Goal: Task Accomplishment & Management: Manage account settings

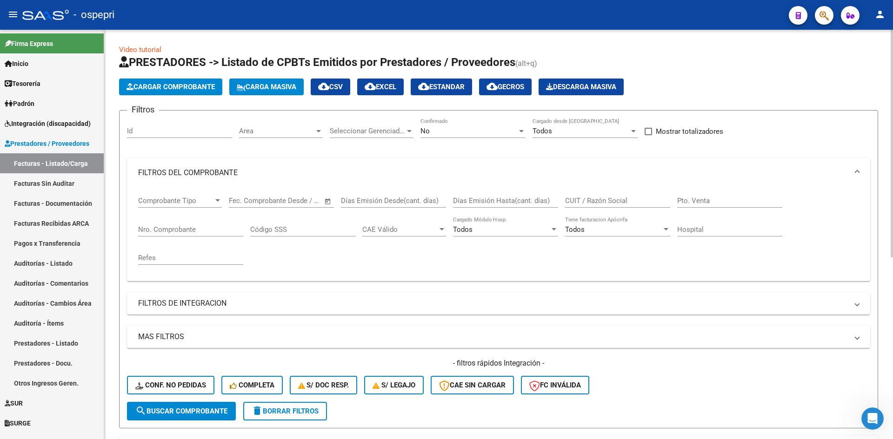
click at [581, 199] on input "CUIT / Razón Social" at bounding box center [617, 201] width 105 height 8
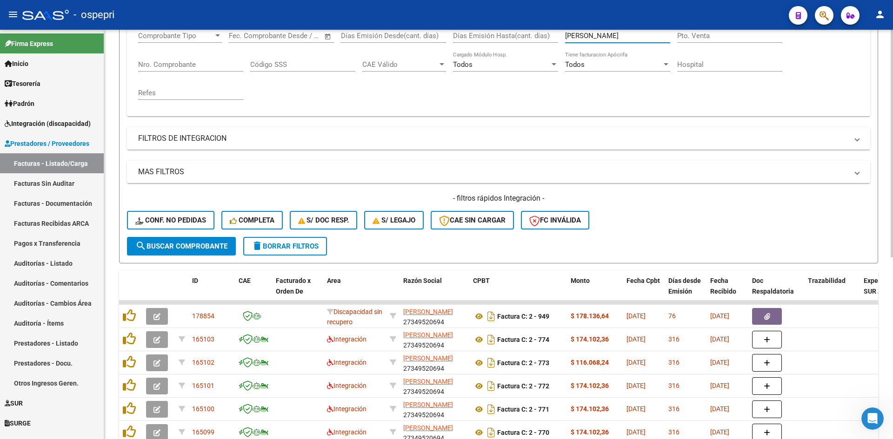
scroll to position [186, 0]
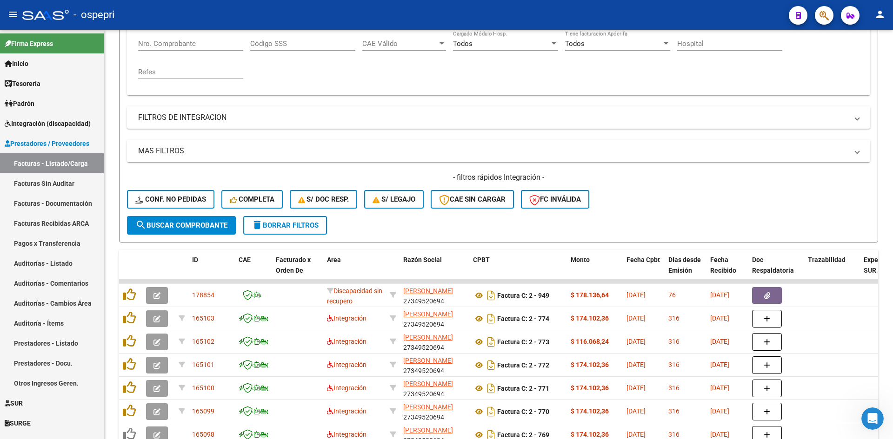
type input "[PERSON_NAME]"
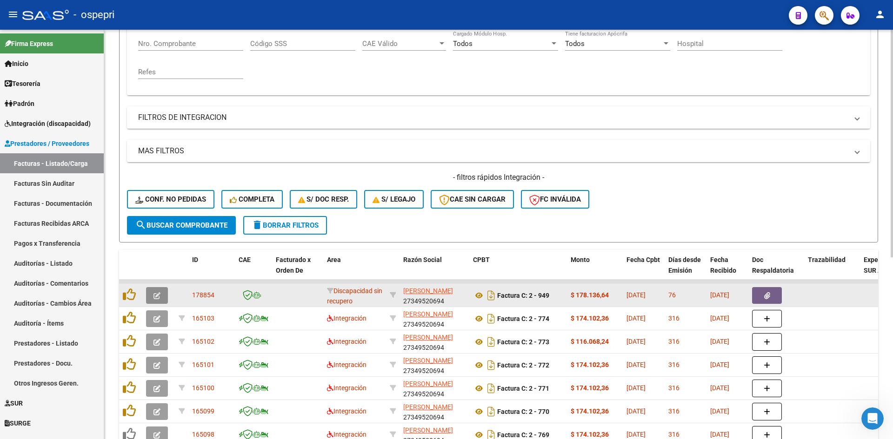
click at [150, 295] on button "button" at bounding box center [157, 295] width 22 height 17
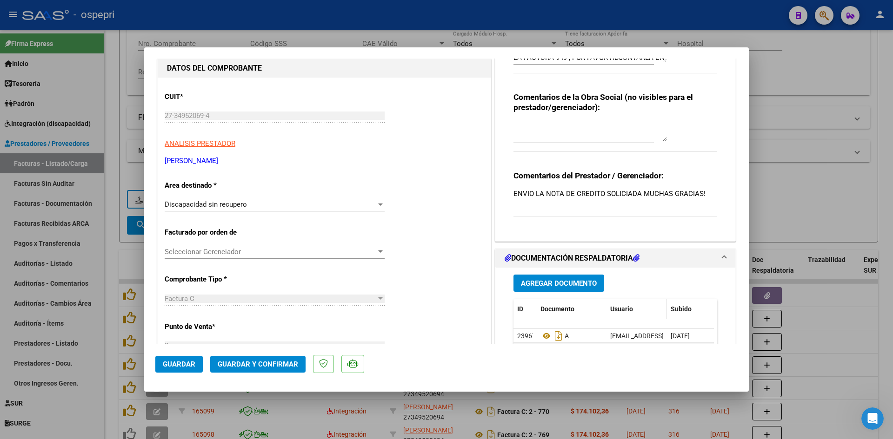
scroll to position [0, 0]
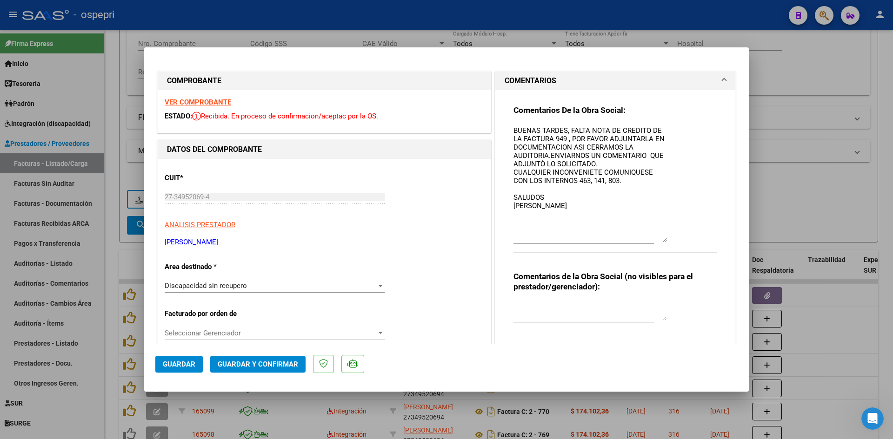
drag, startPoint x: 659, startPoint y: 143, endPoint x: 658, endPoint y: 241, distance: 98.1
click at [658, 241] on textarea "BUENAS TARDES, FALTA NOTA DE CREDITO DE LA FACTURA 949 , POR FAVOR ADJUNTARLA E…" at bounding box center [589, 184] width 153 height 117
type input "$ 0,00"
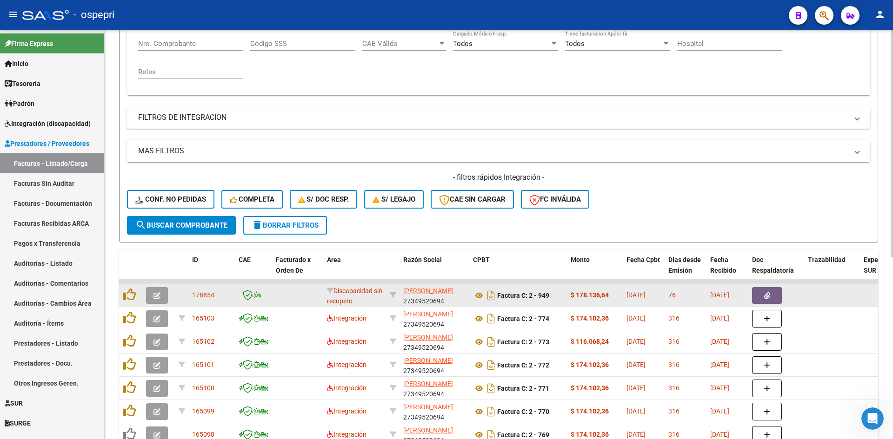
click at [157, 296] on icon "button" at bounding box center [156, 296] width 7 height 7
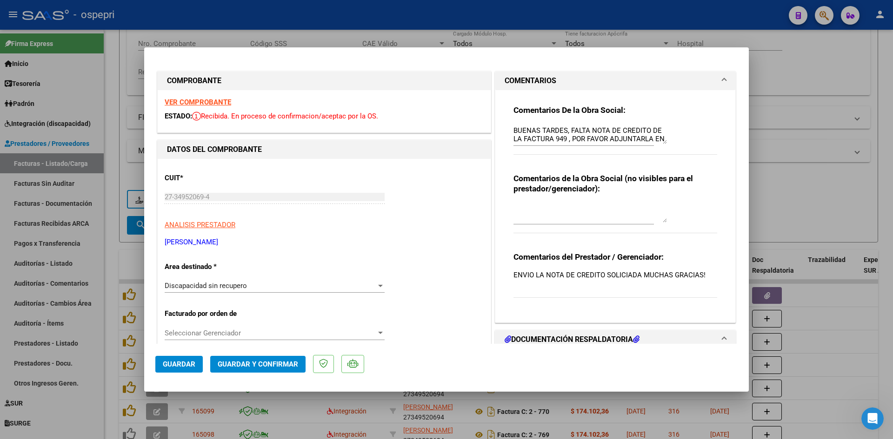
click at [213, 105] on strong "VER COMPROBANTE" at bounding box center [198, 102] width 66 height 8
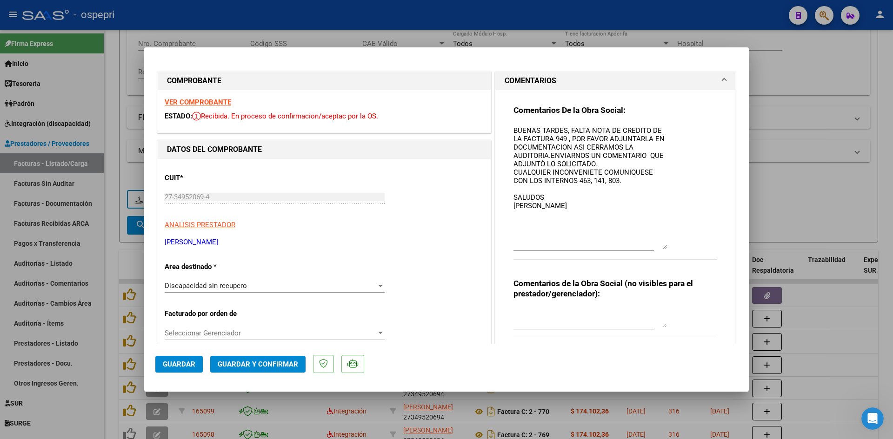
drag, startPoint x: 662, startPoint y: 141, endPoint x: 668, endPoint y: 246, distance: 105.3
click at [668, 246] on div "Comentarios De la Obra Social: BUENAS TARDES, FALTA NOTA DE CREDITO DE LA FACTU…" at bounding box center [615, 187] width 204 height 165
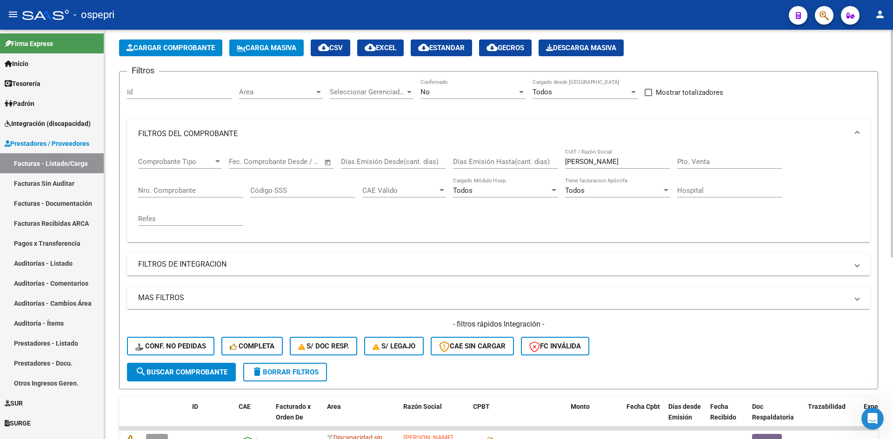
scroll to position [233, 0]
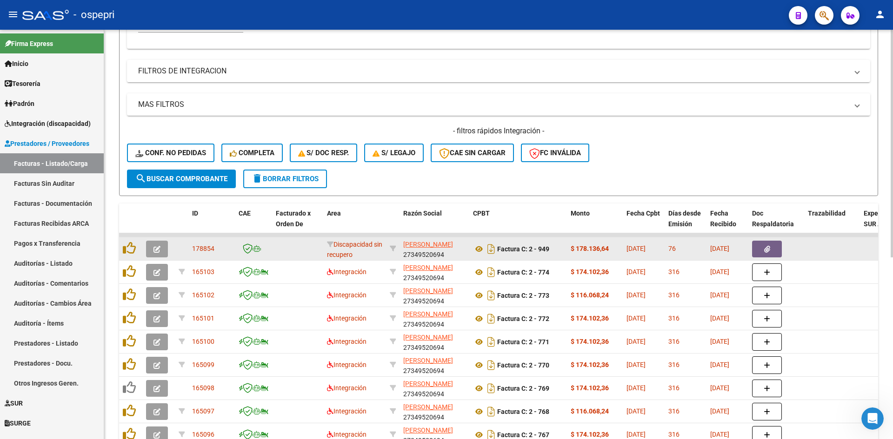
click at [156, 246] on icon "button" at bounding box center [156, 249] width 7 height 7
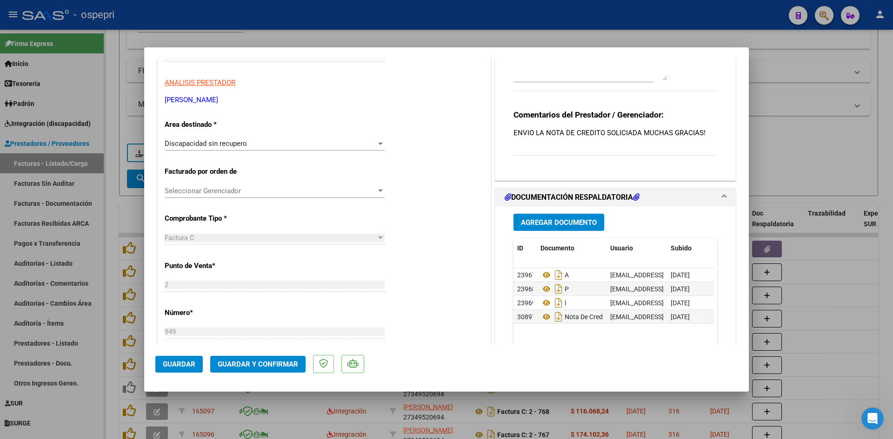
scroll to position [186, 0]
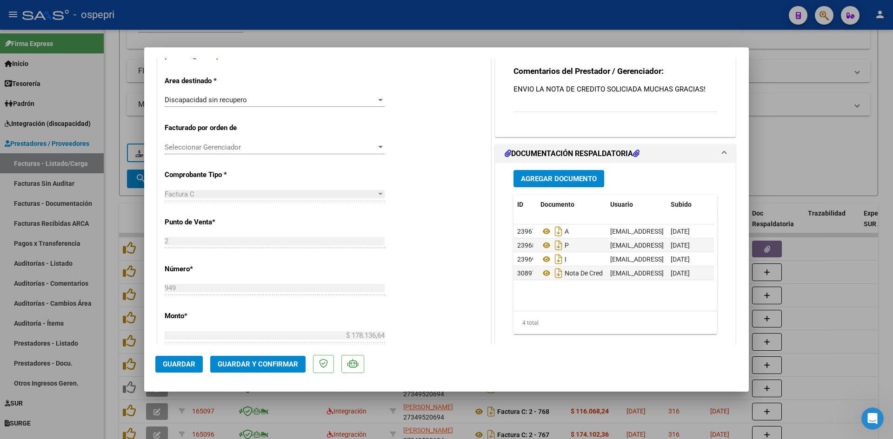
type input "$ 0,00"
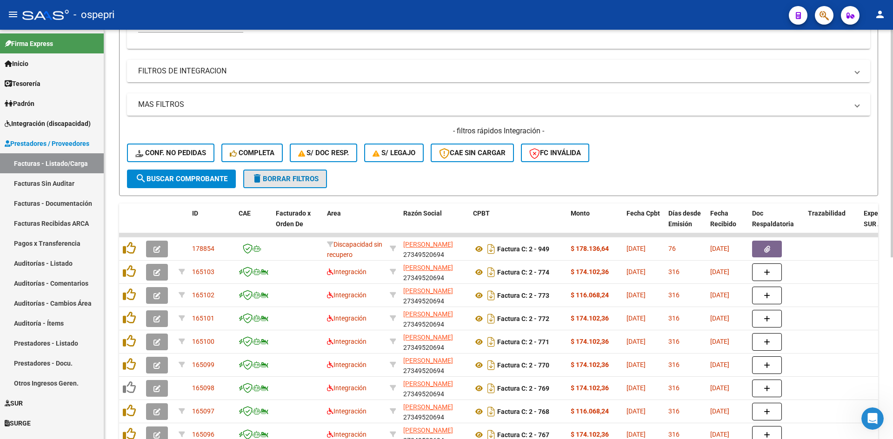
click at [314, 183] on button "delete Borrar Filtros" at bounding box center [285, 179] width 84 height 19
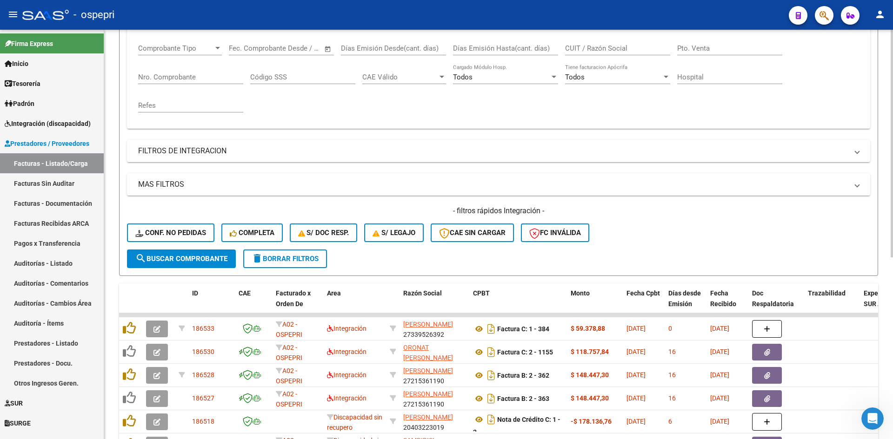
scroll to position [140, 0]
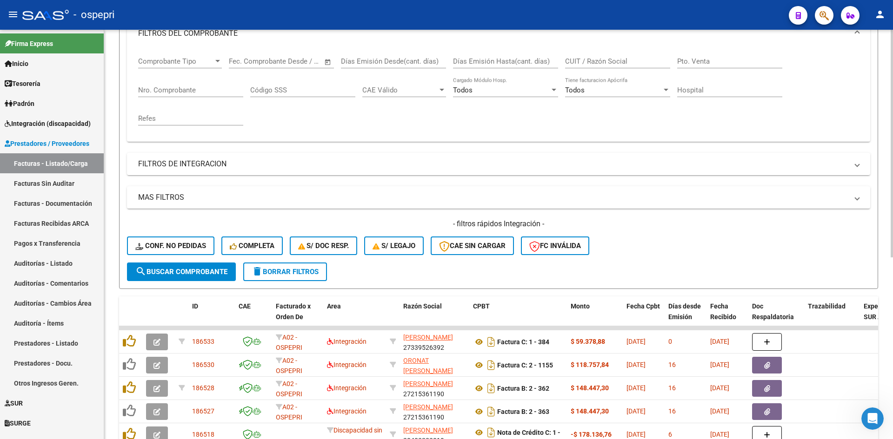
click at [302, 275] on span "delete Borrar Filtros" at bounding box center [285, 272] width 67 height 8
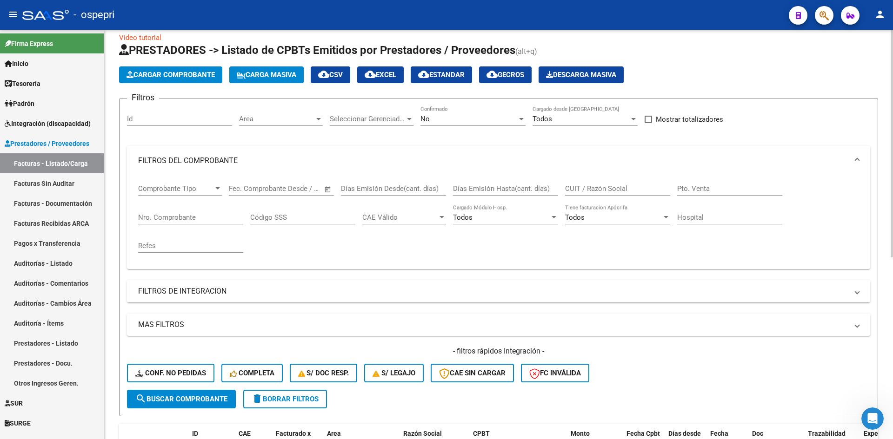
scroll to position [0, 0]
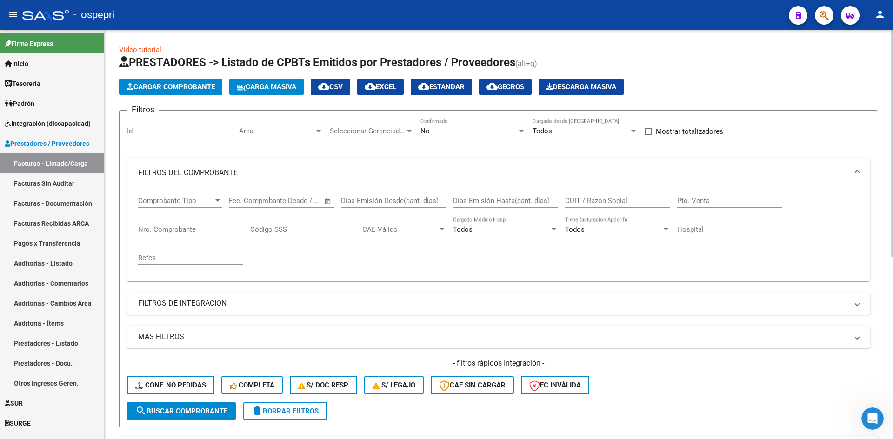
click at [343, 85] on span "cloud_download CSV" at bounding box center [330, 87] width 25 height 8
click at [589, 201] on input "CUIT / Razón Social" at bounding box center [617, 201] width 105 height 8
paste input "27239014114"
type input "27239014114"
click at [191, 411] on span "search Buscar Comprobante" at bounding box center [181, 411] width 92 height 8
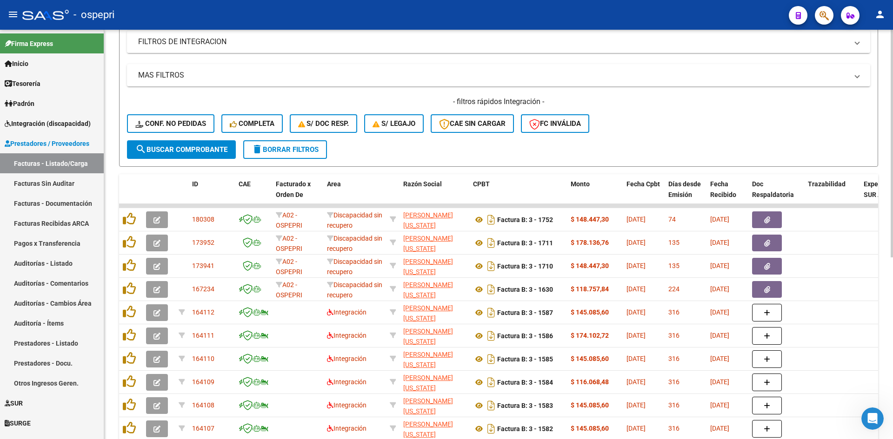
scroll to position [279, 0]
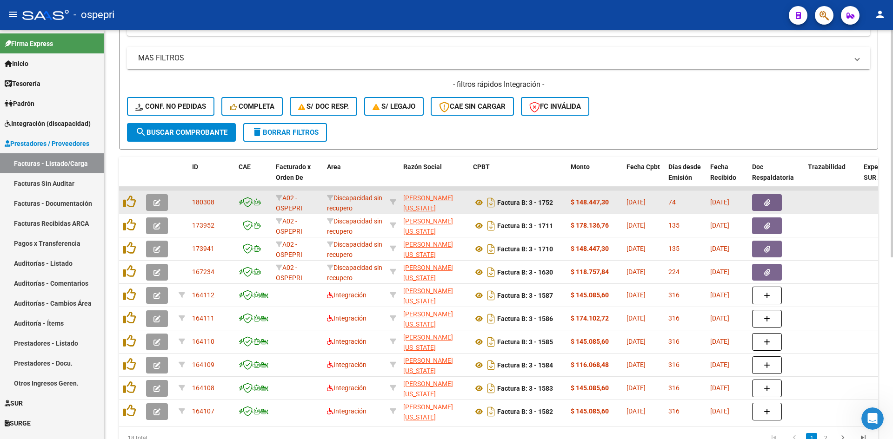
click at [153, 201] on icon "button" at bounding box center [156, 202] width 7 height 7
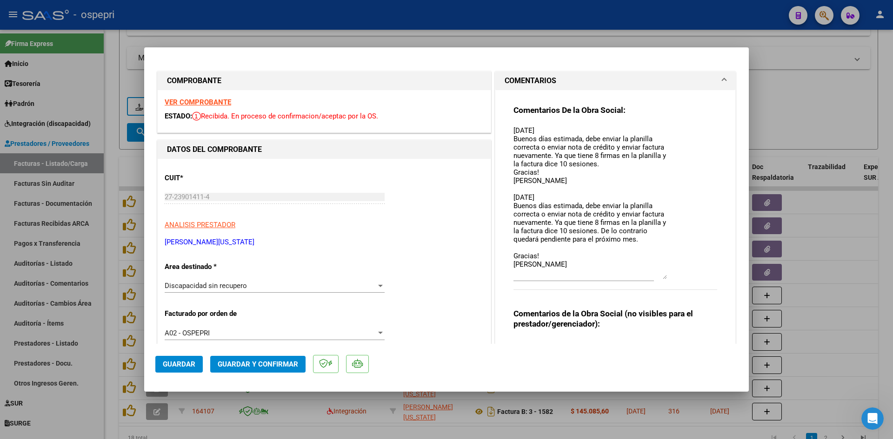
drag, startPoint x: 659, startPoint y: 143, endPoint x: 689, endPoint y: 261, distance: 121.8
click at [681, 278] on div "Comentarios De la Obra Social: 16/07/2025 Buenos días estimada, debe enviar la …" at bounding box center [615, 202] width 204 height 195
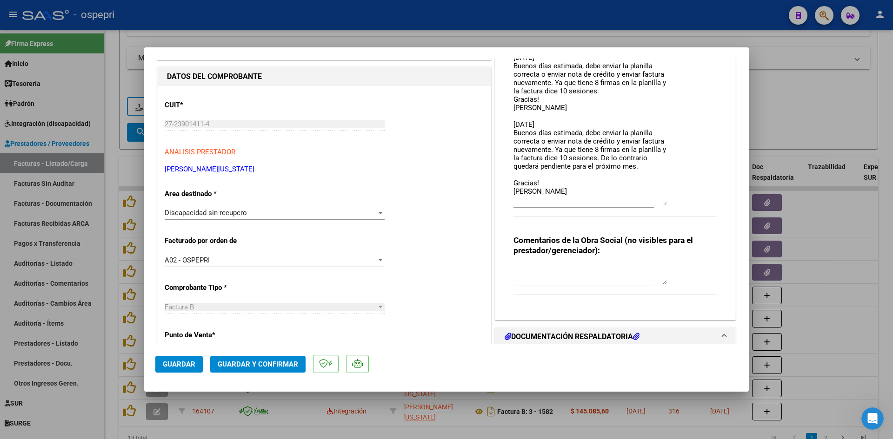
scroll to position [0, 0]
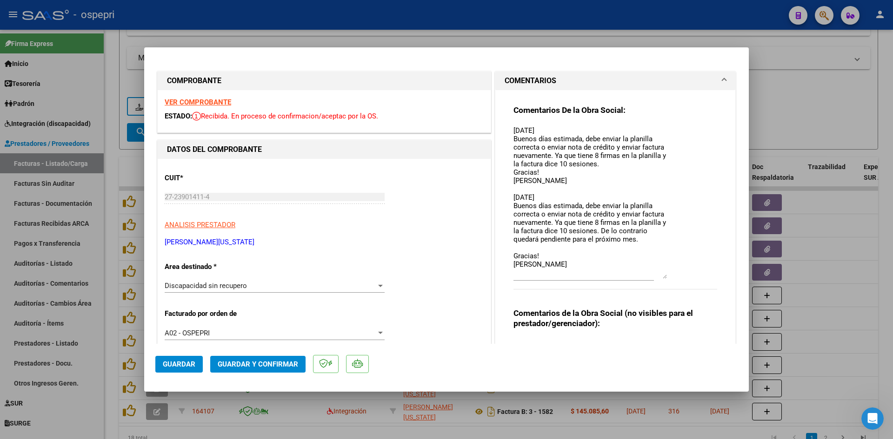
click at [203, 101] on strong "VER COMPROBANTE" at bounding box center [198, 102] width 66 height 8
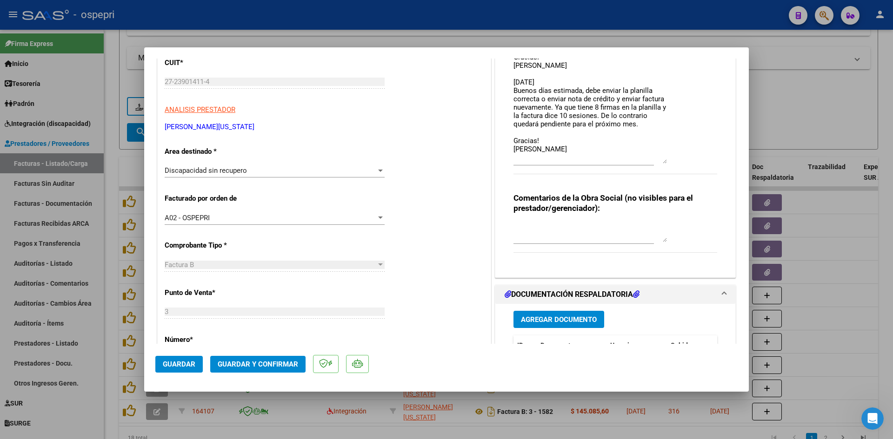
scroll to position [233, 0]
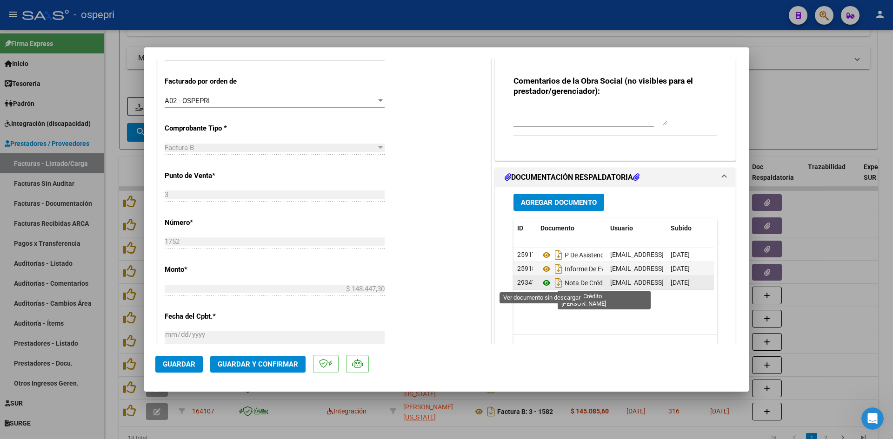
click at [542, 281] on icon at bounding box center [546, 283] width 12 height 11
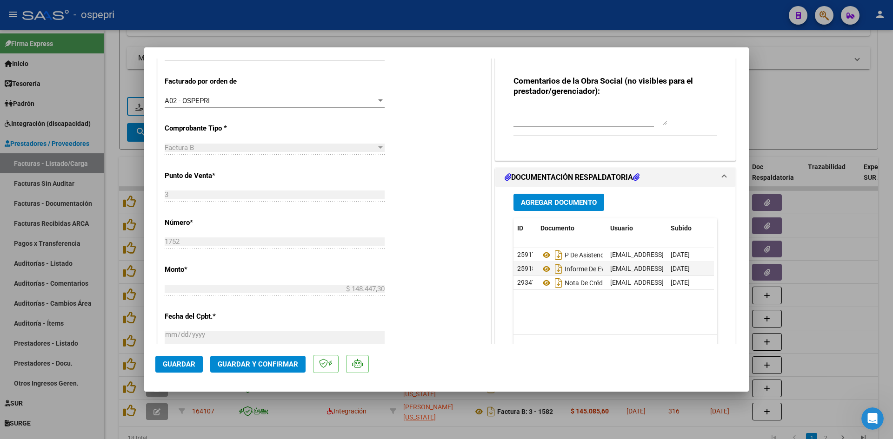
scroll to position [326, 0]
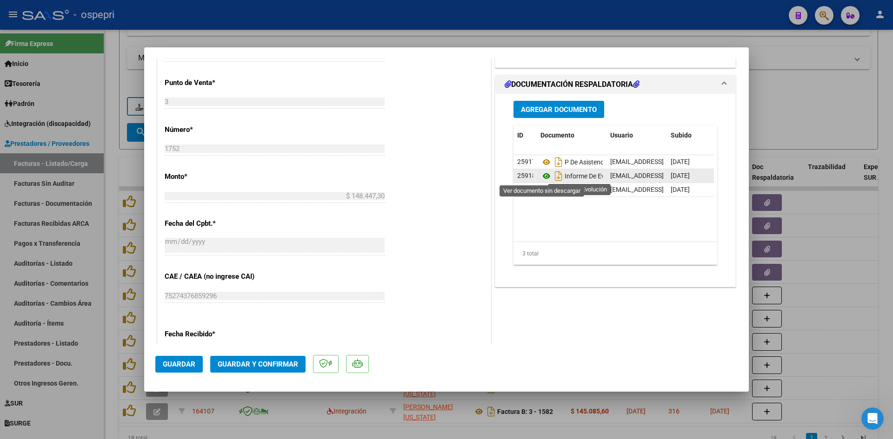
click at [543, 177] on icon at bounding box center [546, 176] width 12 height 11
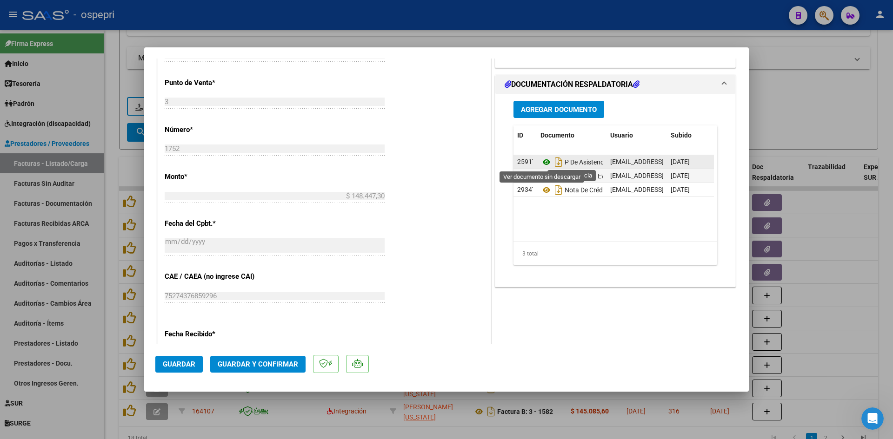
click at [541, 162] on icon at bounding box center [546, 162] width 12 height 11
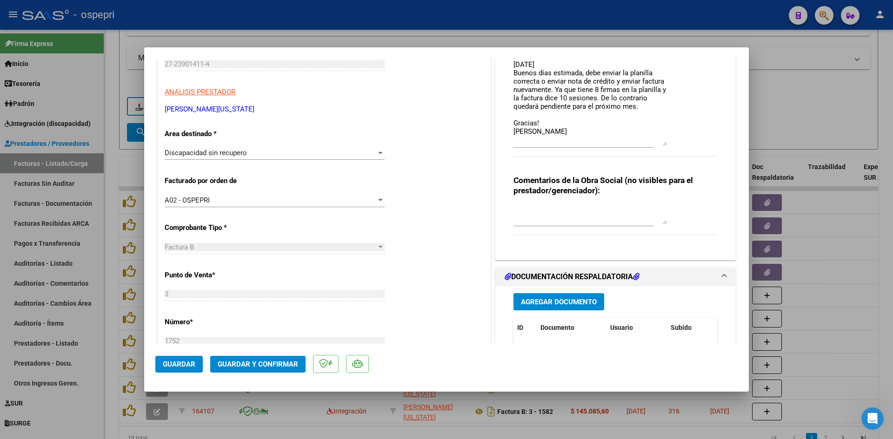
scroll to position [140, 0]
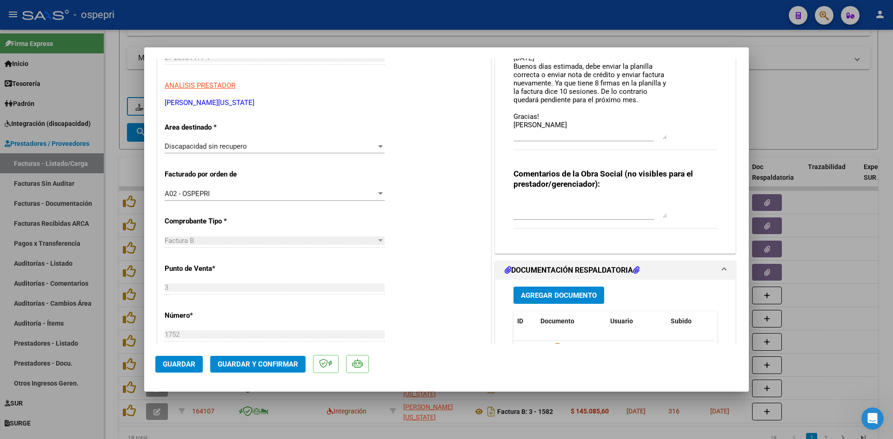
click at [538, 203] on textarea at bounding box center [589, 208] width 153 height 19
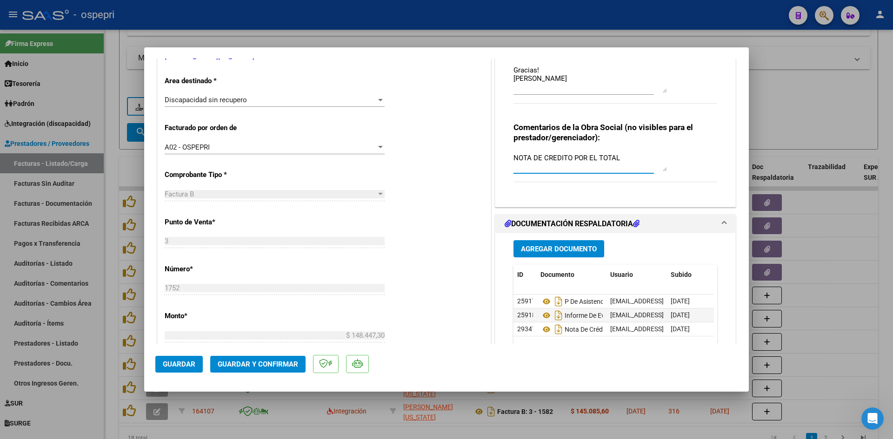
type textarea "NOTA DE CREDITO POR EL TOTAL"
click at [180, 367] on span "Guardar" at bounding box center [179, 364] width 33 height 8
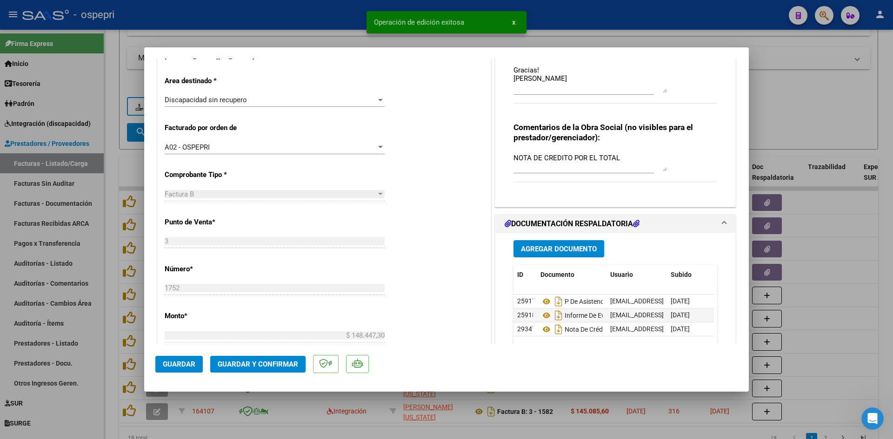
type input "$ 0,00"
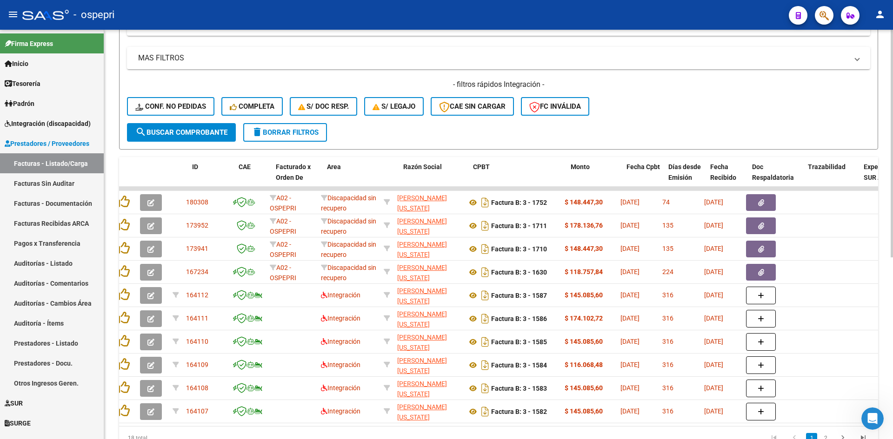
scroll to position [0, 0]
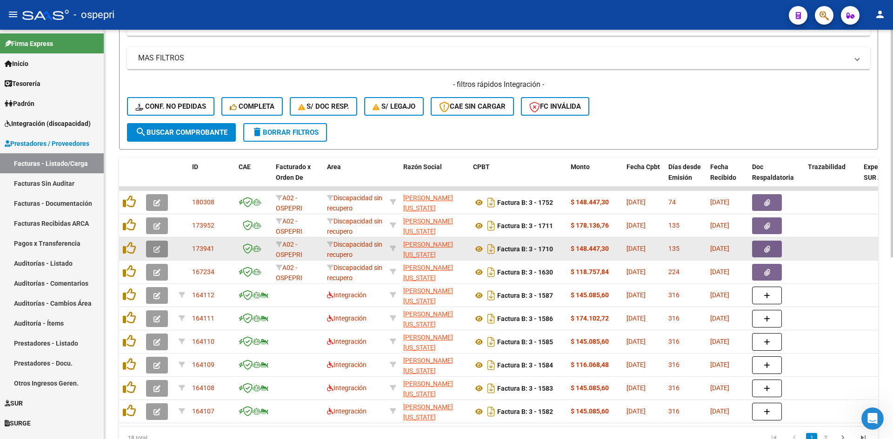
click at [155, 251] on icon "button" at bounding box center [156, 249] width 7 height 7
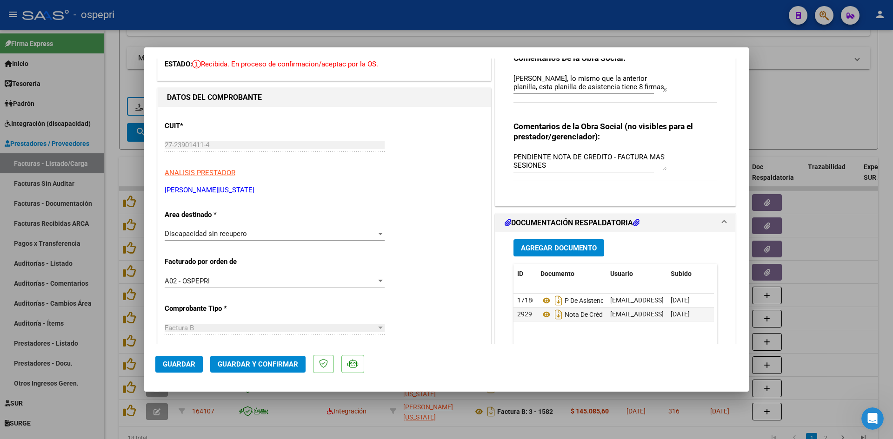
scroll to position [47, 0]
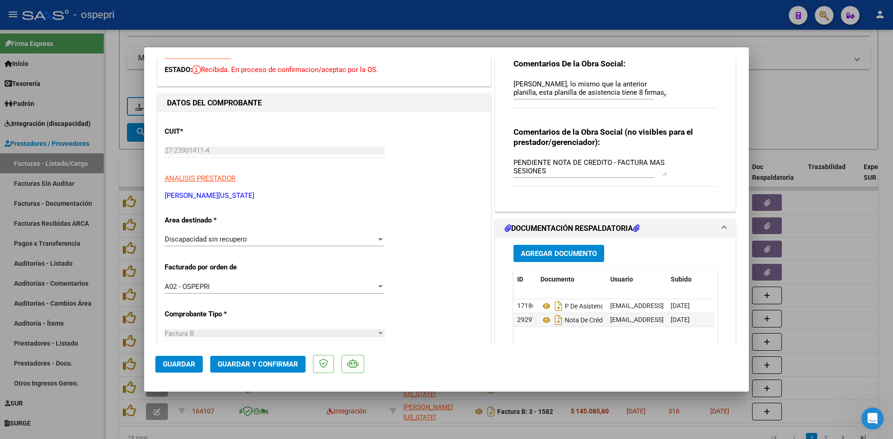
type input "$ 0,00"
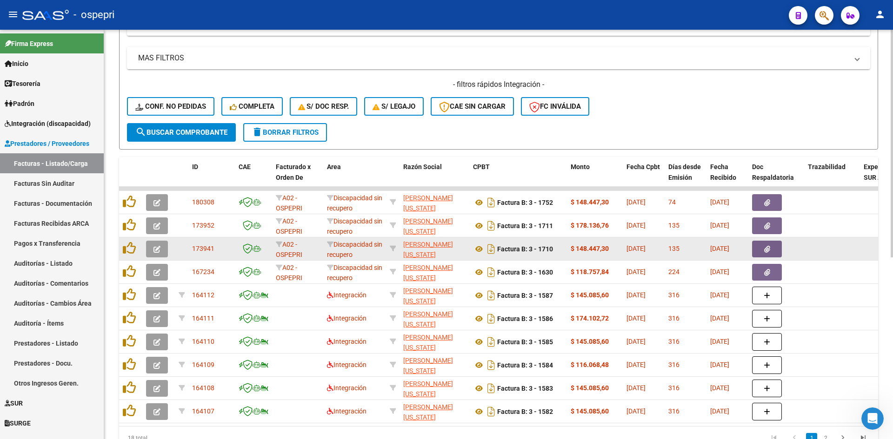
click at [159, 247] on icon "button" at bounding box center [156, 249] width 7 height 7
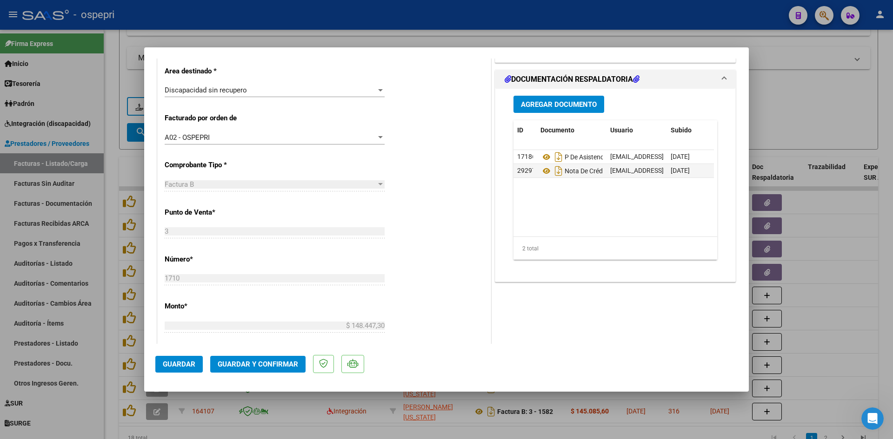
scroll to position [233, 0]
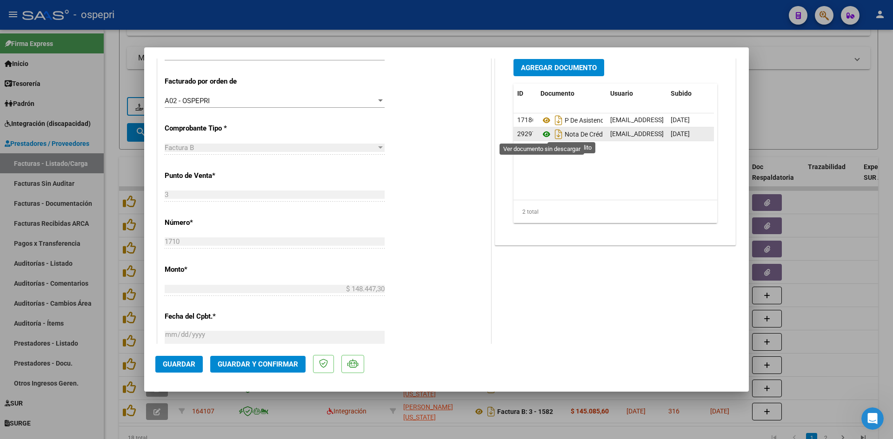
click at [544, 134] on icon at bounding box center [546, 134] width 12 height 11
type input "$ 0,00"
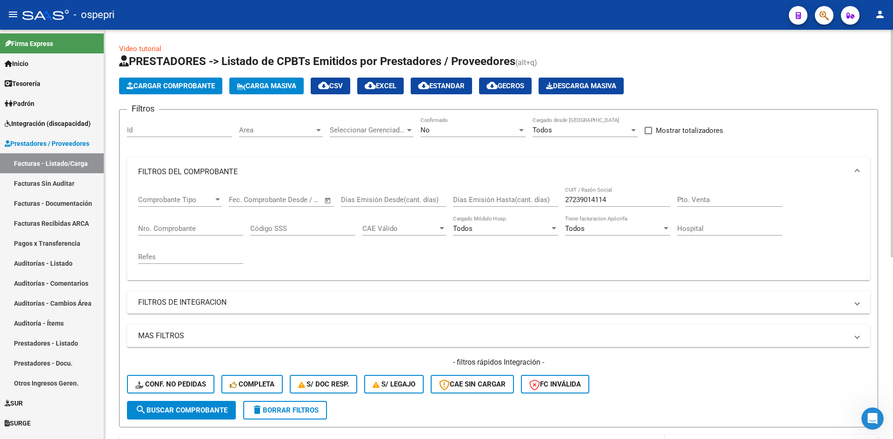
scroll to position [0, 0]
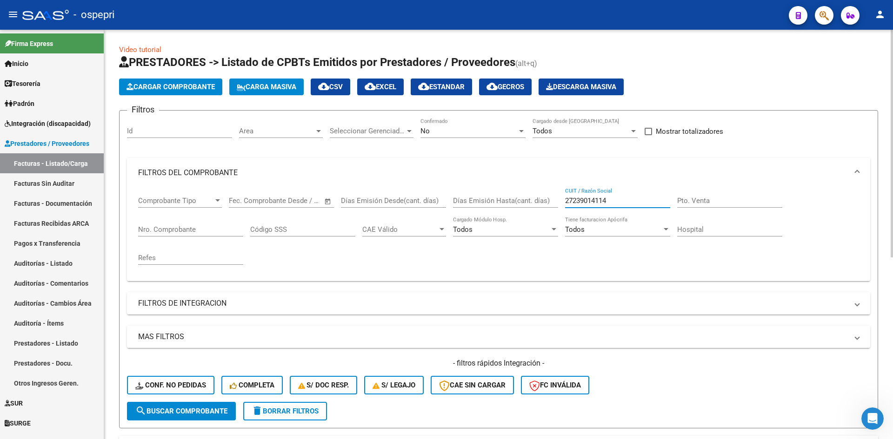
drag, startPoint x: 622, startPoint y: 200, endPoint x: 539, endPoint y: 208, distance: 84.1
click at [541, 209] on div "Comprobante Tipo Comprobante Tipo Fecha inicio – Fecha fin Fec. Comprobante Des…" at bounding box center [498, 231] width 721 height 86
paste input "27309173436"
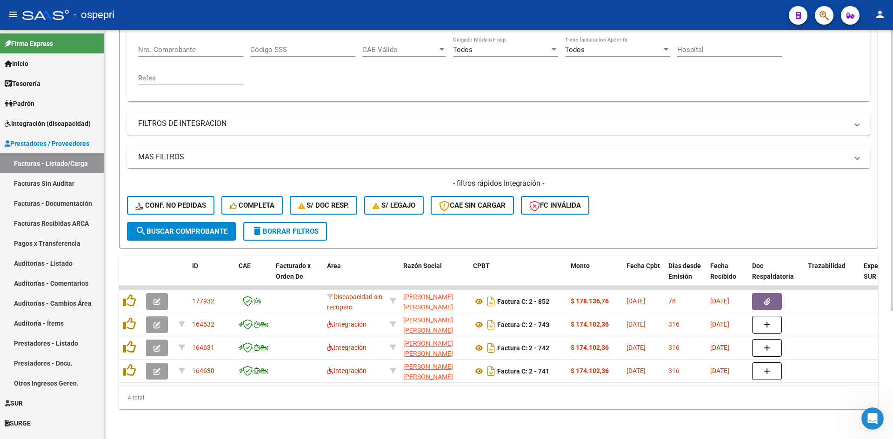
scroll to position [186, 0]
type input "27309173436"
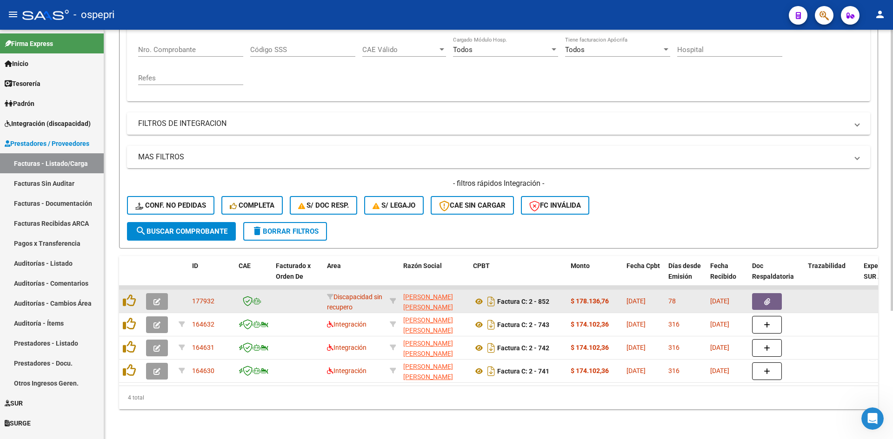
click at [153, 297] on button "button" at bounding box center [157, 301] width 22 height 17
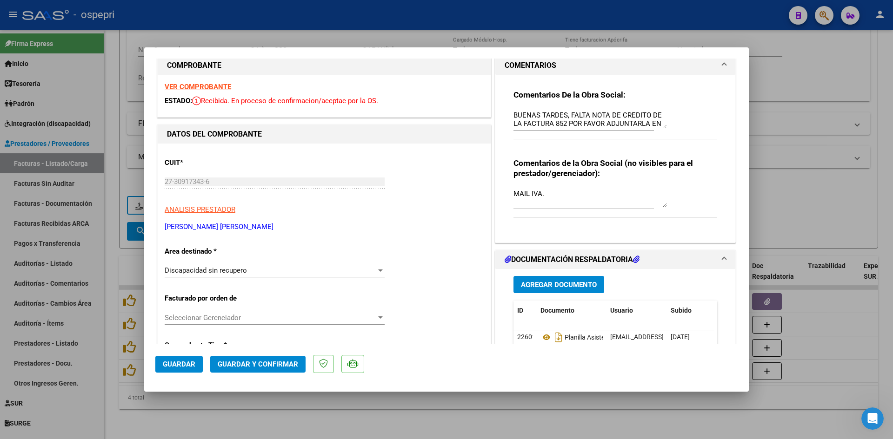
scroll to position [0, 0]
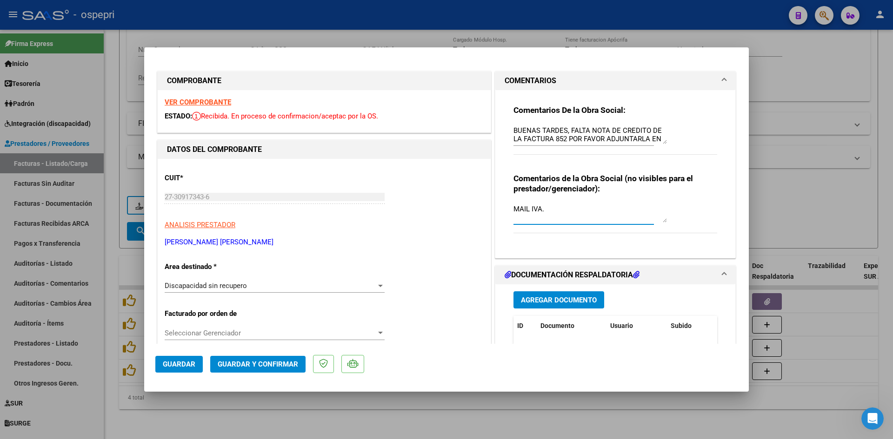
drag, startPoint x: 545, startPoint y: 207, endPoint x: 495, endPoint y: 211, distance: 49.9
click at [499, 210] on div "Comentarios De la Obra Social: BUENAS TARDES, FALTA NOTA DE CREDITO DE LA FACTU…" at bounding box center [615, 174] width 240 height 168
click at [194, 101] on strong "VER COMPROBANTE" at bounding box center [198, 102] width 66 height 8
click at [661, 207] on textarea "NOTA DE CREDITO POR EL TOTAL - ERROR IVA" at bounding box center [589, 213] width 153 height 19
drag, startPoint x: 510, startPoint y: 207, endPoint x: 578, endPoint y: 221, distance: 69.3
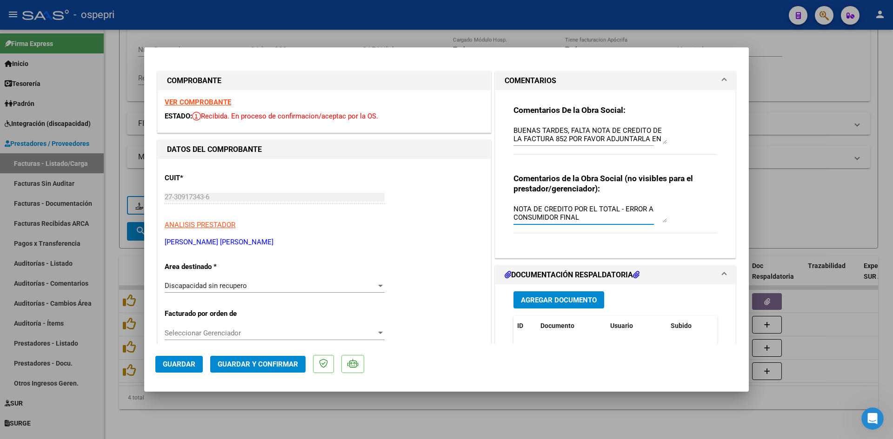
click at [578, 221] on textarea "NOTA DE CREDITO POR EL TOTAL - ERROR A CONSUMIDOR FINAL" at bounding box center [589, 213] width 153 height 19
type textarea "NOTA DE CREDITO POR EL TOTAL - ERROR A CONSUMIDOR FINAL"
click at [171, 363] on span "Guardar" at bounding box center [179, 364] width 33 height 8
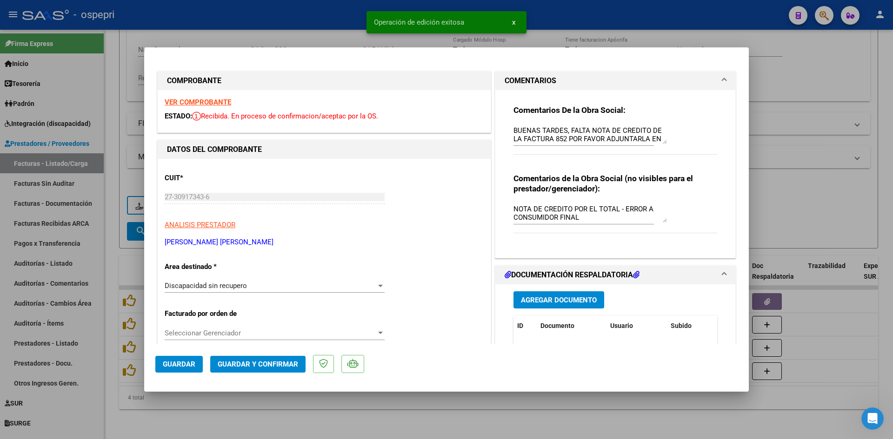
type input "$ 0,00"
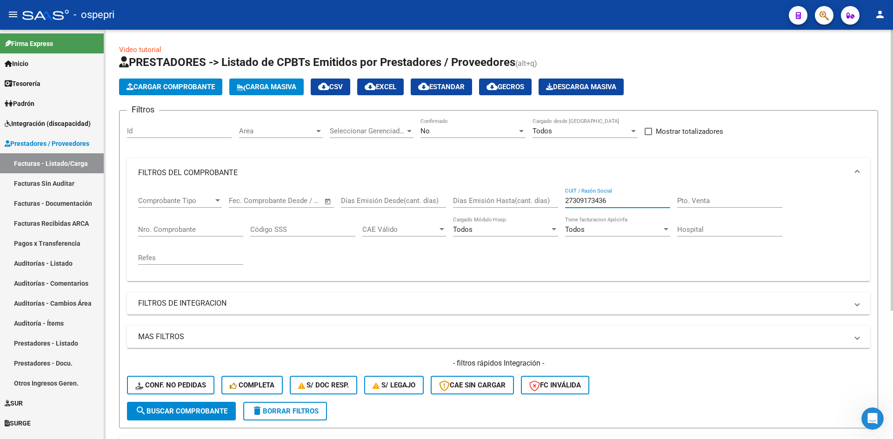
drag, startPoint x: 618, startPoint y: 198, endPoint x: 551, endPoint y: 212, distance: 68.4
click at [551, 212] on div "Comprobante Tipo Comprobante Tipo Fecha inicio – Fecha fin Fec. Comprobante Des…" at bounding box center [498, 231] width 721 height 86
paste input "27332918430"
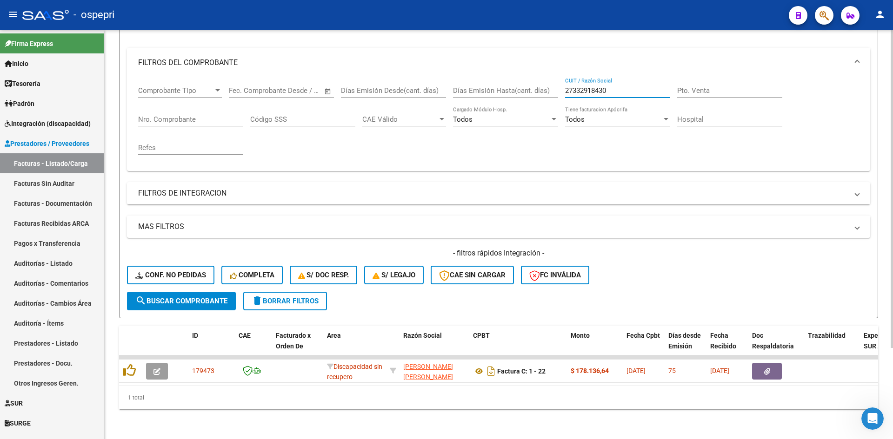
scroll to position [117, 0]
type input "27332918430"
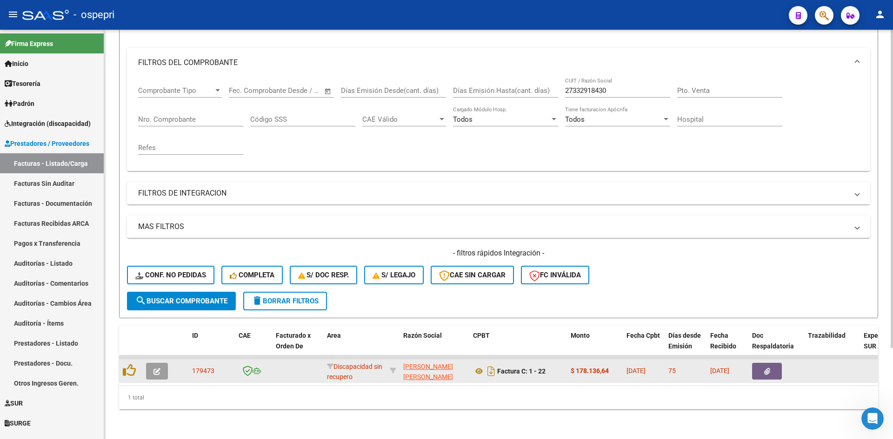
click at [161, 373] on datatable-body-cell at bounding box center [158, 371] width 33 height 23
click at [159, 368] on icon "button" at bounding box center [156, 371] width 7 height 7
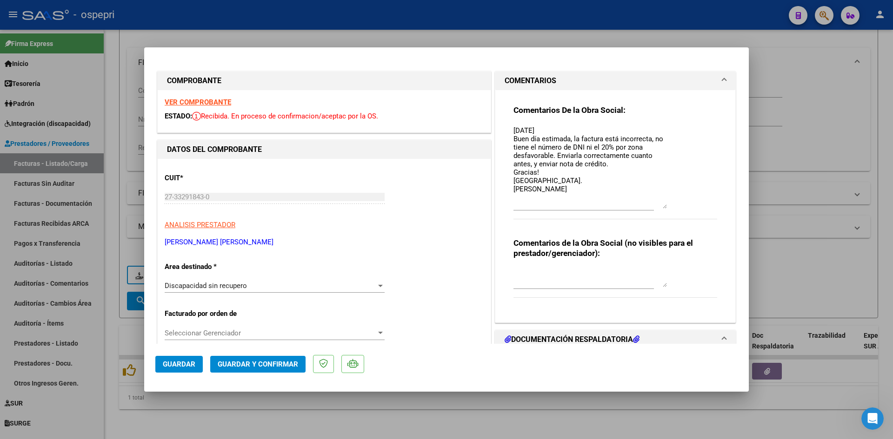
drag, startPoint x: 660, startPoint y: 144, endPoint x: 677, endPoint y: 208, distance: 66.7
click at [677, 208] on div "Comentarios De la Obra Social: 17/07/25 Buen día estimada, la factura está inco…" at bounding box center [615, 167] width 204 height 125
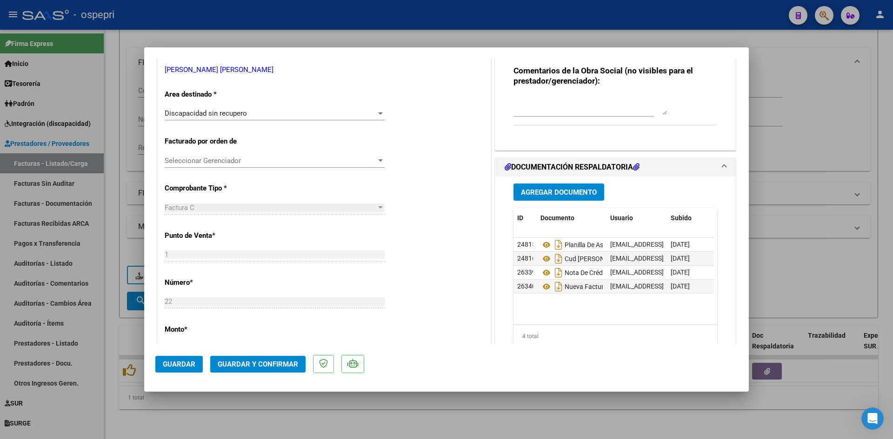
scroll to position [186, 0]
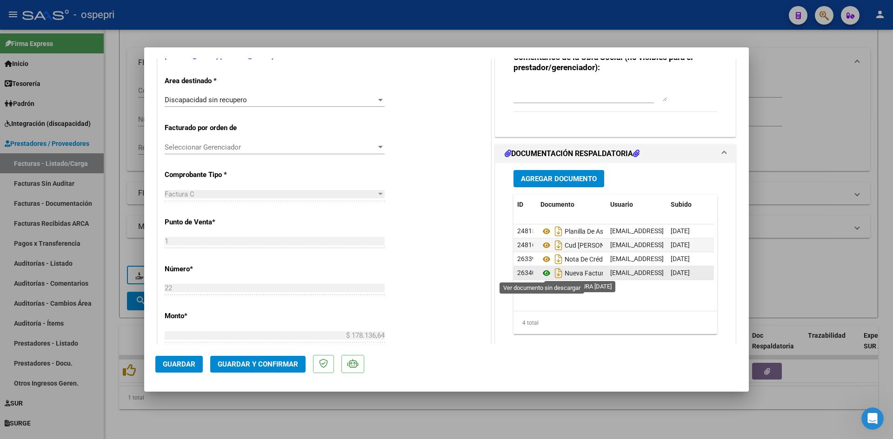
click at [540, 274] on icon at bounding box center [546, 273] width 12 height 11
click at [540, 272] on icon at bounding box center [546, 273] width 12 height 11
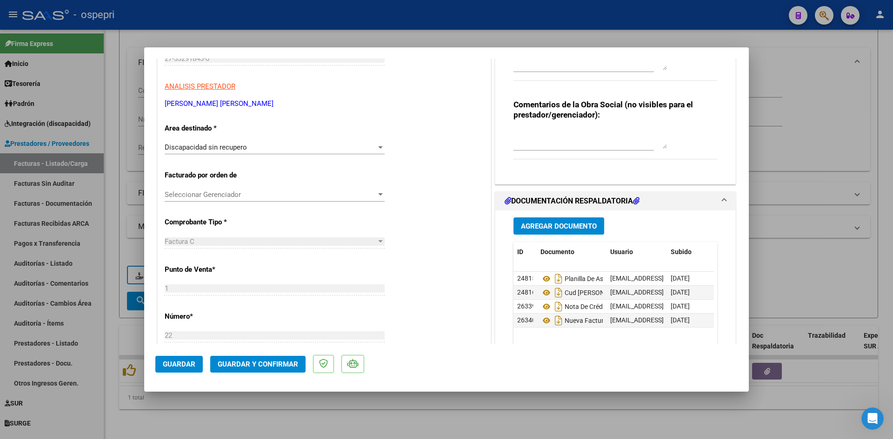
scroll to position [140, 0]
click at [524, 130] on textarea at bounding box center [589, 138] width 153 height 19
type textarea "NOTA DE CREDITO POR EL TOTAL - YA SE CARGO LA FACT QUE LA REEMPLAZA"
click at [186, 366] on span "Guardar" at bounding box center [179, 364] width 33 height 8
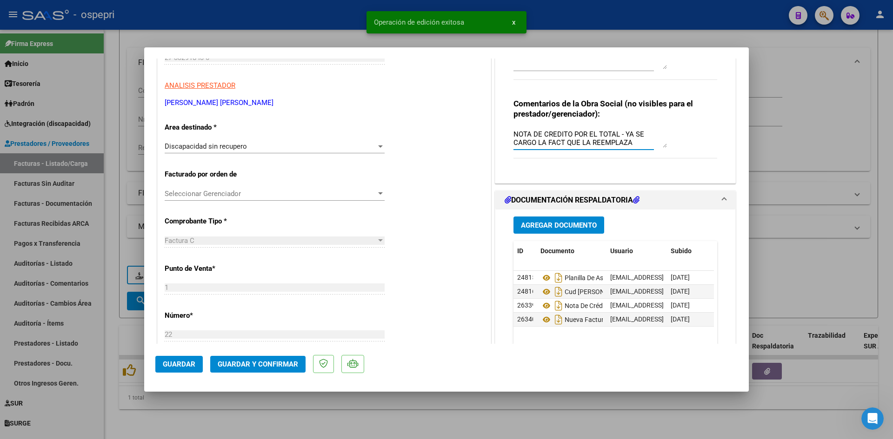
drag, startPoint x: 511, startPoint y: 133, endPoint x: 638, endPoint y: 152, distance: 128.4
click at [638, 152] on div "NOTA DE CREDITO POR EL TOTAL - YA SE CARGO LA FACT QUE LA REEMPLAZA" at bounding box center [583, 142] width 140 height 31
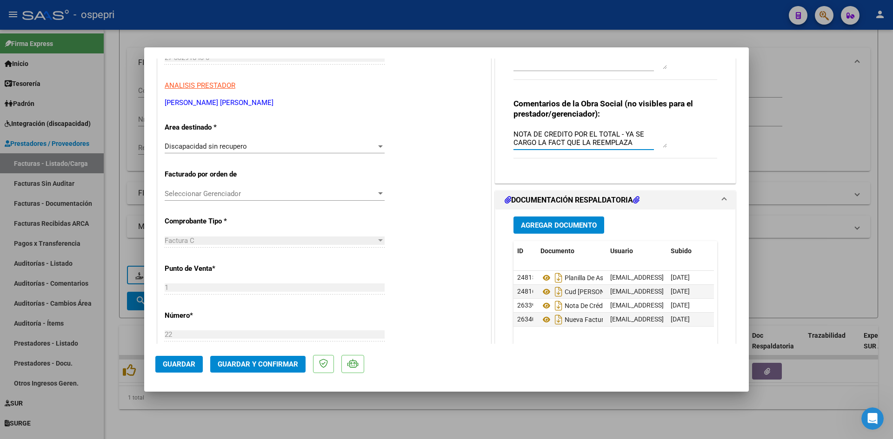
type input "$ 0,00"
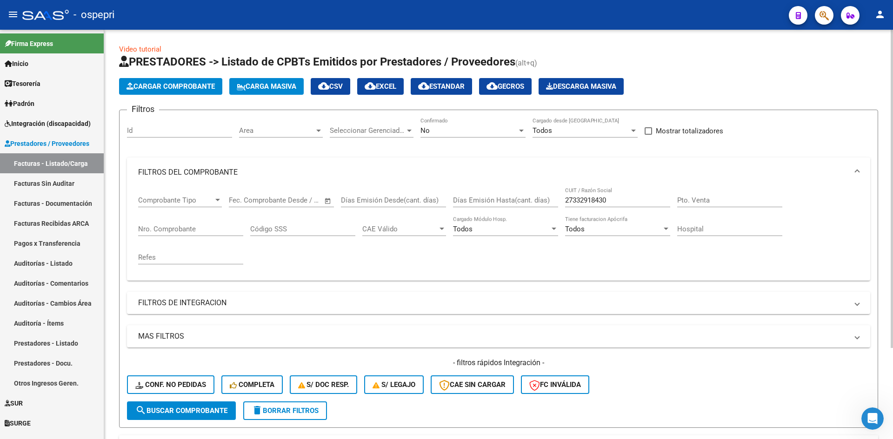
scroll to position [0, 0]
drag, startPoint x: 624, startPoint y: 203, endPoint x: 571, endPoint y: 210, distance: 53.5
click at [575, 210] on div "27332918430 CUIT / Razón Social" at bounding box center [617, 202] width 105 height 29
type input "2"
paste input "23314401824"
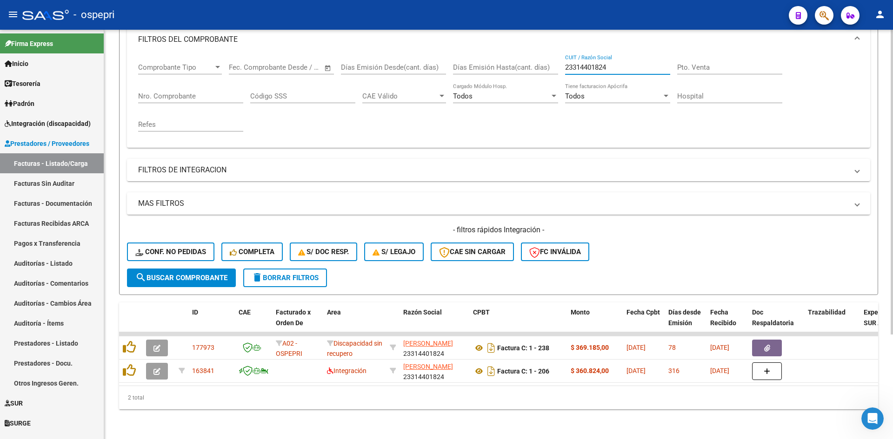
scroll to position [140, 0]
type input "23314401824"
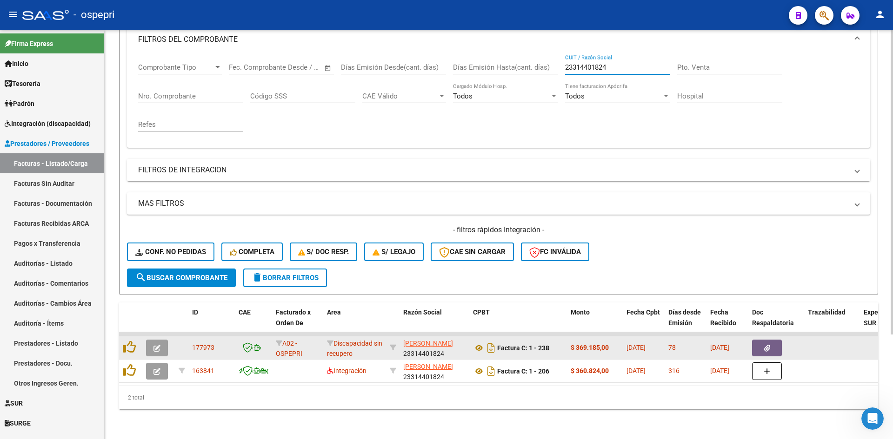
click at [155, 345] on icon "button" at bounding box center [156, 348] width 7 height 7
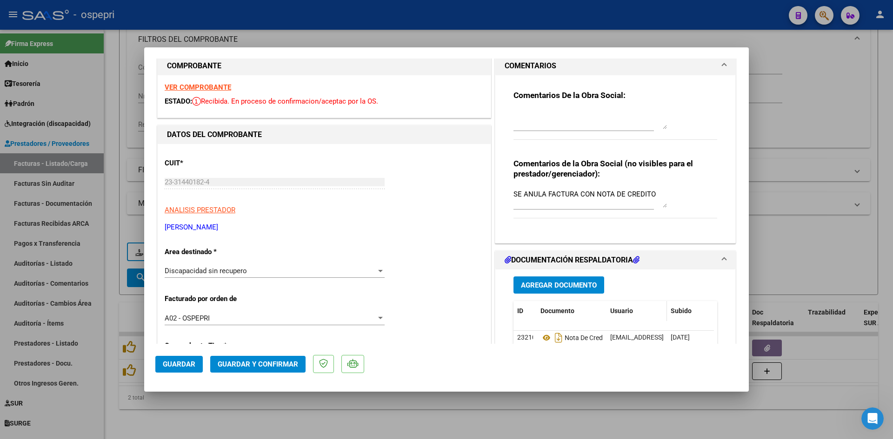
scroll to position [0, 0]
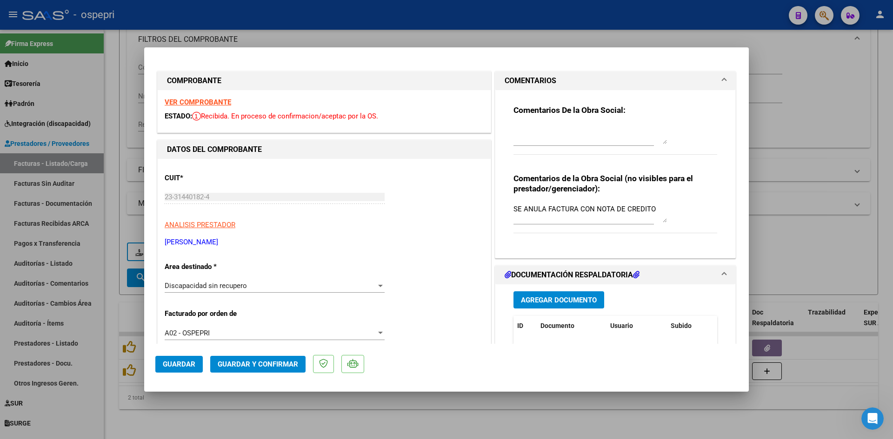
type input "$ 0,00"
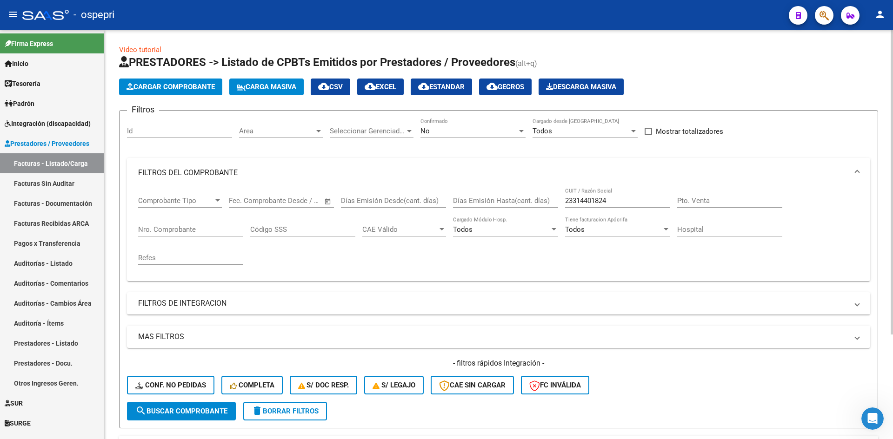
drag, startPoint x: 616, startPoint y: 206, endPoint x: 606, endPoint y: 207, distance: 9.9
click at [577, 207] on div "23314401824 CUIT / Razón Social" at bounding box center [617, 198] width 105 height 20
drag, startPoint x: 618, startPoint y: 199, endPoint x: 550, endPoint y: 210, distance: 68.3
click at [548, 210] on div "Comprobante Tipo Comprobante Tipo Fecha inicio – Fecha fin Fec. Comprobante Des…" at bounding box center [498, 231] width 721 height 86
paste input "30715547976"
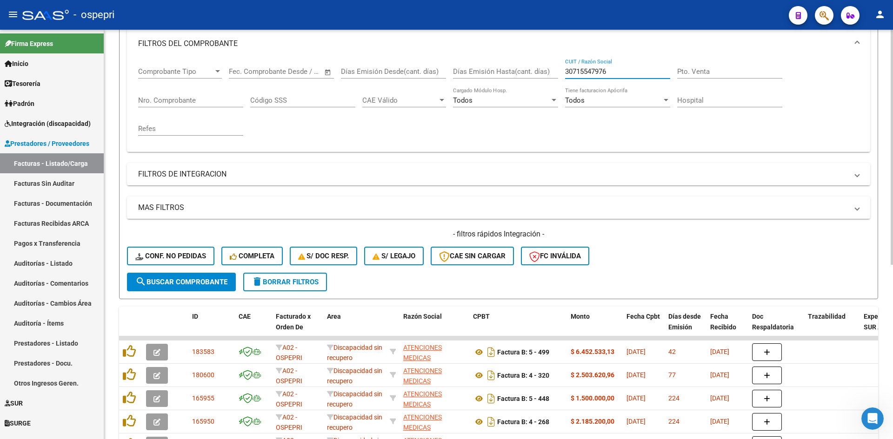
scroll to position [140, 0]
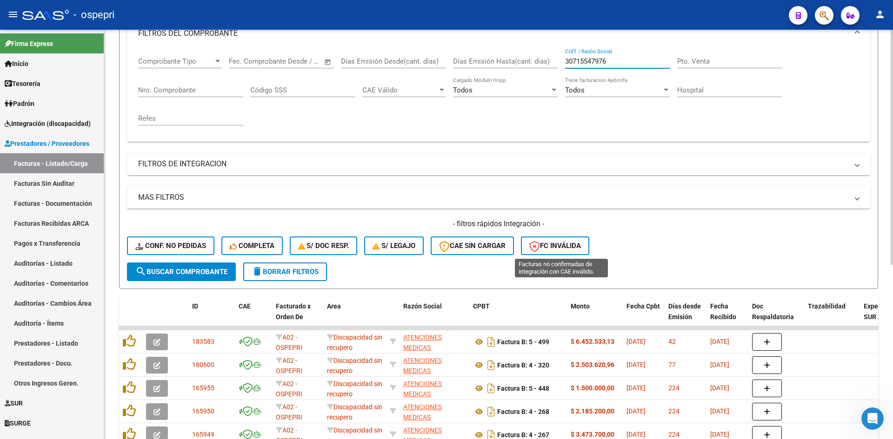
type input "30715547976"
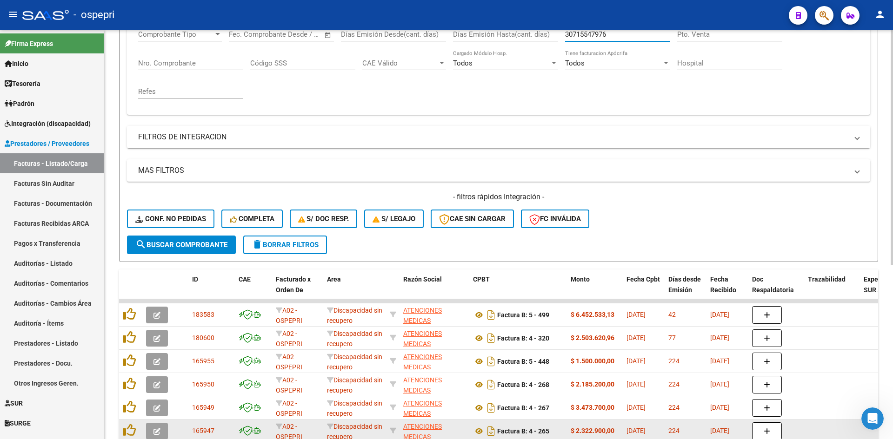
scroll to position [279, 0]
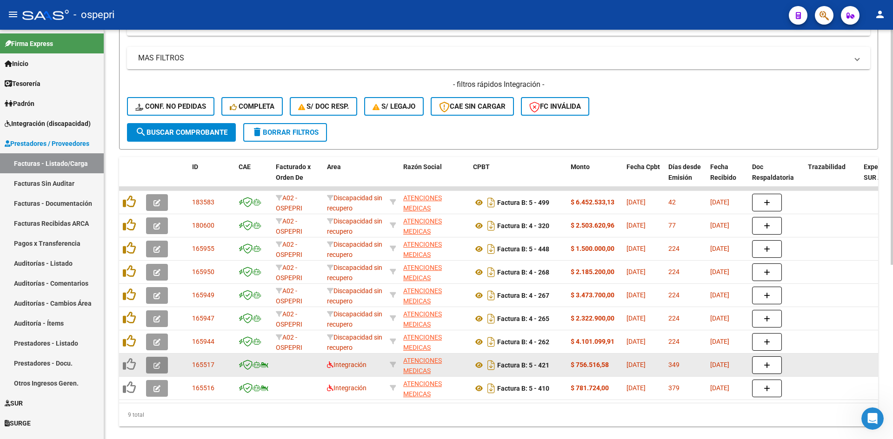
click at [157, 367] on icon "button" at bounding box center [156, 365] width 7 height 7
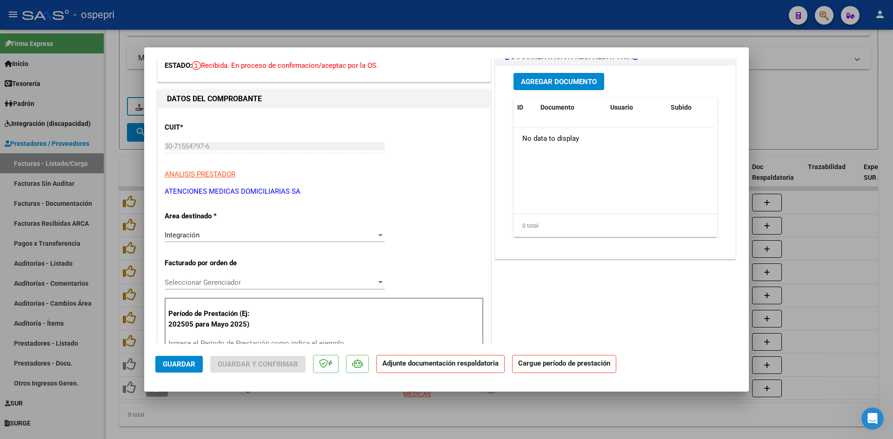
scroll to position [233, 0]
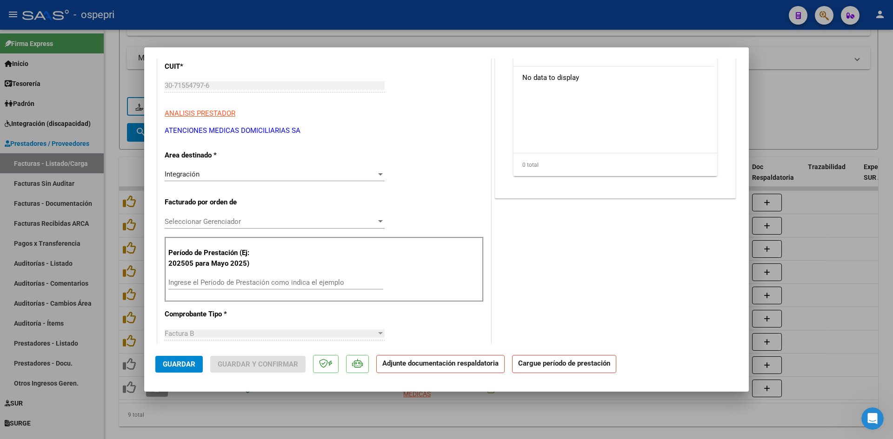
type input "$ 0,00"
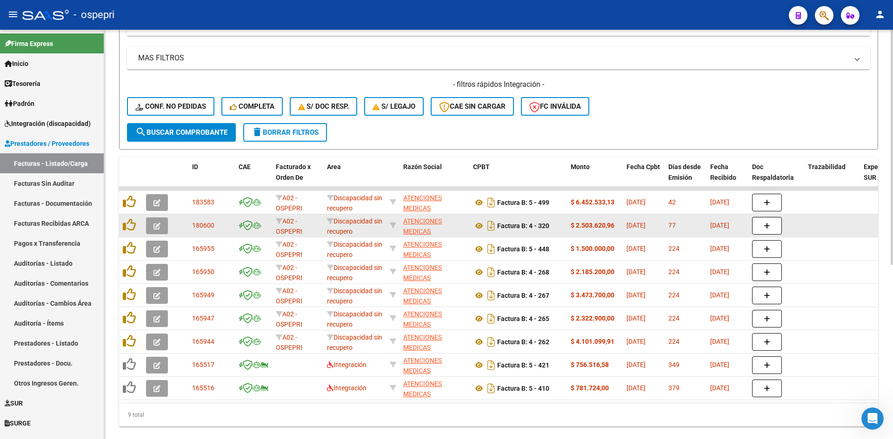
click at [154, 226] on icon "button" at bounding box center [156, 226] width 7 height 7
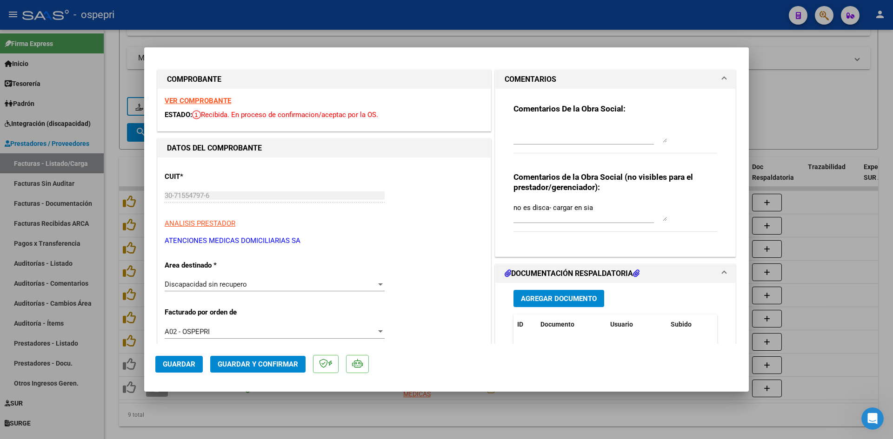
scroll to position [0, 0]
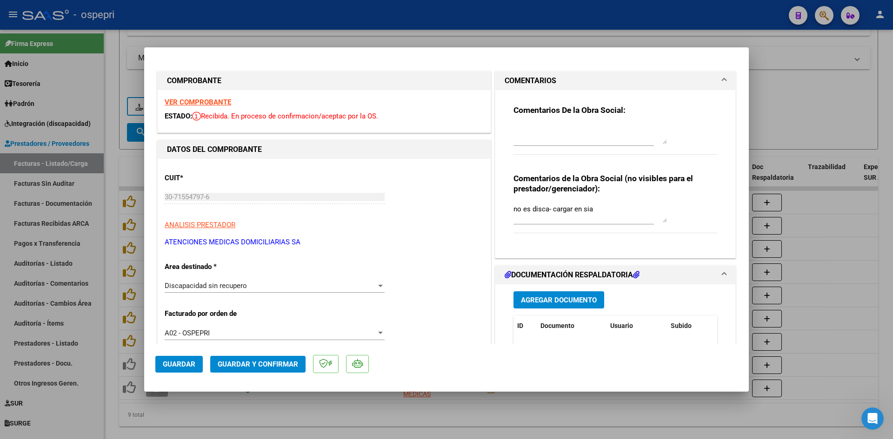
type input "$ 0,00"
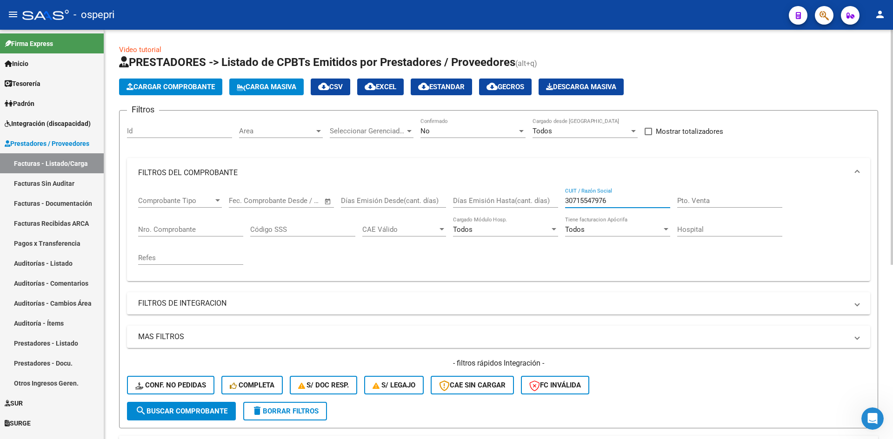
drag, startPoint x: 618, startPoint y: 202, endPoint x: 562, endPoint y: 216, distance: 57.5
click at [562, 216] on div "Comprobante Tipo Comprobante Tipo Fecha inicio – Fecha fin Fec. Comprobante Des…" at bounding box center [498, 231] width 721 height 86
paste input "27413480162"
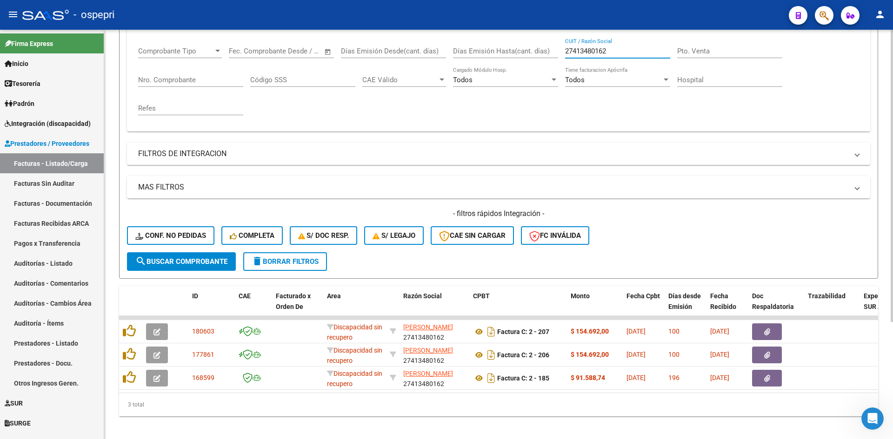
scroll to position [164, 0]
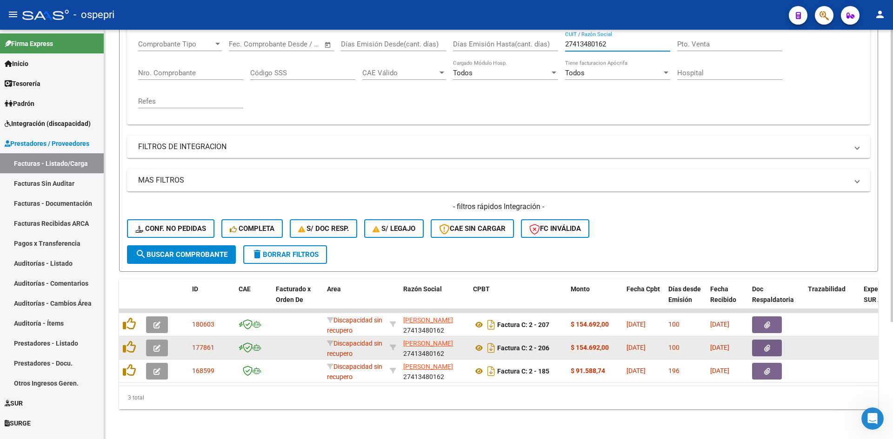
type input "27413480162"
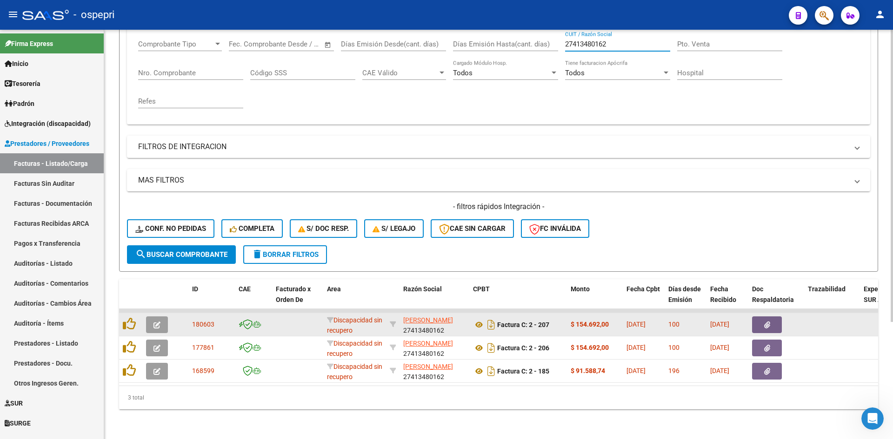
click at [157, 322] on icon "button" at bounding box center [156, 325] width 7 height 7
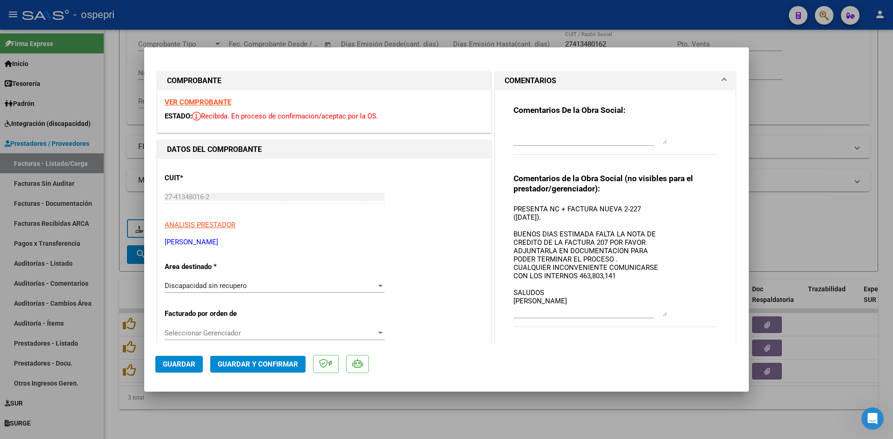
drag, startPoint x: 660, startPoint y: 219, endPoint x: 668, endPoint y: 313, distance: 94.3
click at [668, 313] on div "Comentarios de la Obra Social (no visibles para el prestador/gerenciador): PRES…" at bounding box center [615, 255] width 204 height 164
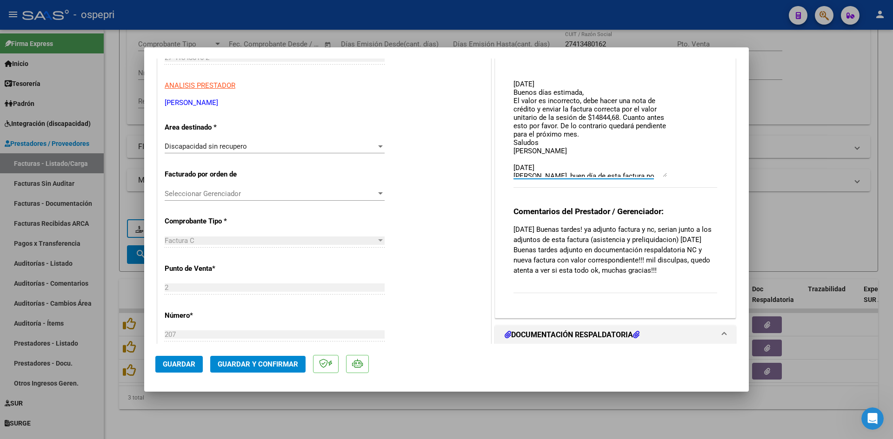
scroll to position [186, 0]
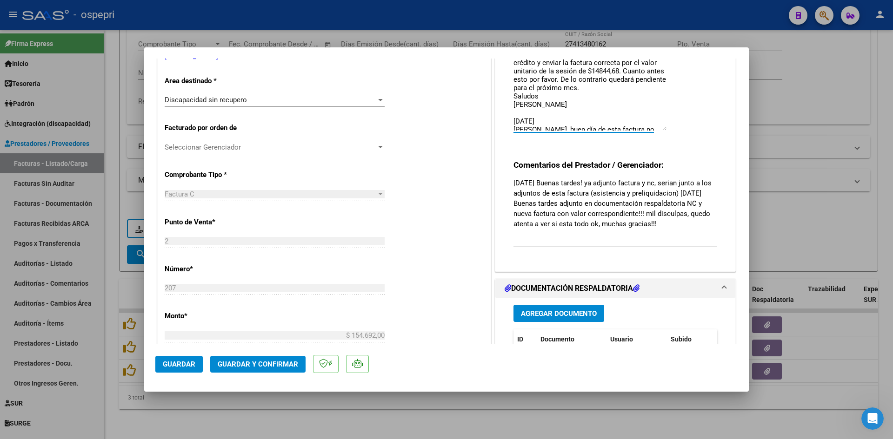
type input "$ 0,00"
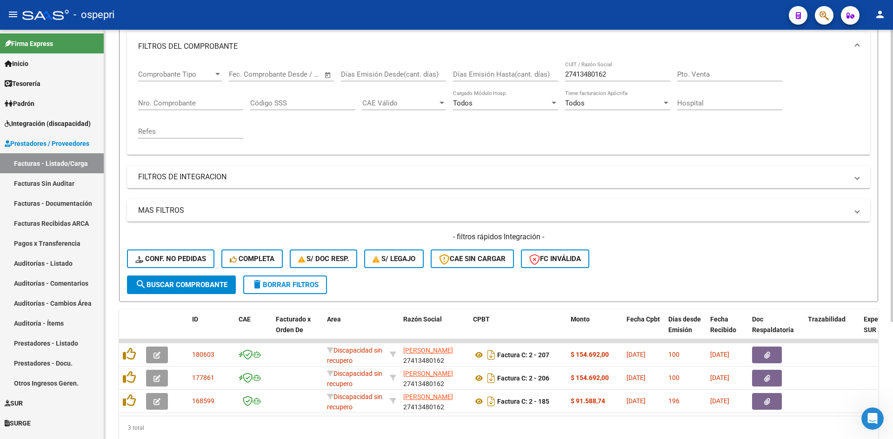
scroll to position [0, 0]
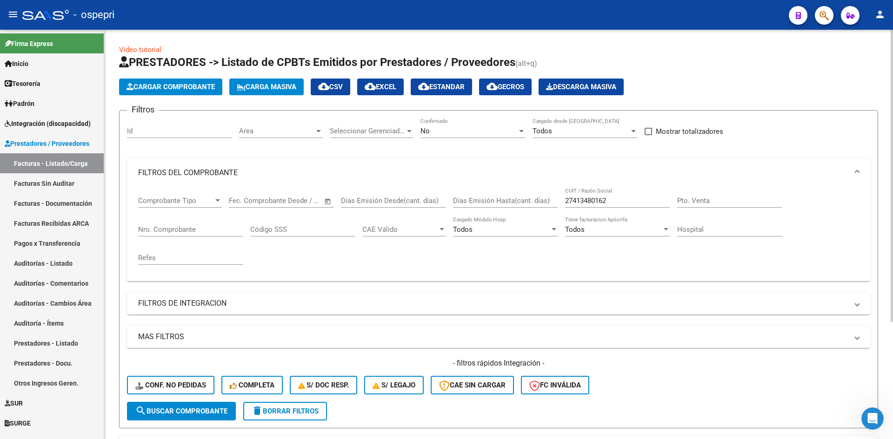
click at [307, 410] on span "delete Borrar Filtros" at bounding box center [285, 411] width 67 height 8
click at [582, 201] on input "CUIT / Razón Social" at bounding box center [617, 201] width 105 height 8
paste input "27343120120"
type input "27343120120"
click at [212, 412] on span "search Buscar Comprobante" at bounding box center [181, 411] width 92 height 8
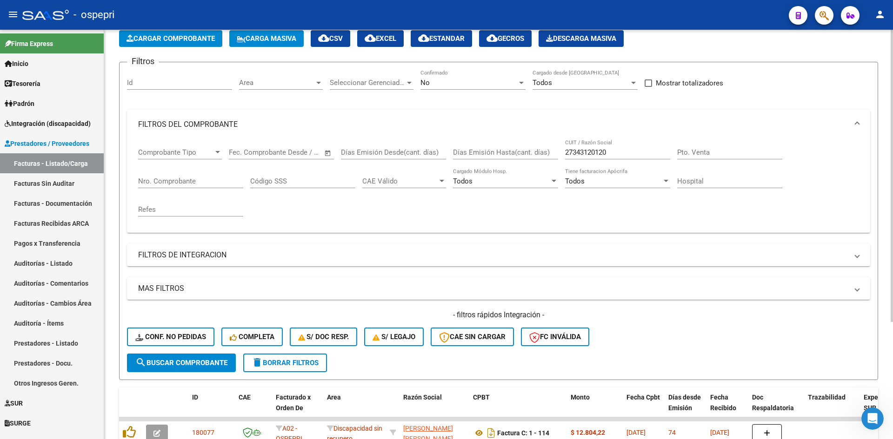
scroll to position [164, 0]
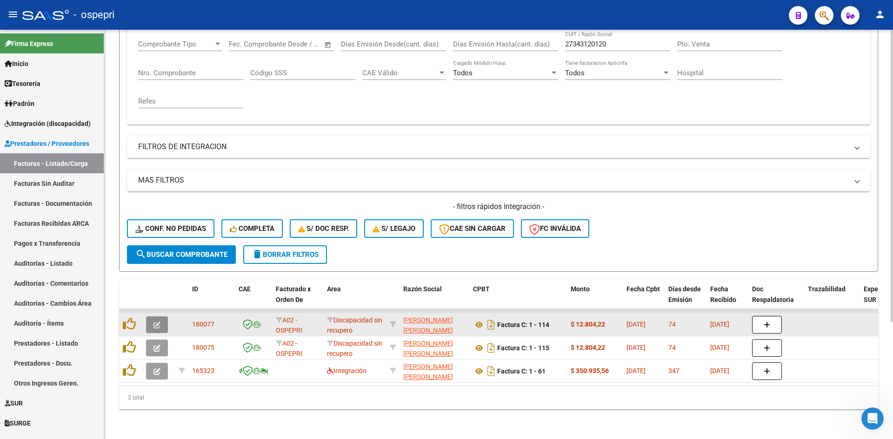
click at [155, 317] on button "button" at bounding box center [157, 325] width 22 height 17
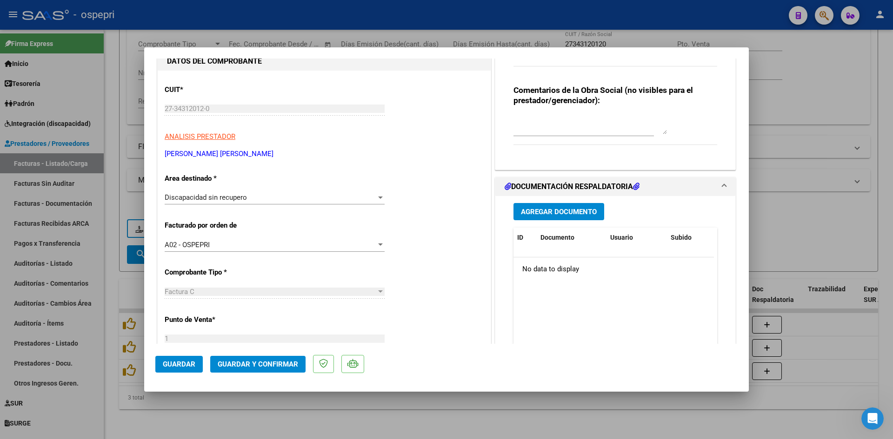
scroll to position [0, 0]
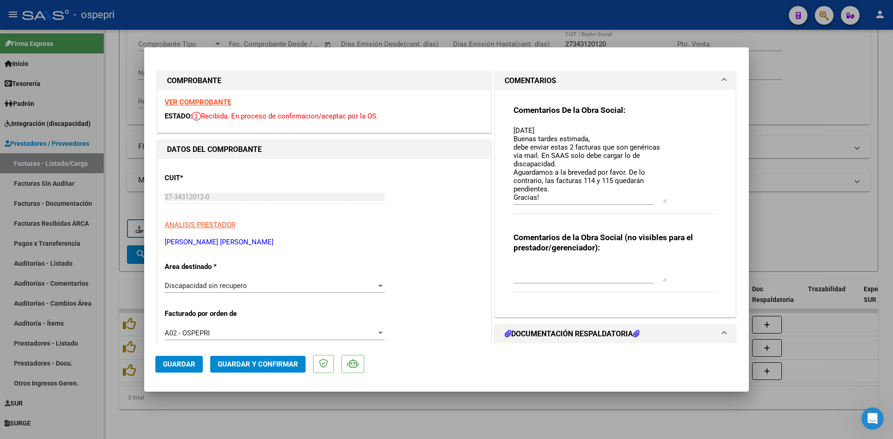
drag, startPoint x: 657, startPoint y: 144, endPoint x: 699, endPoint y: 203, distance: 72.4
click at [699, 203] on div "Comentarios De la Obra Social: 17/07/25 Buenas tardes estimada, debe enviar est…" at bounding box center [615, 164] width 204 height 119
click at [523, 266] on textarea at bounding box center [589, 272] width 153 height 19
type textarea "GENERICO"
click at [184, 361] on span "Guardar" at bounding box center [179, 364] width 33 height 8
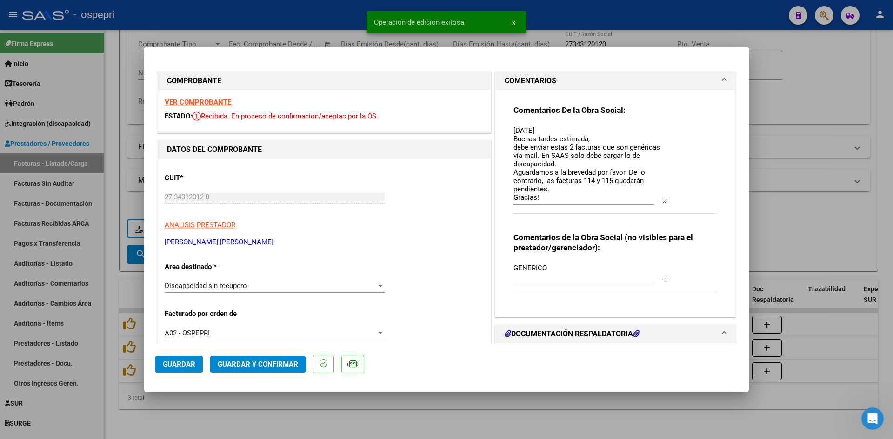
type input "$ 0,00"
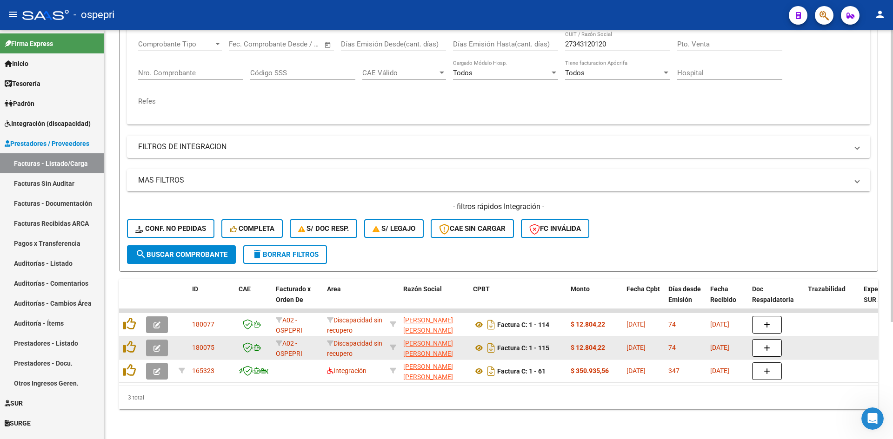
click at [152, 340] on button "button" at bounding box center [157, 348] width 22 height 17
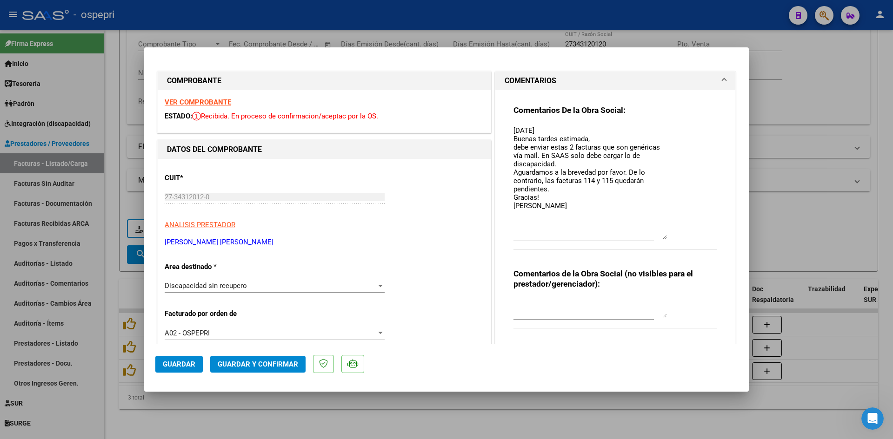
drag, startPoint x: 660, startPoint y: 145, endPoint x: 668, endPoint y: 237, distance: 92.8
click at [668, 237] on div "Comentarios De la Obra Social: 17/07/25 Buenas tardes estimada, debe enviar est…" at bounding box center [615, 182] width 204 height 155
click at [536, 301] on textarea at bounding box center [589, 308] width 153 height 19
type textarea "GENERICO"
click at [183, 366] on span "Guardar" at bounding box center [179, 364] width 33 height 8
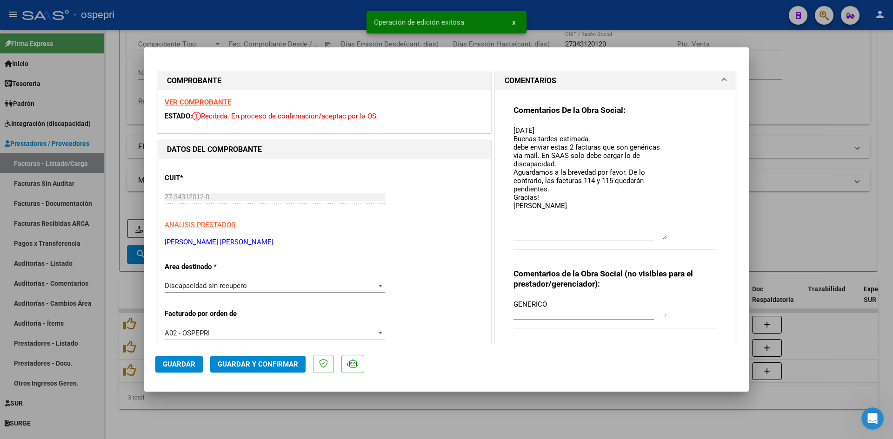
type input "$ 0,00"
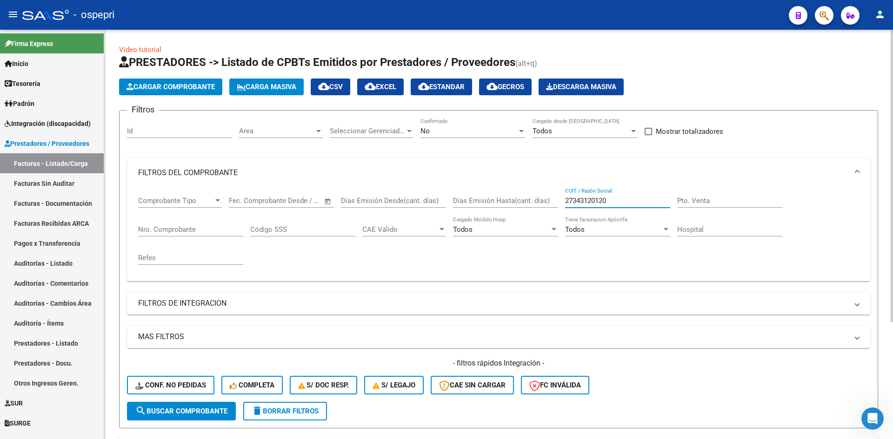
drag, startPoint x: 614, startPoint y: 199, endPoint x: 553, endPoint y: 205, distance: 61.6
click at [553, 205] on div "Comprobante Tipo Comprobante Tipo Fecha inicio – Fecha fin Fec. Comprobante Des…" at bounding box center [498, 231] width 721 height 86
paste input "27350375614"
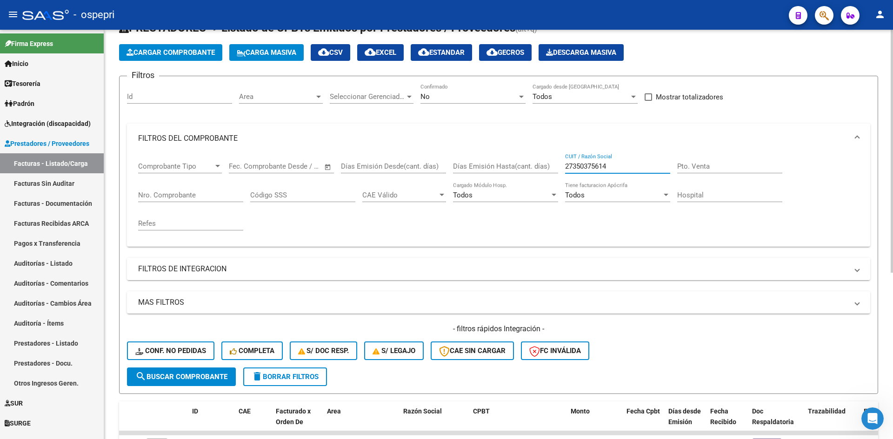
scroll to position [140, 0]
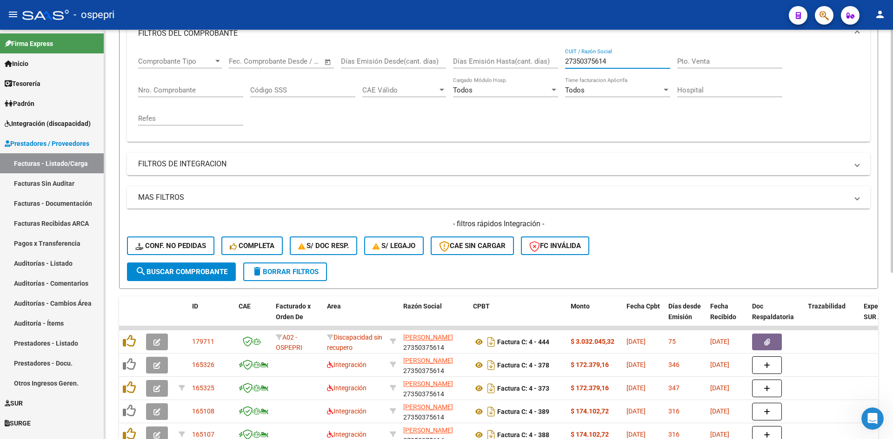
type input "27350375614"
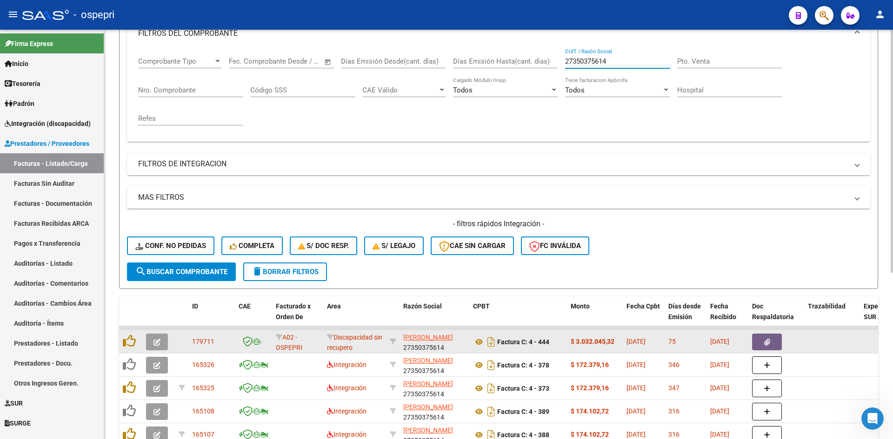
click at [162, 342] on button "button" at bounding box center [157, 342] width 22 height 17
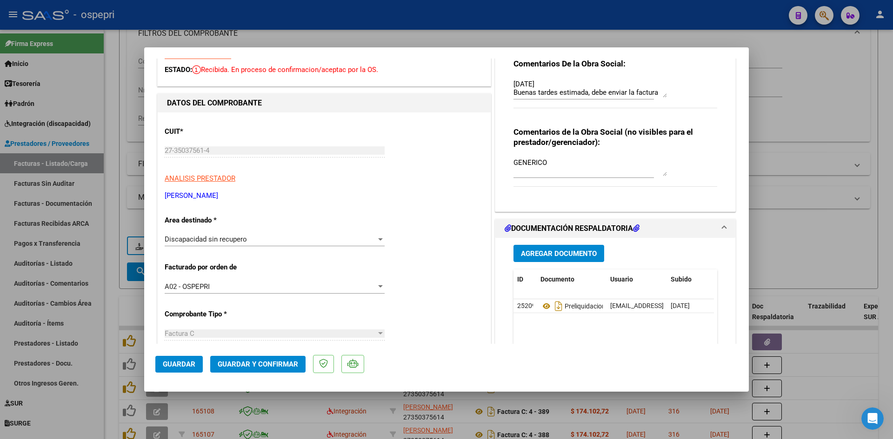
scroll to position [0, 0]
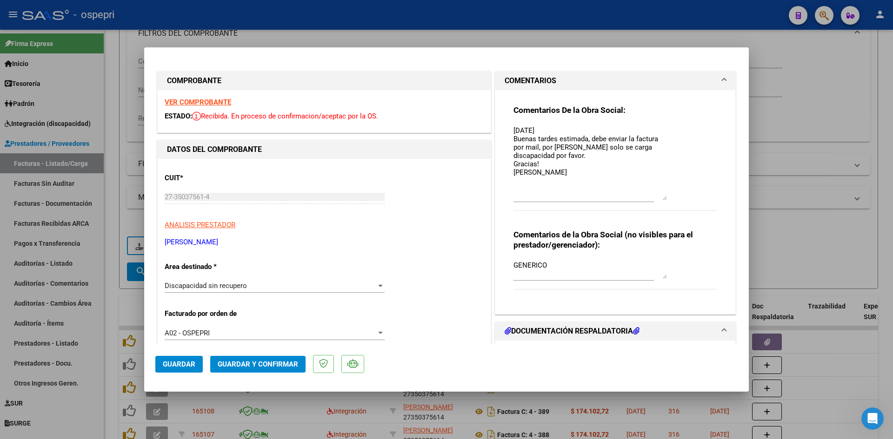
drag, startPoint x: 660, startPoint y: 142, endPoint x: 681, endPoint y: 194, distance: 56.6
click at [681, 195] on div "Comentarios De la Obra Social: 17/07/25 Buenas tardes estimada, debe enviar la …" at bounding box center [615, 163] width 204 height 116
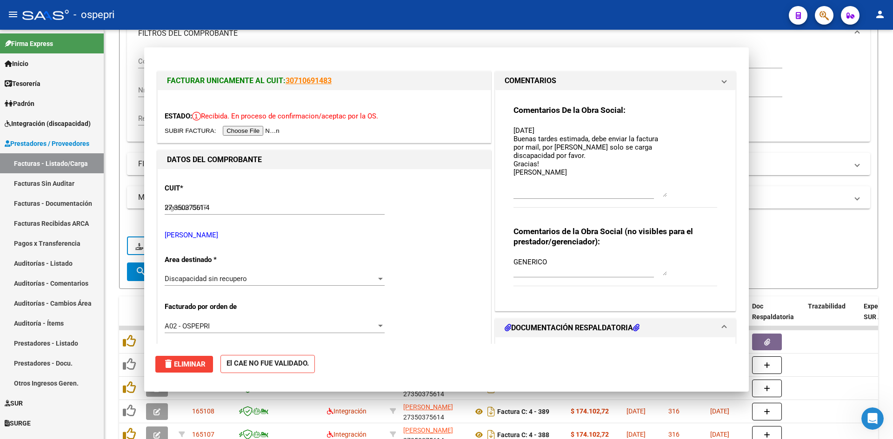
type input "$ 0,00"
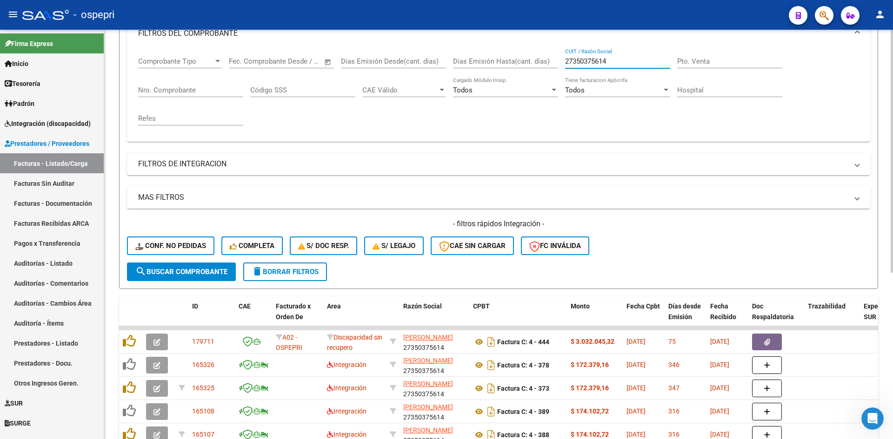
drag, startPoint x: 622, startPoint y: 63, endPoint x: 551, endPoint y: 67, distance: 70.8
click at [551, 70] on div "Comprobante Tipo Comprobante Tipo Fecha inicio – Fecha fin Fec. Comprobante Des…" at bounding box center [498, 91] width 721 height 86
paste input "30714936650"
type input "30714936650"
click at [189, 270] on span "search Buscar Comprobante" at bounding box center [181, 272] width 92 height 8
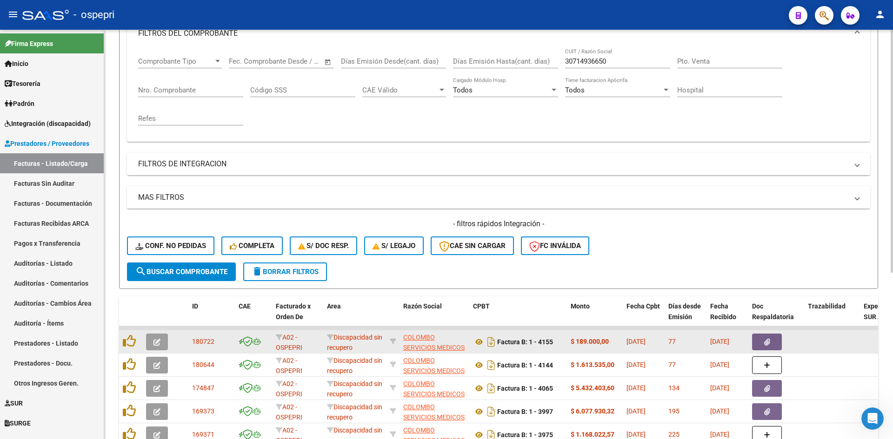
click at [156, 343] on icon "button" at bounding box center [156, 342] width 7 height 7
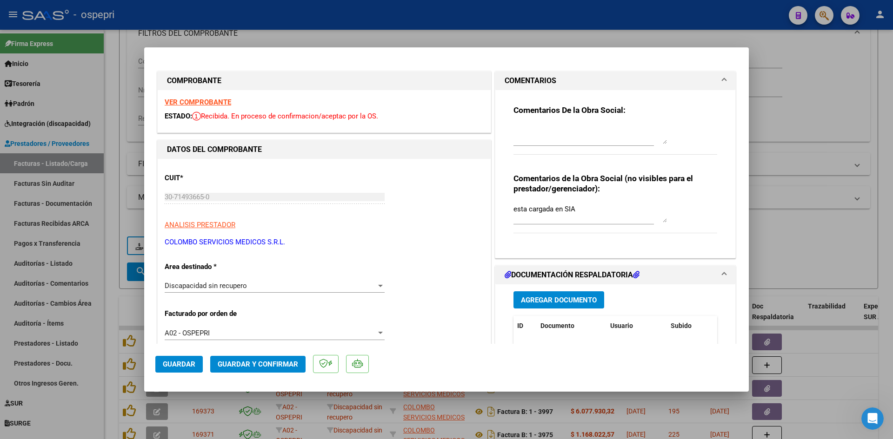
drag, startPoint x: 509, startPoint y: 209, endPoint x: 580, endPoint y: 208, distance: 70.7
click at [580, 208] on div "Comentarios De la Obra Social: Comentarios de la Obra Social (no visibles para …" at bounding box center [615, 170] width 218 height 161
drag, startPoint x: 574, startPoint y: 208, endPoint x: 500, endPoint y: 213, distance: 74.1
click at [500, 213] on div "Comentarios De la Obra Social: Comentarios de la Obra Social (no visibles para …" at bounding box center [615, 174] width 240 height 168
type input "$ 0,00"
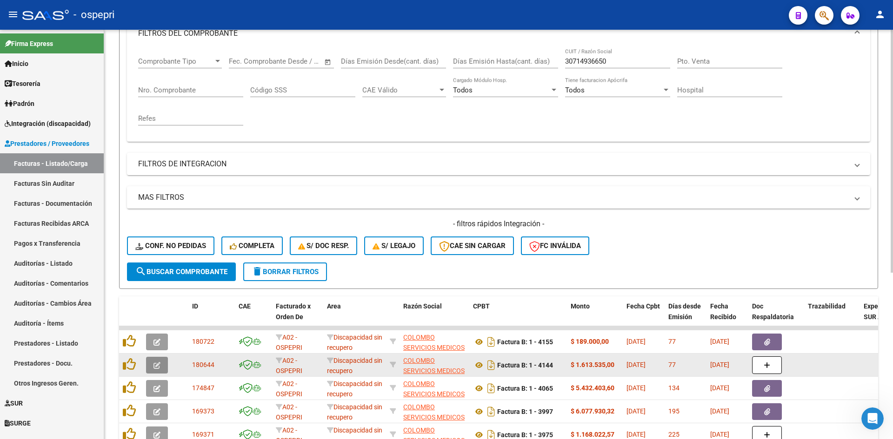
click at [160, 366] on icon "button" at bounding box center [156, 365] width 7 height 7
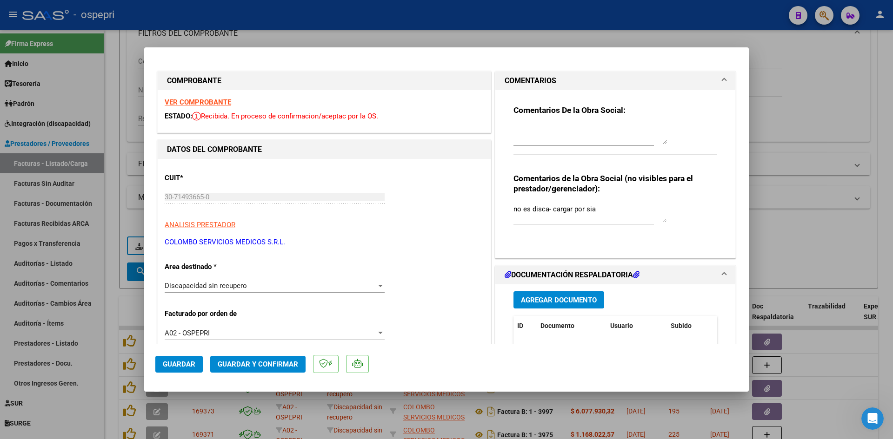
click at [535, 366] on mat-dialog-actions "Guardar Guardar y Confirmar" at bounding box center [446, 362] width 582 height 37
drag, startPoint x: 594, startPoint y: 210, endPoint x: 484, endPoint y: 210, distance: 109.7
type input "$ 0,00"
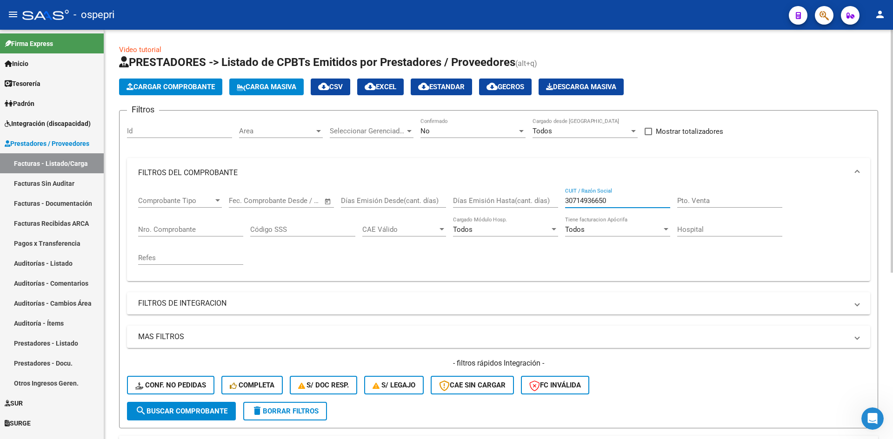
drag, startPoint x: 615, startPoint y: 200, endPoint x: 559, endPoint y: 210, distance: 56.6
click at [560, 210] on div "Comprobante Tipo Comprobante Tipo Fecha inicio – Fecha fin Fec. Comprobante Des…" at bounding box center [498, 231] width 721 height 86
paste input "27235185402"
type input "27235185402"
click at [213, 411] on span "search Buscar Comprobante" at bounding box center [181, 411] width 92 height 8
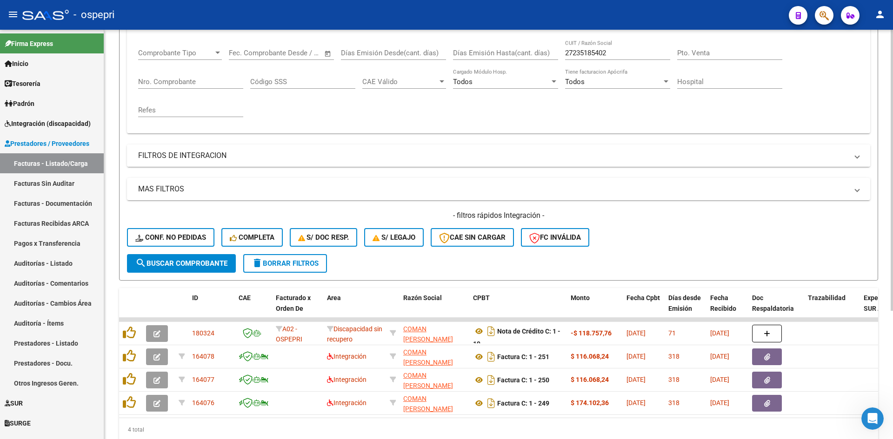
scroll to position [186, 0]
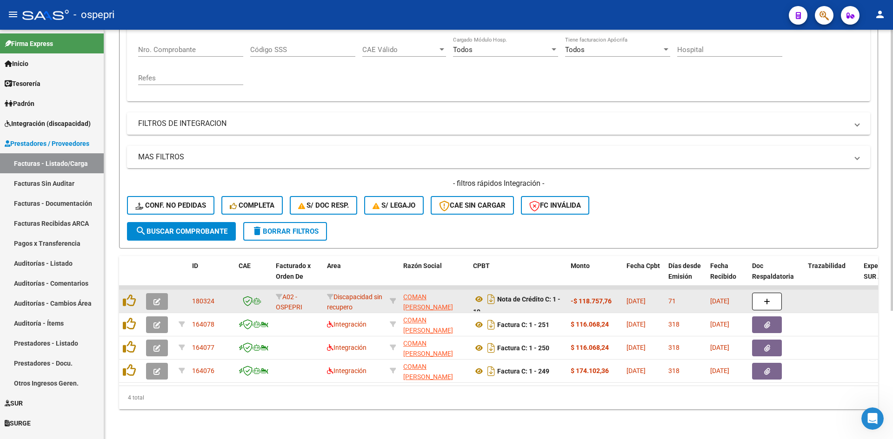
click at [153, 299] on icon "button" at bounding box center [156, 302] width 7 height 7
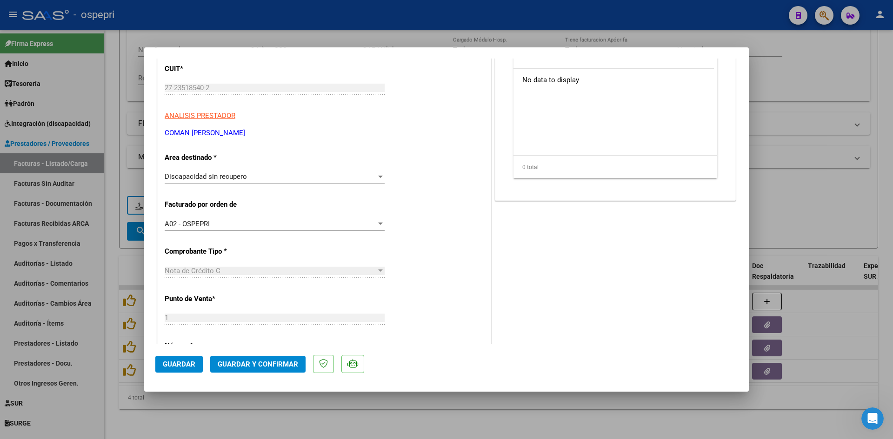
scroll to position [0, 0]
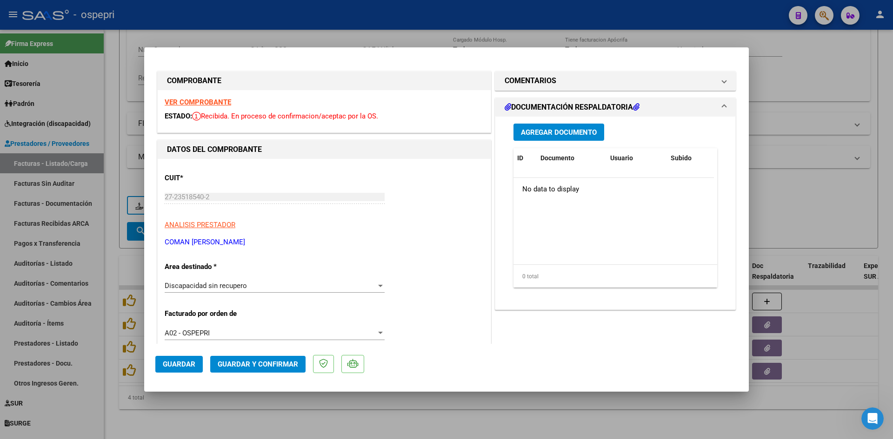
click at [214, 103] on strong "VER COMPROBANTE" at bounding box center [198, 102] width 66 height 8
type input "$ 0,00"
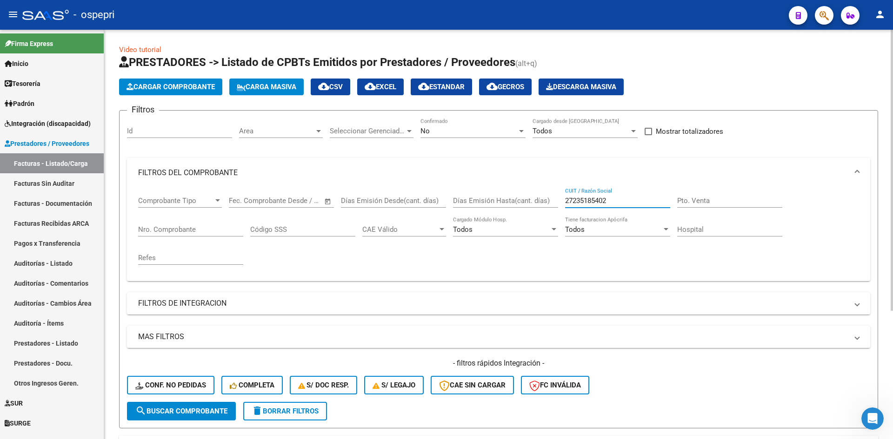
drag, startPoint x: 616, startPoint y: 201, endPoint x: 548, endPoint y: 222, distance: 70.7
click at [549, 222] on div "Comprobante Tipo Comprobante Tipo Fecha inicio – Fecha fin Fec. Comprobante Des…" at bounding box center [498, 231] width 721 height 86
paste input "27412528773"
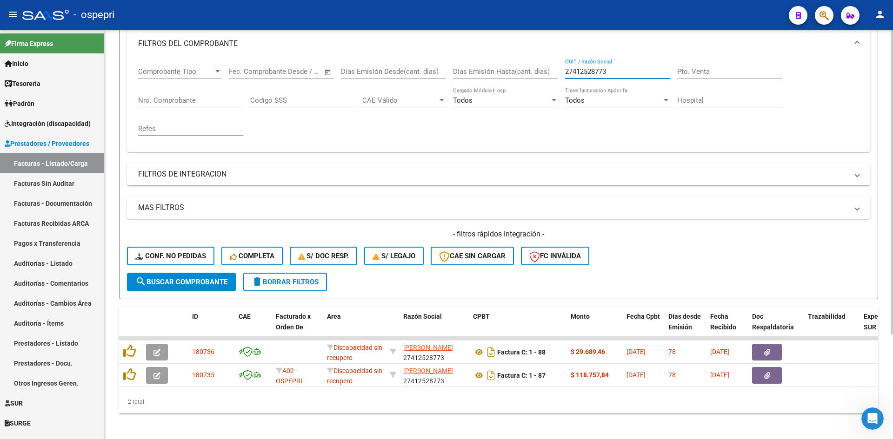
scroll to position [140, 0]
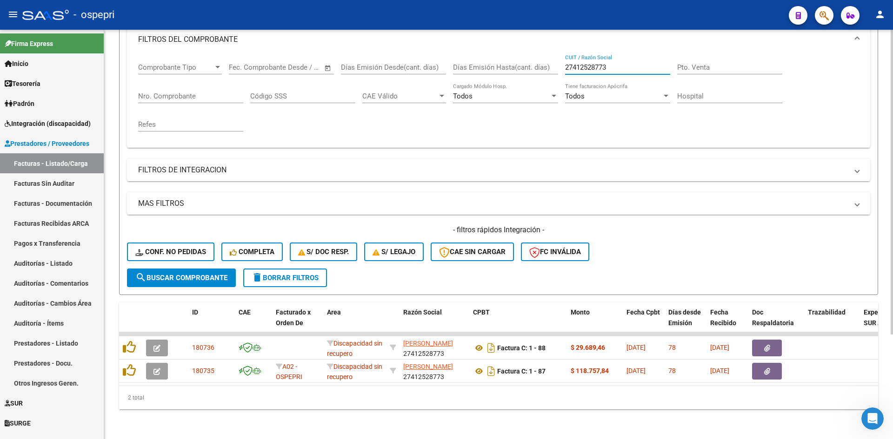
type input "27412528773"
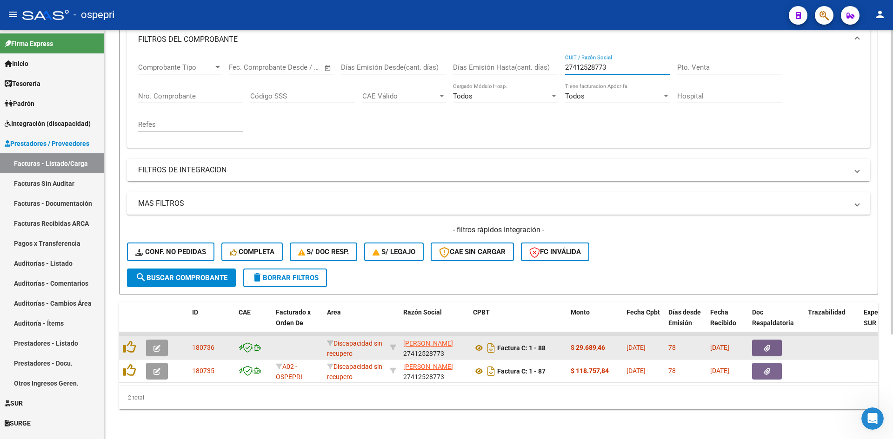
click at [160, 345] on icon "button" at bounding box center [156, 348] width 7 height 7
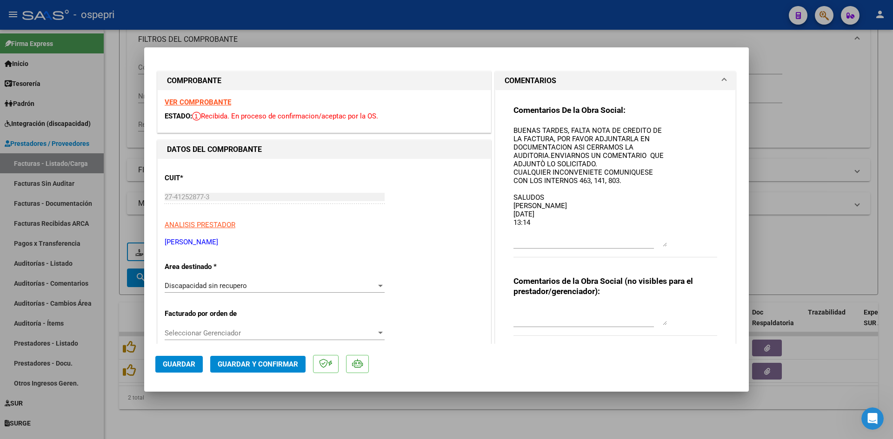
drag, startPoint x: 662, startPoint y: 143, endPoint x: 656, endPoint y: 246, distance: 103.0
click at [656, 246] on textarea "BUENAS TARDES, FALTA NOTA DE CREDITO DE LA FACTURA, POR FAVOR ADJUNTARLA EN DOC…" at bounding box center [589, 186] width 153 height 121
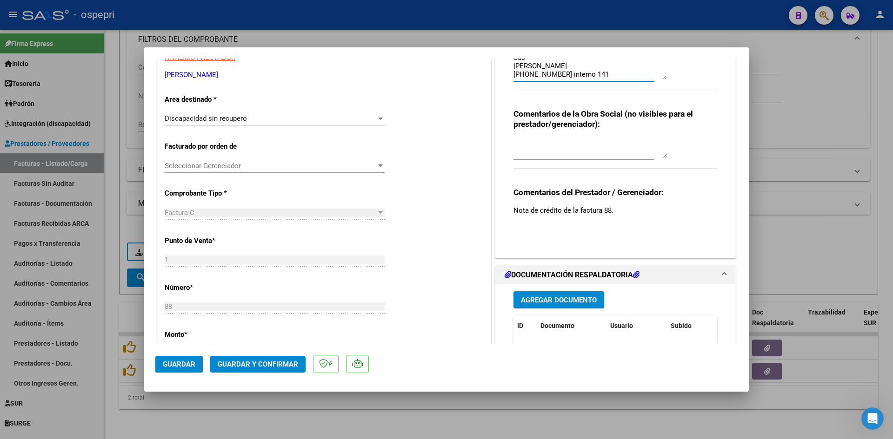
scroll to position [93, 0]
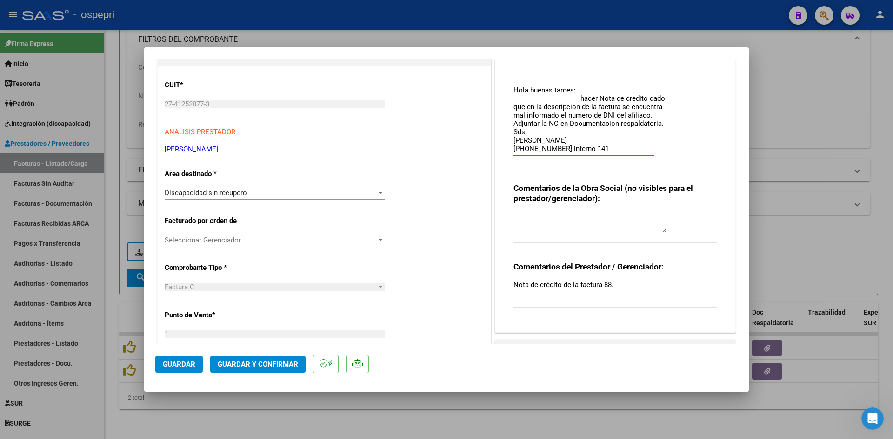
type input "$ 0,00"
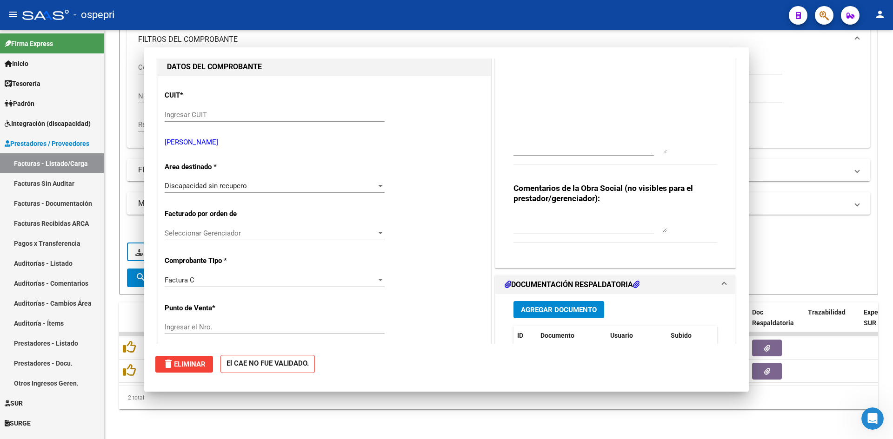
scroll to position [0, 0]
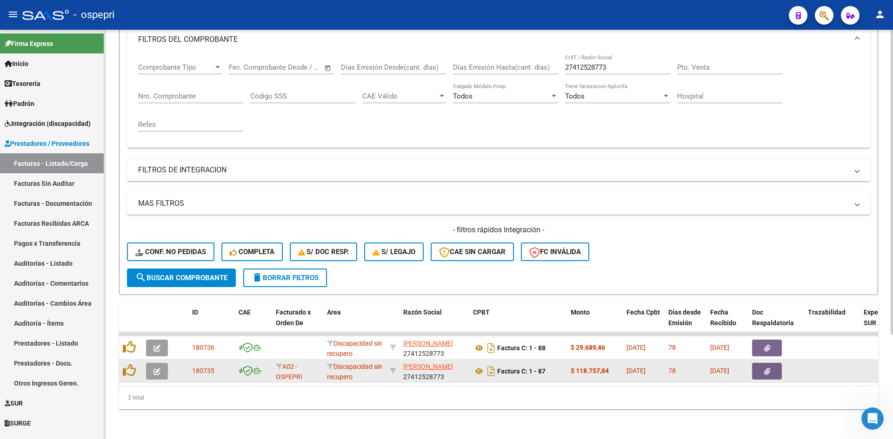
click at [151, 368] on button "button" at bounding box center [157, 371] width 22 height 17
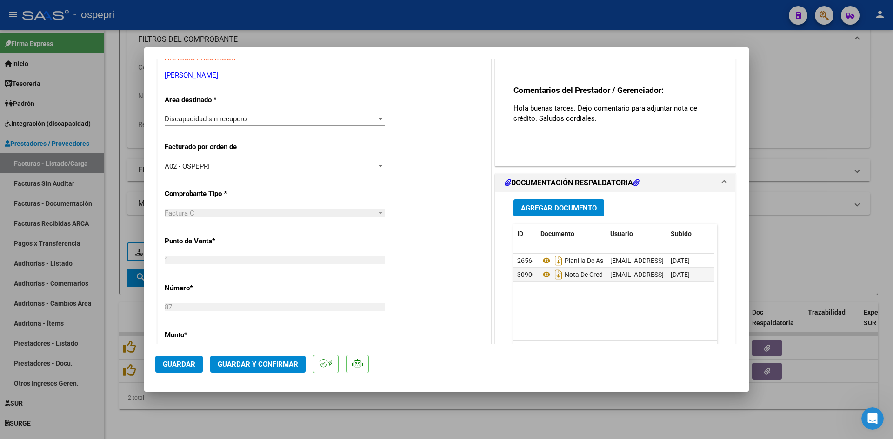
scroll to position [47, 0]
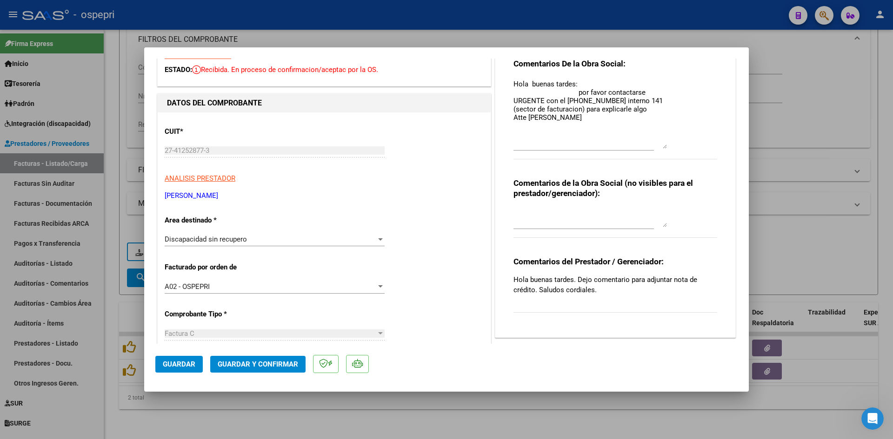
drag, startPoint x: 660, startPoint y: 96, endPoint x: 672, endPoint y: 147, distance: 52.6
click at [672, 147] on div "Comentarios De la Obra Social: Hola buenas tardes: por favor contactarse URGENT…" at bounding box center [615, 114] width 204 height 111
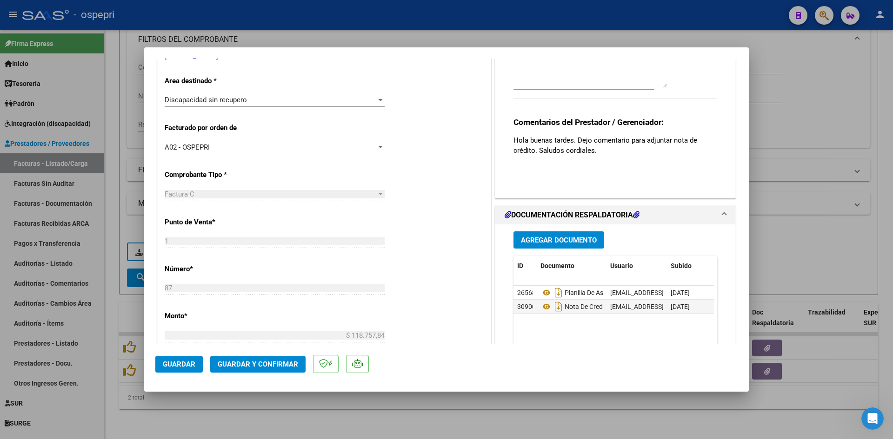
scroll to position [0, 0]
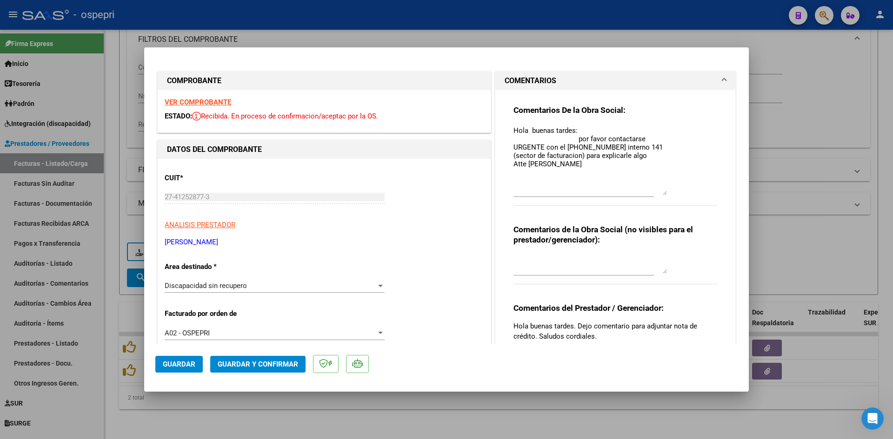
click at [188, 102] on strong "VER COMPROBANTE" at bounding box center [198, 102] width 66 height 8
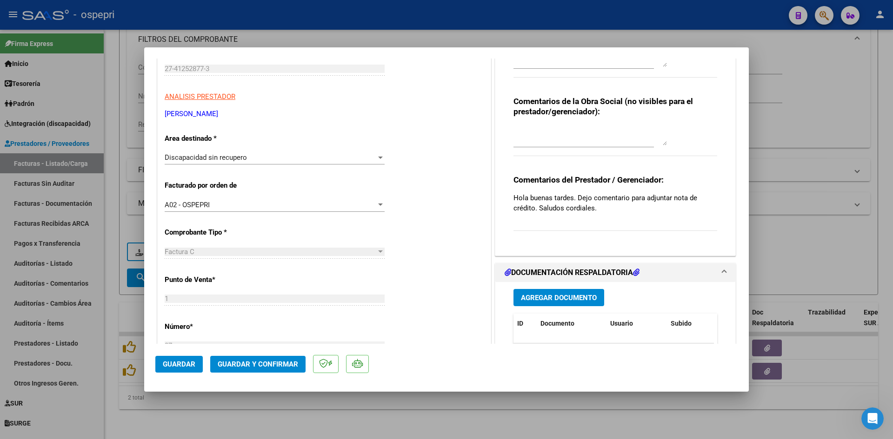
scroll to position [186, 0]
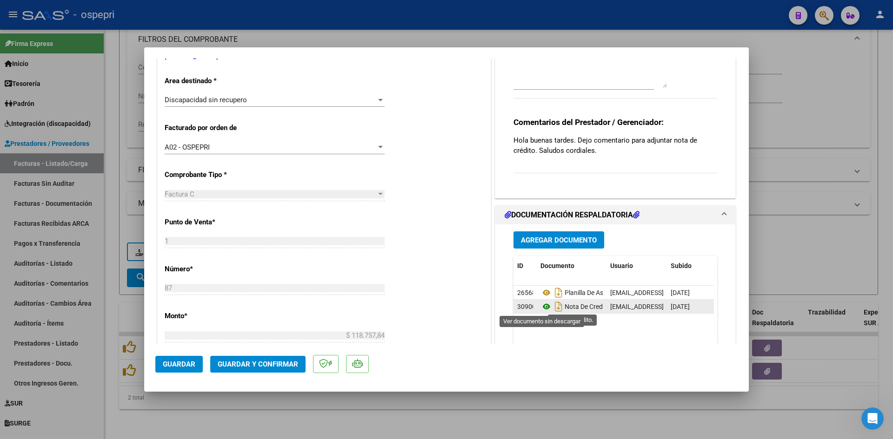
click at [544, 307] on icon at bounding box center [546, 306] width 12 height 11
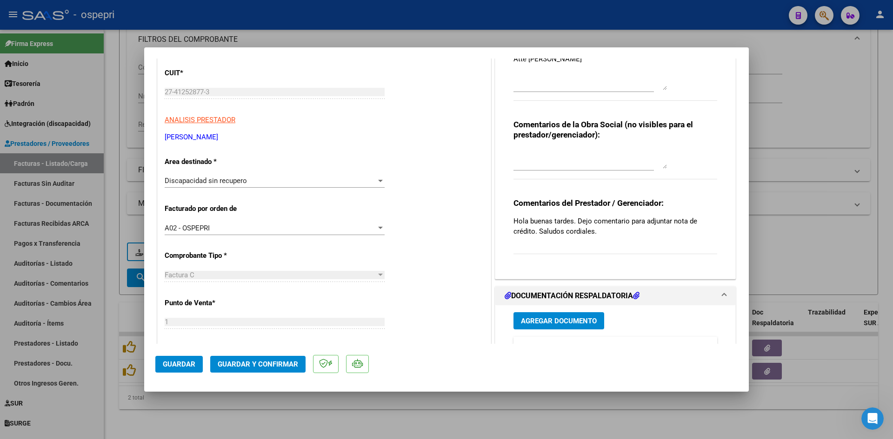
scroll to position [0, 0]
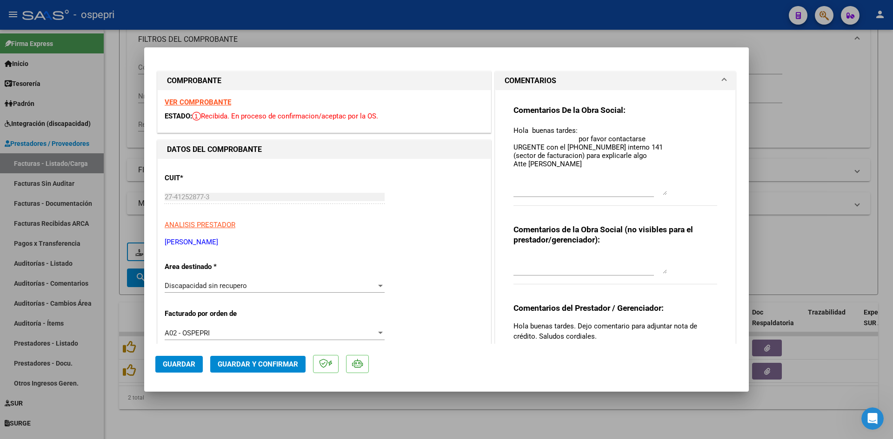
click at [520, 253] on div "Comentarios de la Obra Social (no visibles para el prestador/gerenciador):" at bounding box center [615, 260] width 204 height 70
click at [524, 254] on div at bounding box center [589, 264] width 153 height 22
type textarea "NOTA DE CREDITO POR EL TOTAL"
click at [173, 364] on span "Guardar" at bounding box center [179, 364] width 33 height 8
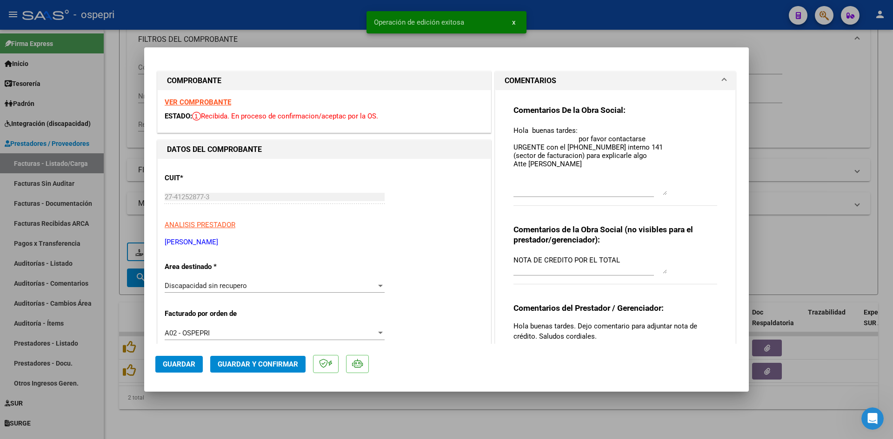
type input "$ 0,00"
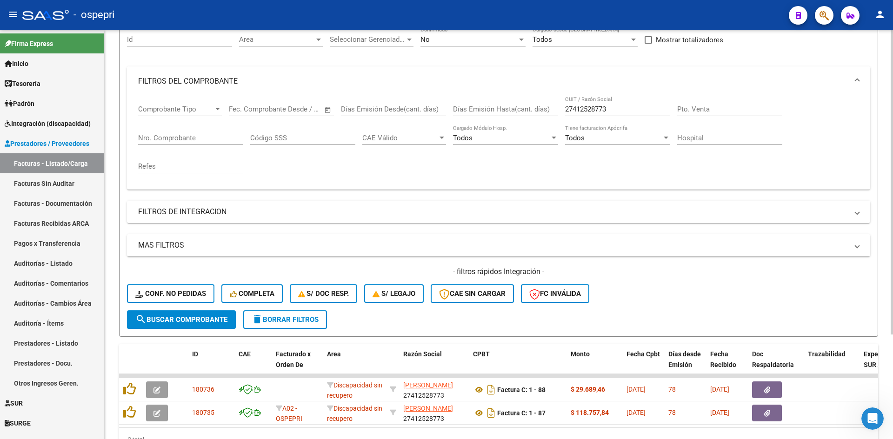
scroll to position [1, 0]
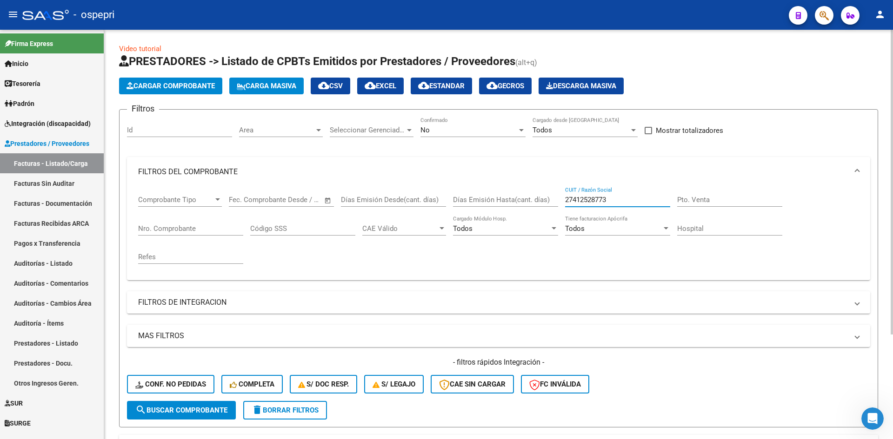
drag, startPoint x: 622, startPoint y: 194, endPoint x: 531, endPoint y: 209, distance: 92.4
click at [530, 207] on div "Comprobante Tipo Comprobante Tipo Fecha inicio – Fecha fin Fec. Comprobante Des…" at bounding box center [498, 230] width 721 height 86
paste input "20390188596"
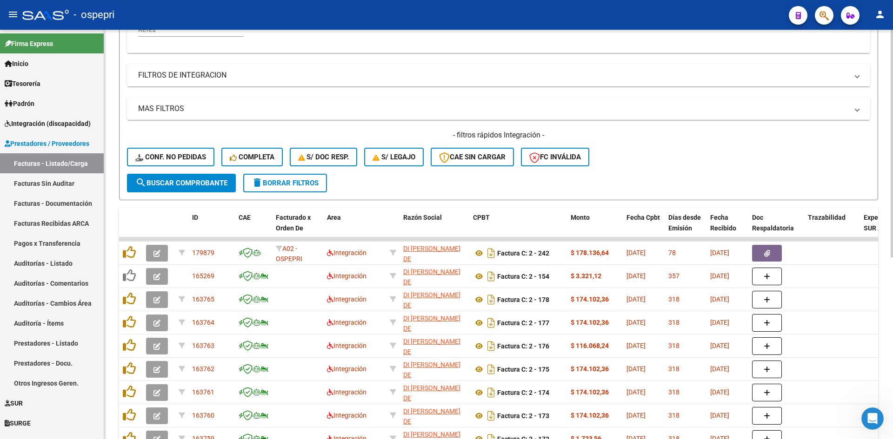
scroll to position [280, 0]
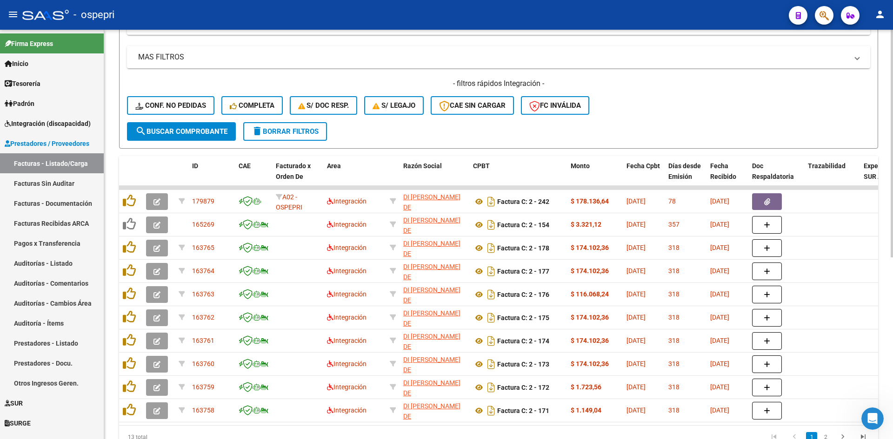
type input "20390188596"
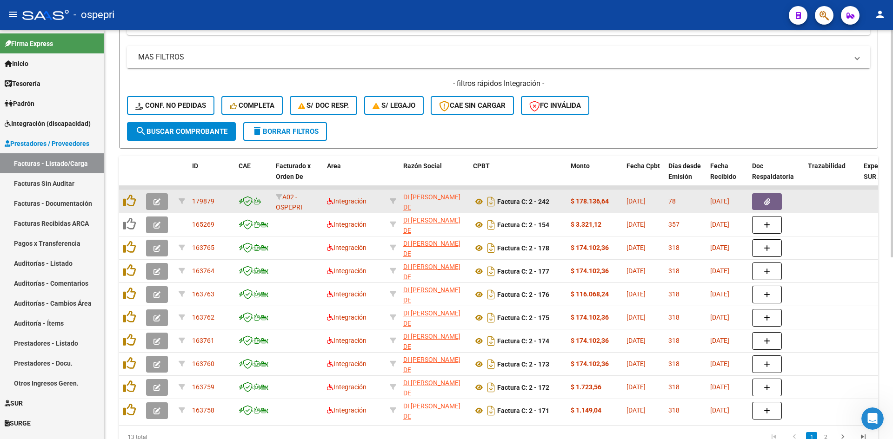
click at [158, 200] on icon "button" at bounding box center [156, 202] width 7 height 7
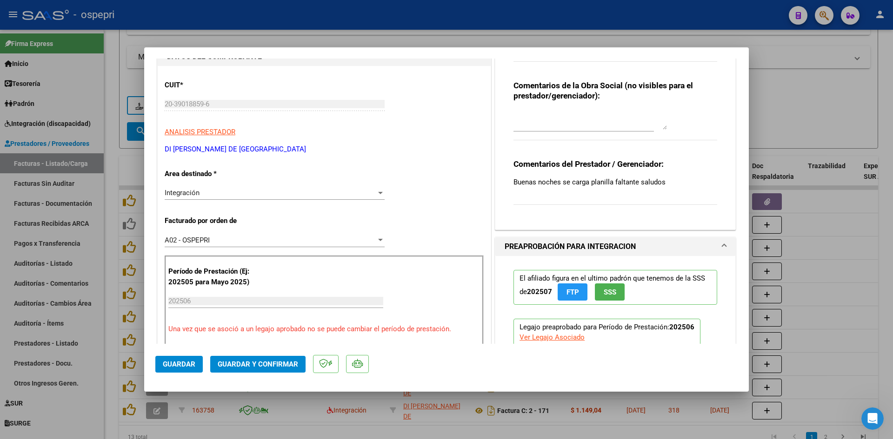
scroll to position [0, 0]
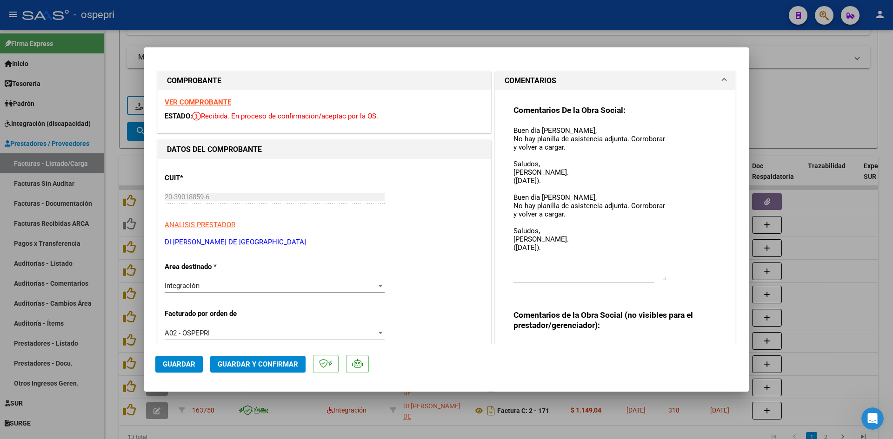
drag, startPoint x: 657, startPoint y: 142, endPoint x: 672, endPoint y: 279, distance: 137.6
click at [672, 279] on div "Comentarios De la Obra Social: Buen día Maria, No hay planilla de asistencia ad…" at bounding box center [615, 203] width 204 height 197
click at [219, 104] on strong "VER COMPROBANTE" at bounding box center [198, 102] width 66 height 8
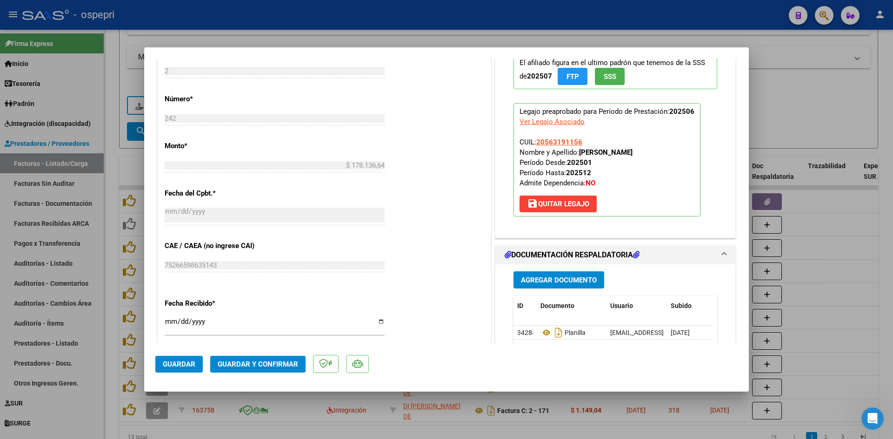
scroll to position [465, 0]
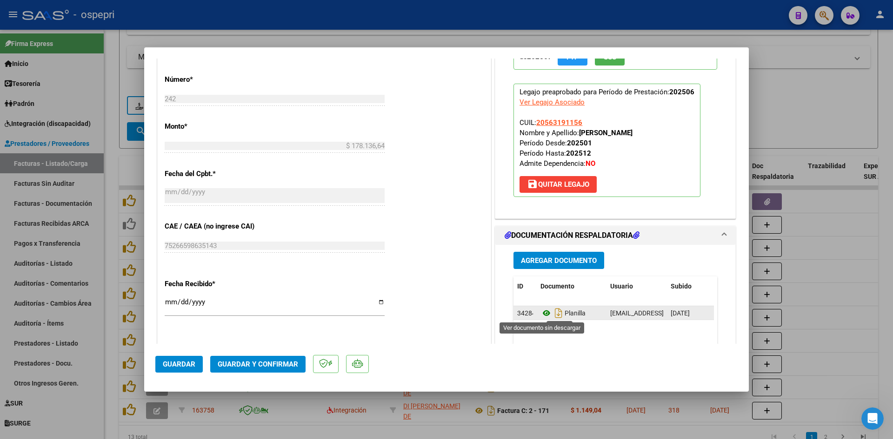
click at [542, 312] on icon at bounding box center [546, 313] width 12 height 11
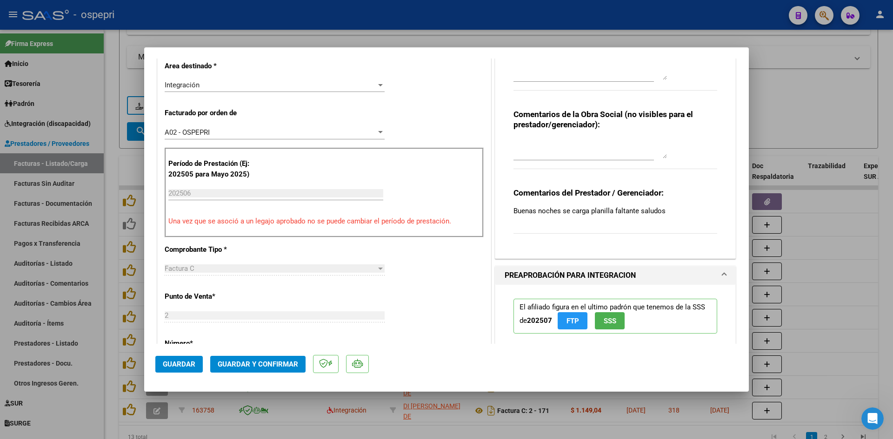
scroll to position [279, 0]
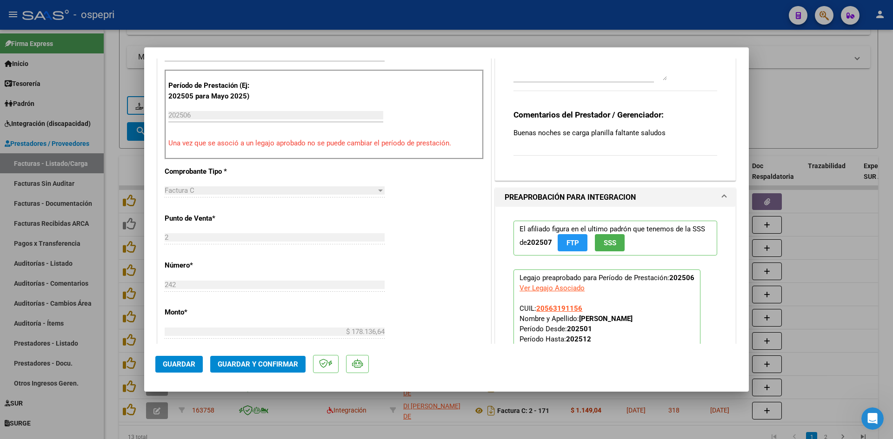
click at [328, 329] on mat-dialog-container "COMPROBANTE VER COMPROBANTE ESTADO: Recibida. En proceso de confirmacion/acepta…" at bounding box center [446, 219] width 605 height 345
click at [279, 366] on span "Guardar y Confirmar" at bounding box center [258, 364] width 80 height 8
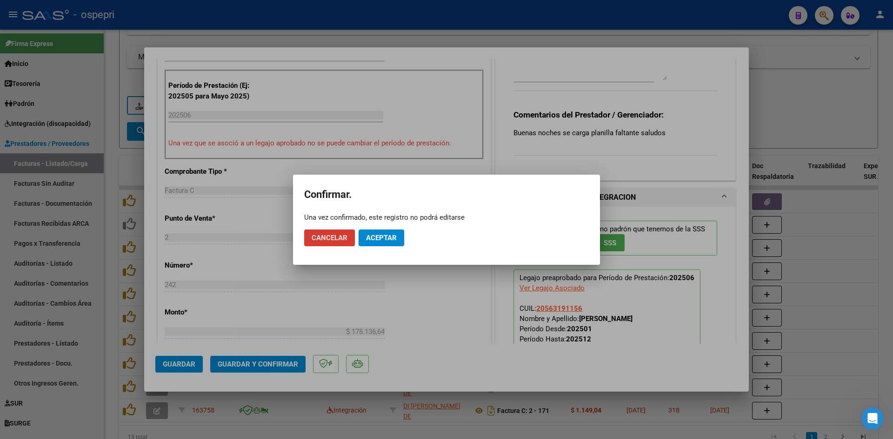
click at [391, 239] on span "Aceptar" at bounding box center [381, 238] width 31 height 8
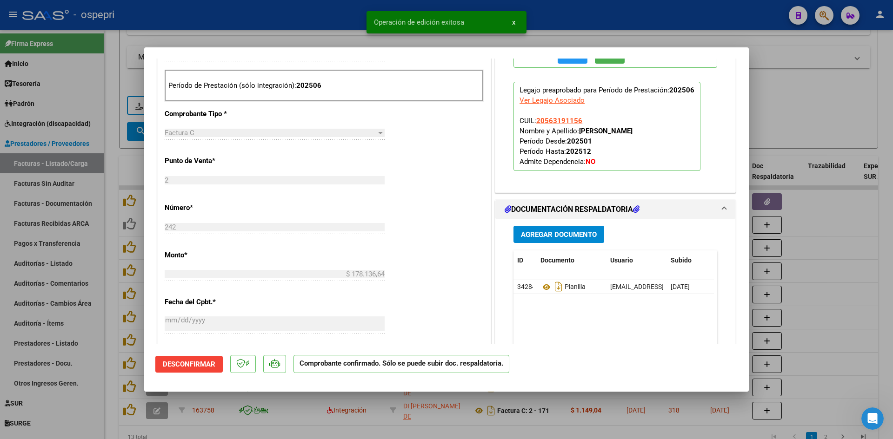
type input "$ 0,00"
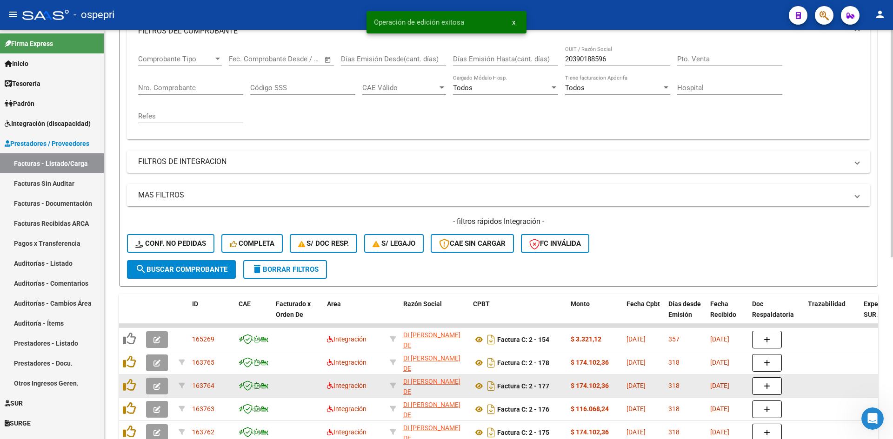
scroll to position [140, 0]
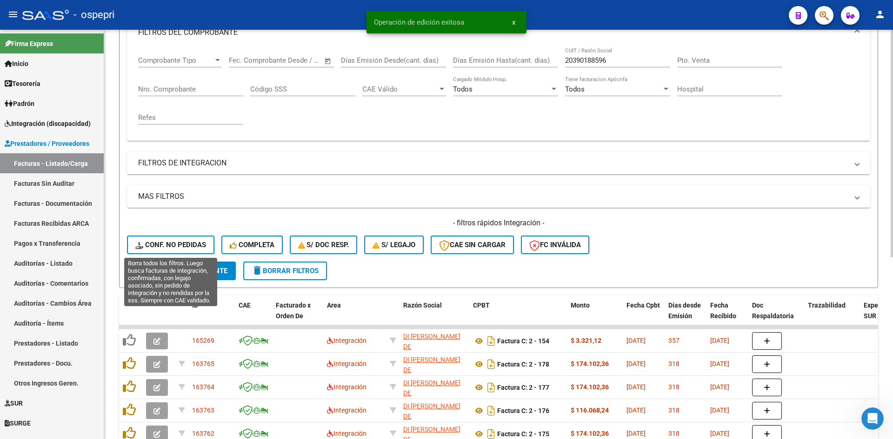
click at [158, 239] on button "Conf. no pedidas" at bounding box center [170, 245] width 87 height 19
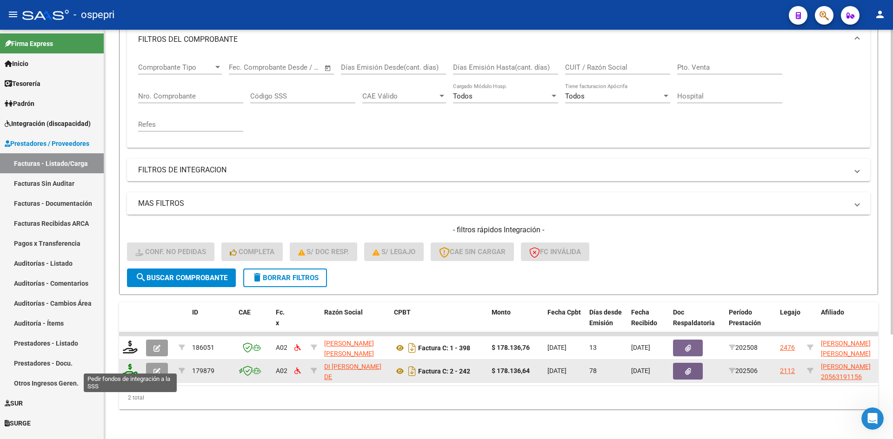
click at [127, 368] on icon at bounding box center [130, 370] width 15 height 13
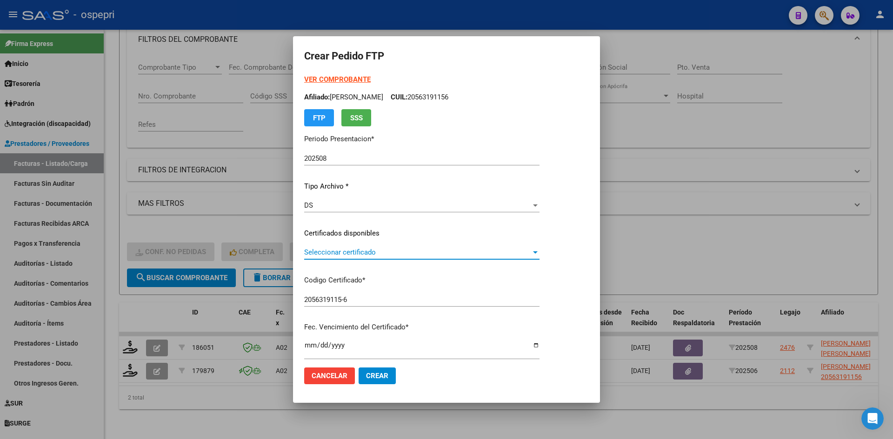
click at [372, 254] on span "Seleccionar certificado" at bounding box center [417, 252] width 227 height 8
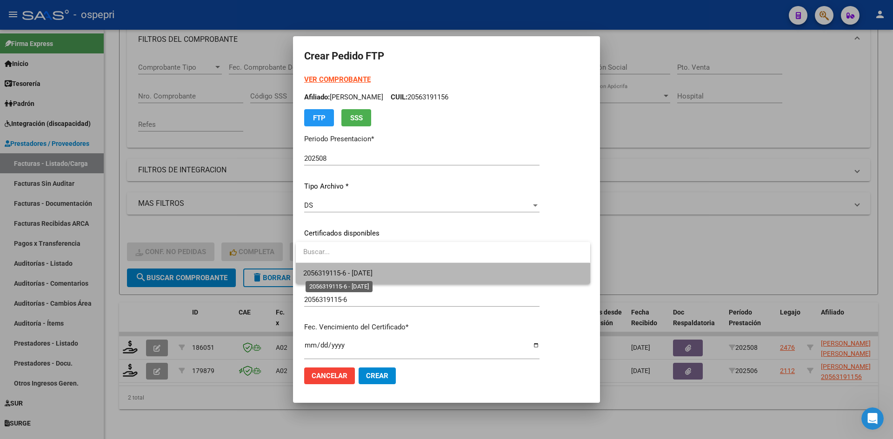
click at [372, 269] on span "2056319115-6 - 2033-10-12" at bounding box center [337, 273] width 69 height 8
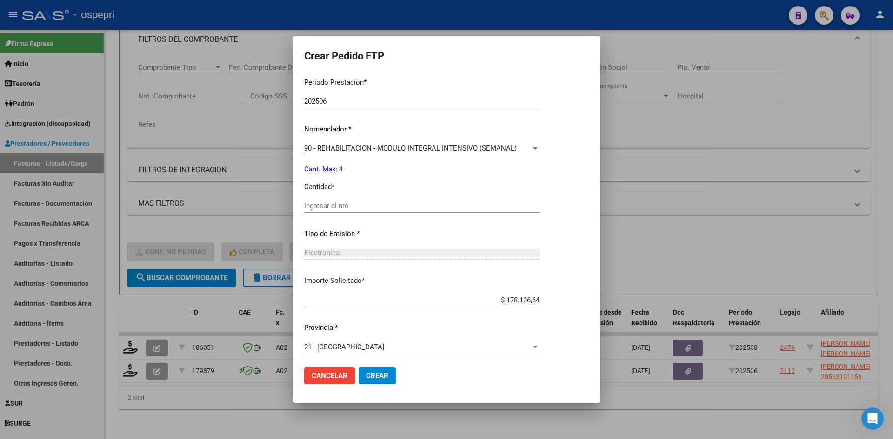
scroll to position [312, 0]
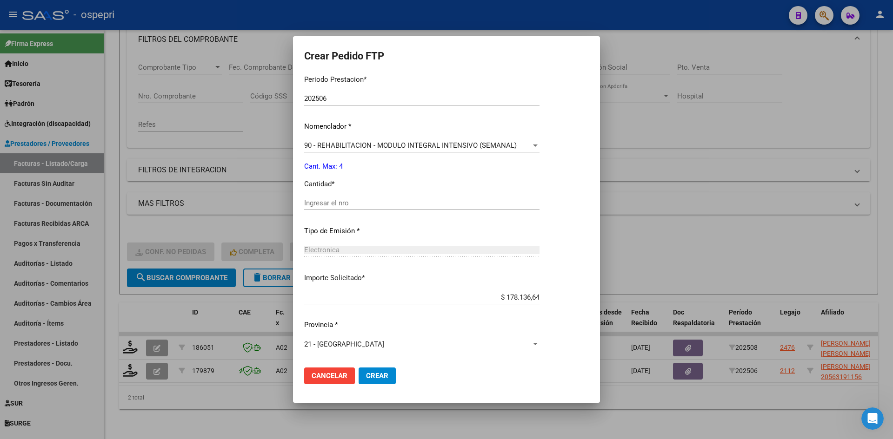
click at [340, 195] on div "Periodo Prestacion * 202506 Ingresar el Periodo Prestacion Nomenclador * 90 - R…" at bounding box center [421, 213] width 235 height 293
click at [334, 201] on input "Ingresar el nro" at bounding box center [421, 203] width 235 height 8
click at [381, 374] on span "Crear" at bounding box center [377, 376] width 22 height 8
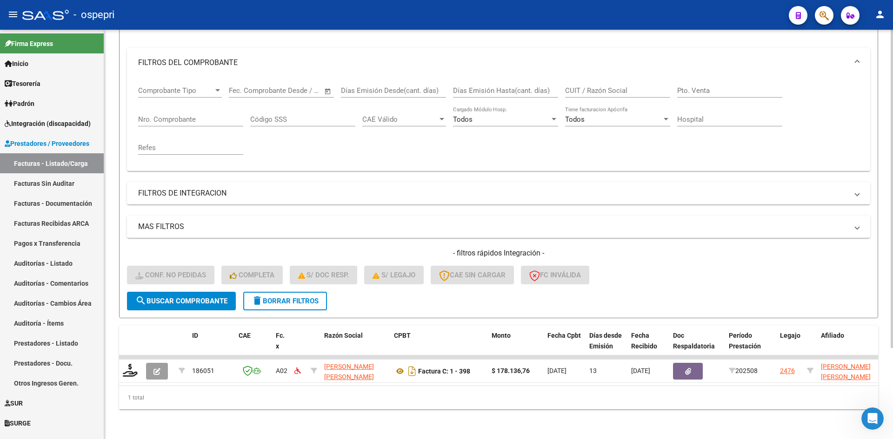
scroll to position [117, 0]
click at [296, 297] on span "delete Borrar Filtros" at bounding box center [285, 301] width 67 height 8
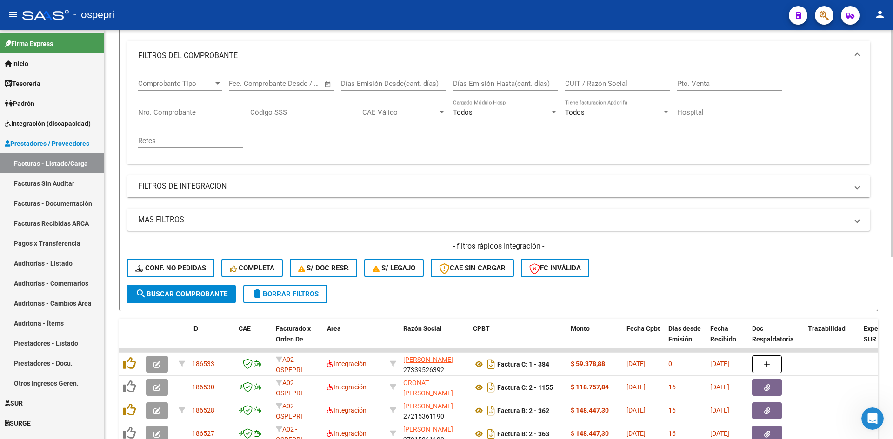
scroll to position [0, 0]
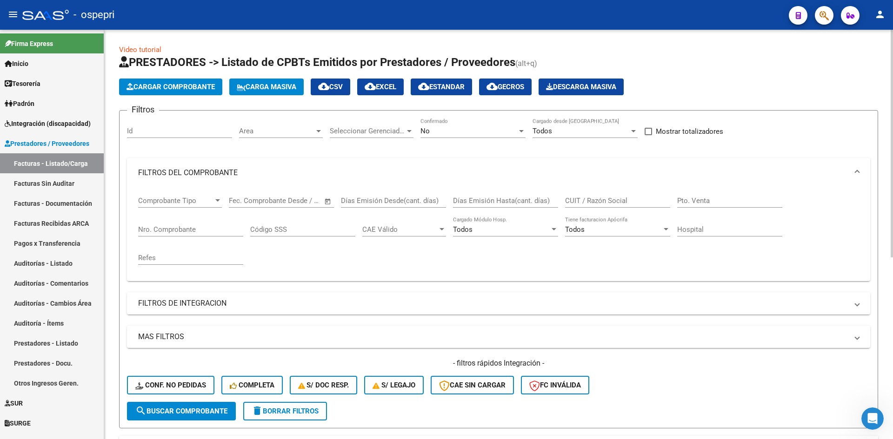
click at [336, 83] on span "cloud_download CSV" at bounding box center [330, 87] width 25 height 8
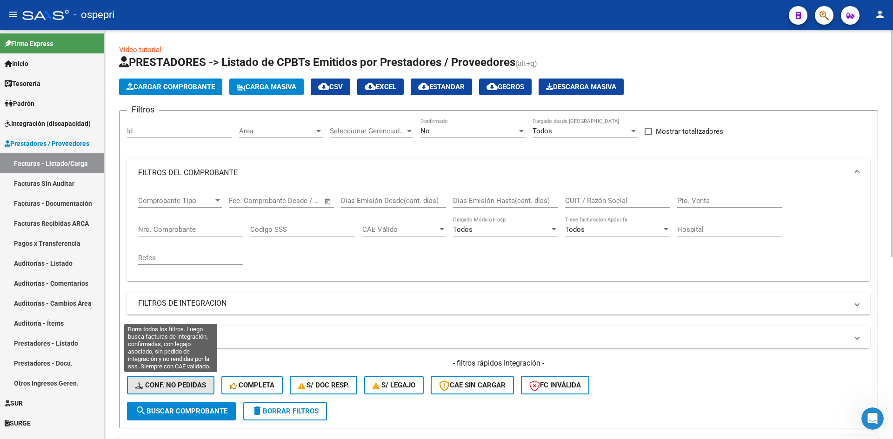
click at [186, 390] on button "Conf. no pedidas" at bounding box center [170, 385] width 87 height 19
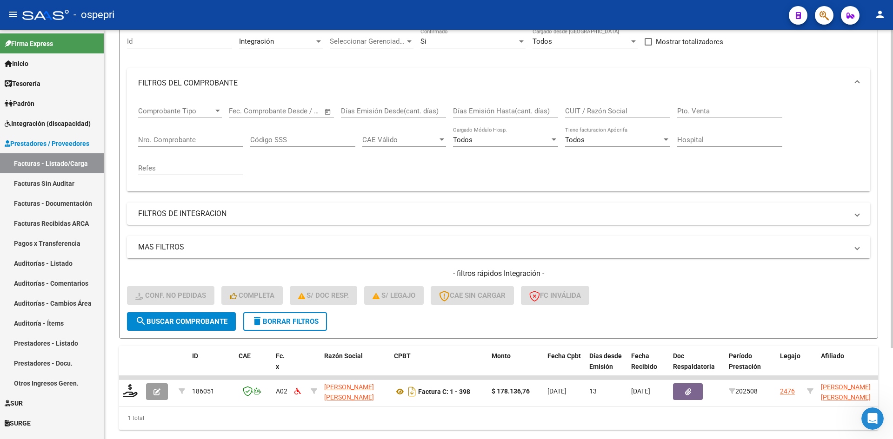
scroll to position [117, 0]
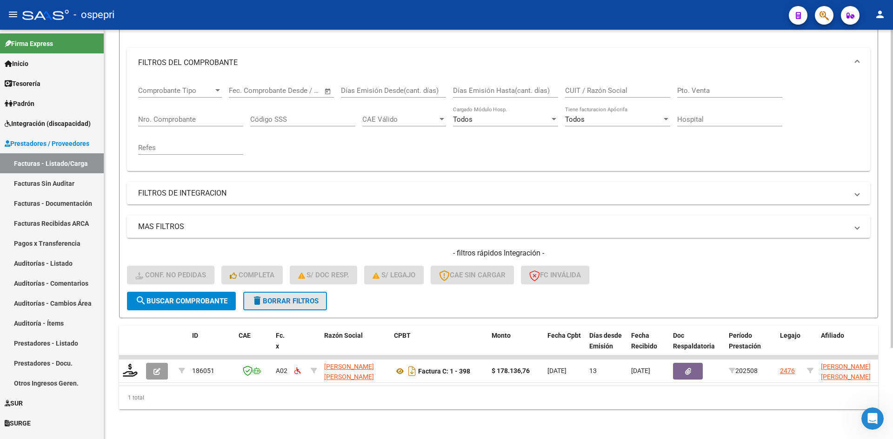
click at [299, 292] on button "delete Borrar Filtros" at bounding box center [285, 301] width 84 height 19
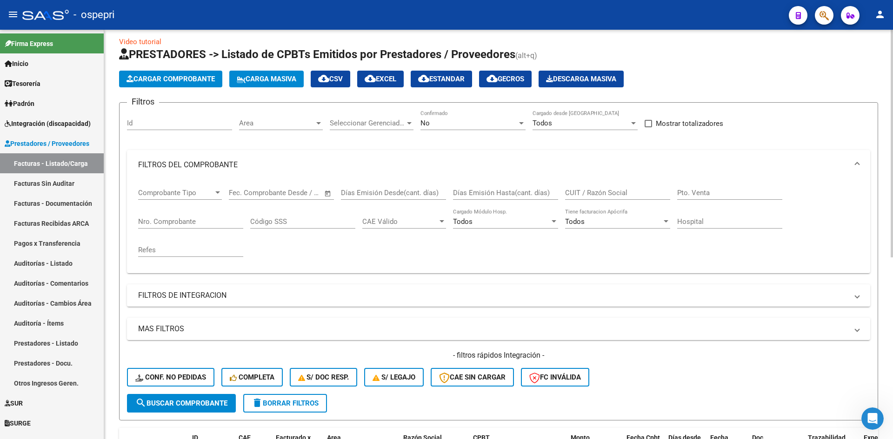
scroll to position [0, 0]
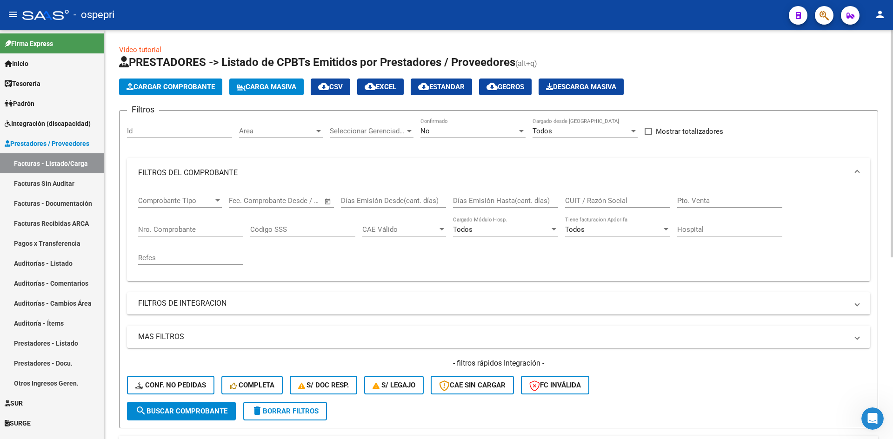
click at [579, 204] on input "CUIT / Razón Social" at bounding box center [617, 201] width 105 height 8
paste input "27371744865"
click at [219, 414] on span "search Buscar Comprobante" at bounding box center [181, 411] width 92 height 8
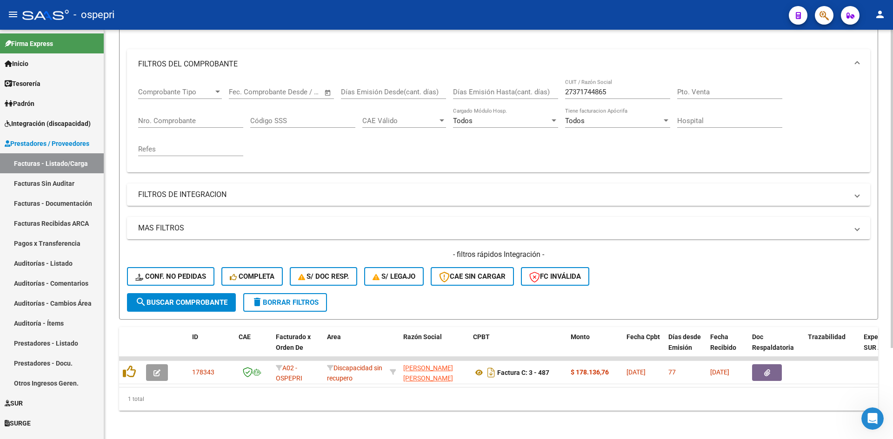
scroll to position [117, 0]
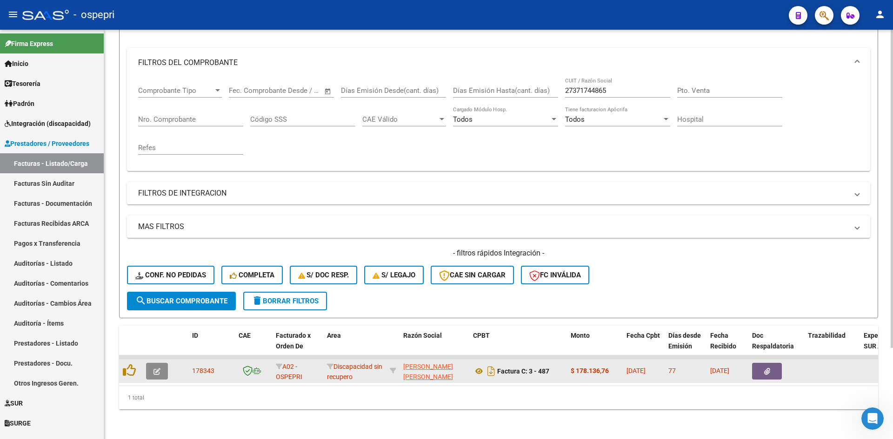
click at [153, 366] on button "button" at bounding box center [157, 371] width 22 height 17
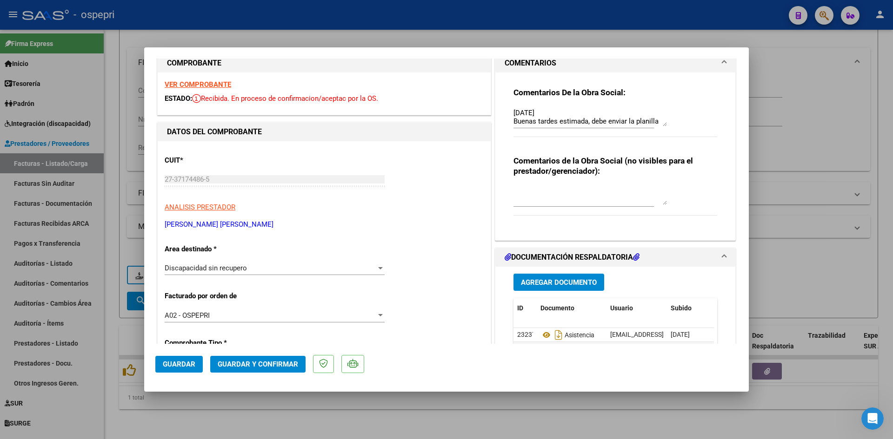
scroll to position [0, 0]
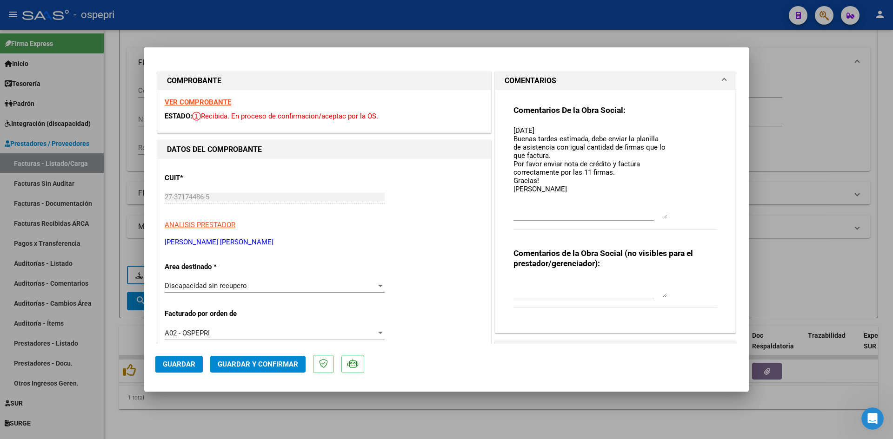
drag, startPoint x: 660, startPoint y: 142, endPoint x: 665, endPoint y: 217, distance: 75.0
click at [665, 217] on div "Comentarios De la Obra Social: 11/07/25 Buenas tardes estimada, debe enviar la …" at bounding box center [615, 172] width 204 height 135
click at [520, 279] on textarea at bounding box center [589, 288] width 153 height 19
click at [188, 364] on span "Guardar" at bounding box center [179, 364] width 33 height 8
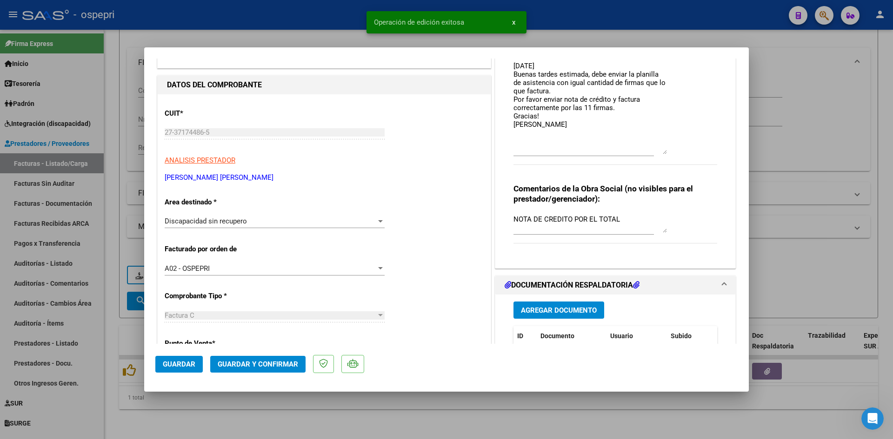
scroll to position [140, 0]
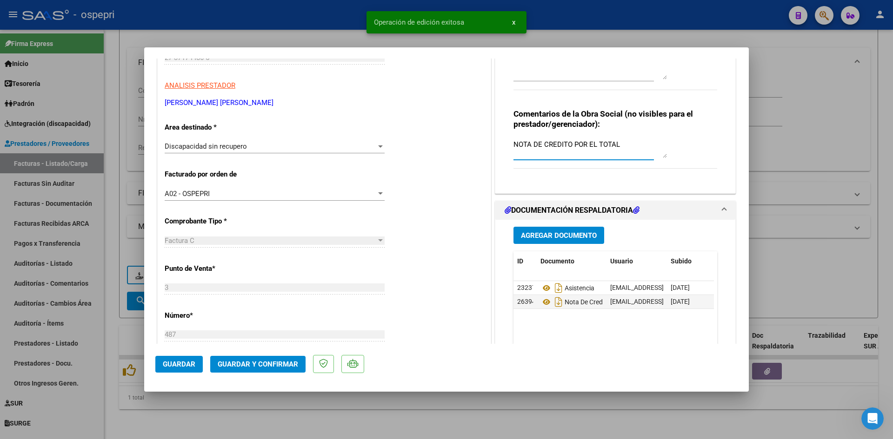
drag, startPoint x: 616, startPoint y: 146, endPoint x: 496, endPoint y: 152, distance: 119.6
click at [496, 152] on div "Comentarios De la Obra Social: 11/07/25 Buenas tardes estimada, debe enviar la …" at bounding box center [615, 72] width 240 height 243
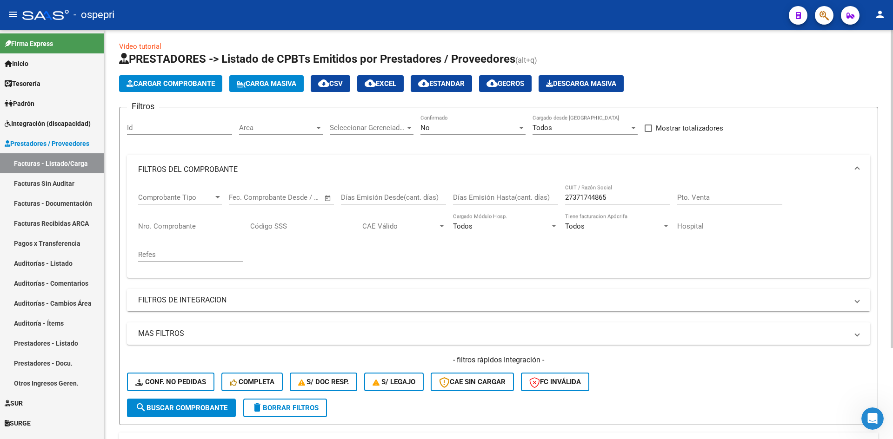
scroll to position [0, 0]
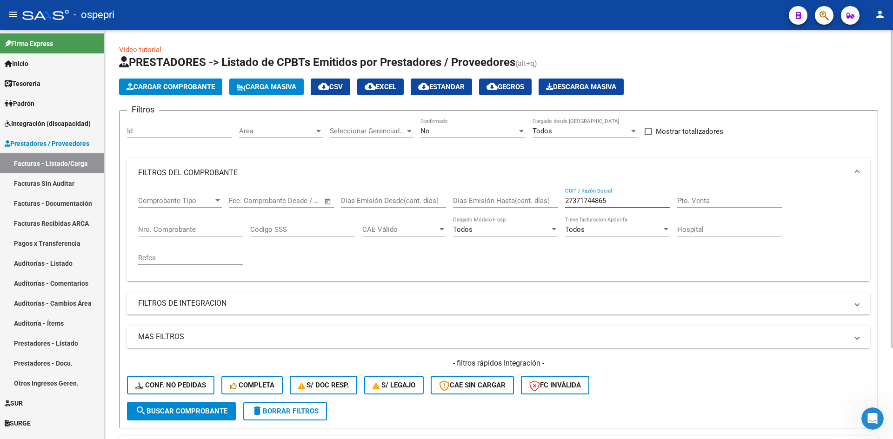
drag, startPoint x: 610, startPoint y: 203, endPoint x: 532, endPoint y: 215, distance: 78.6
click at [532, 215] on div "Comprobante Tipo Comprobante Tipo Fecha inicio – Fecha fin Fec. Comprobante Des…" at bounding box center [498, 231] width 721 height 86
paste input "27322802183"
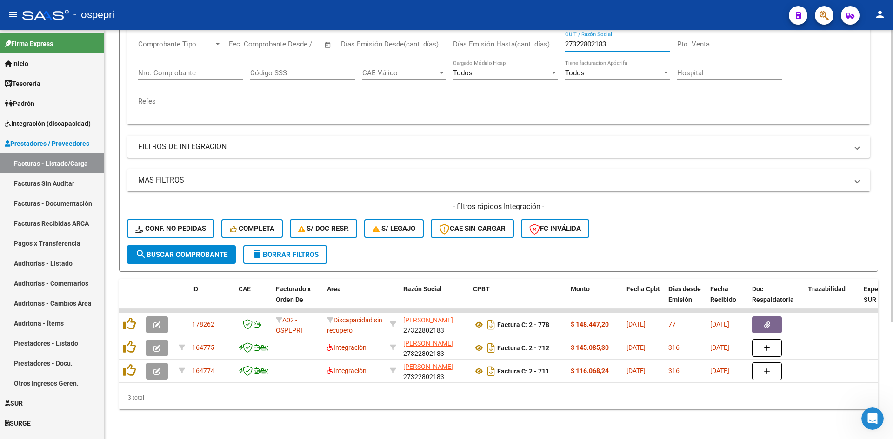
scroll to position [164, 0]
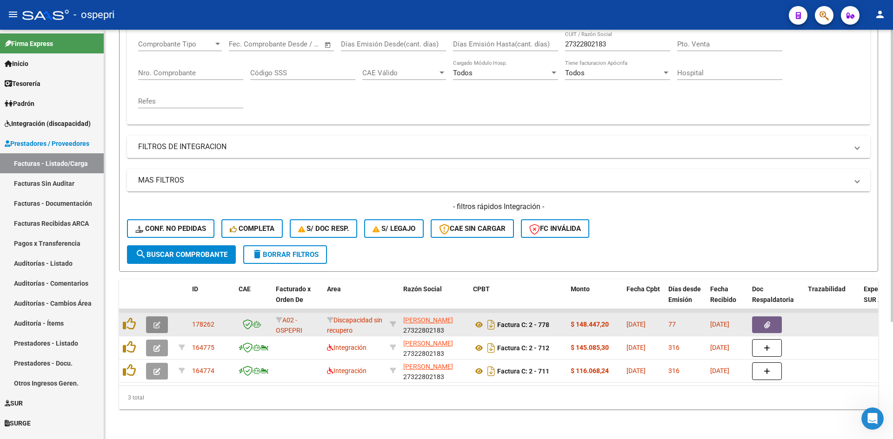
click at [154, 322] on button "button" at bounding box center [157, 325] width 22 height 17
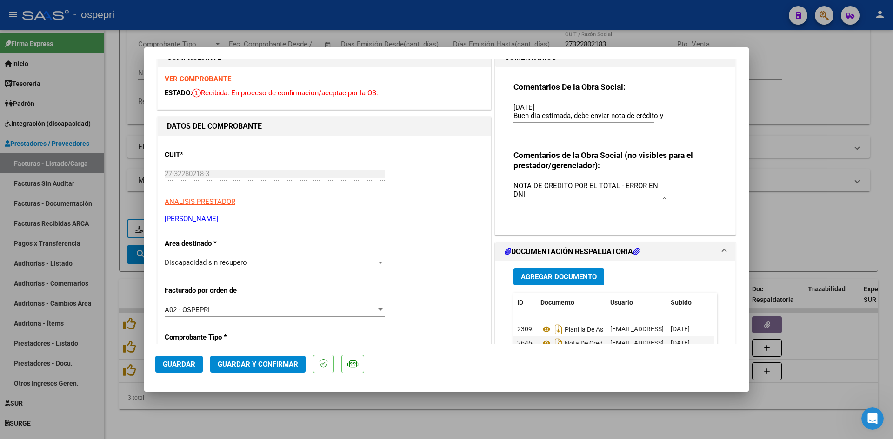
scroll to position [0, 0]
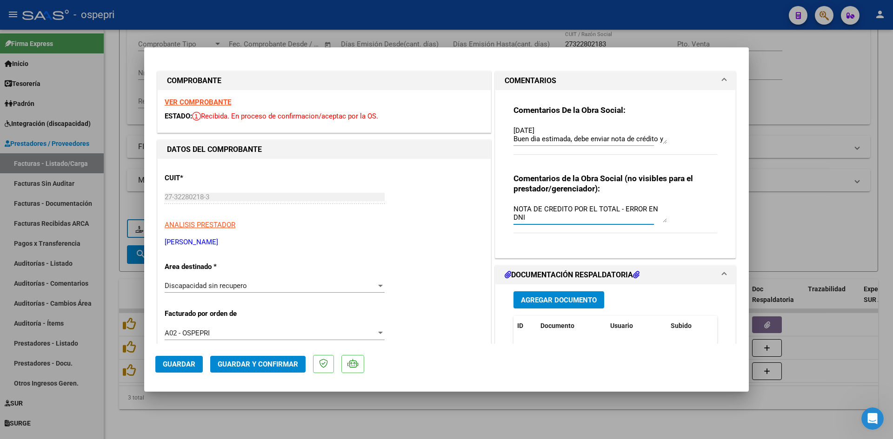
drag, startPoint x: 510, startPoint y: 209, endPoint x: 526, endPoint y: 218, distance: 18.1
click at [526, 218] on textarea "NOTA DE CREDITO POR EL TOTAL - ERROR EN DNI" at bounding box center [589, 213] width 153 height 19
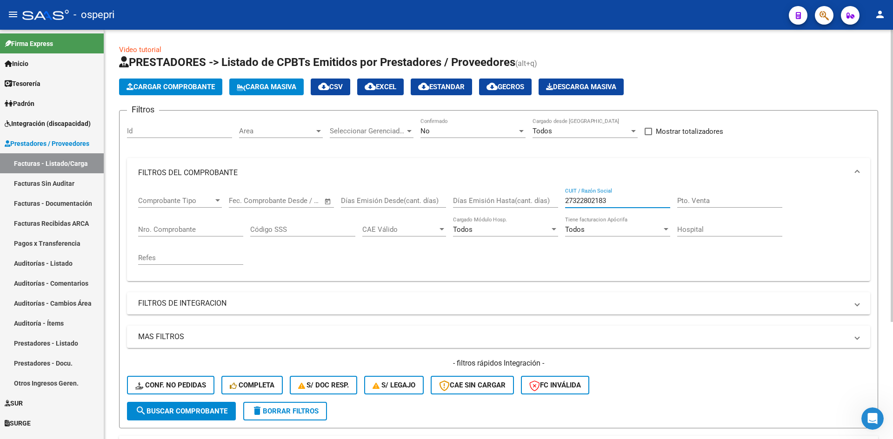
drag, startPoint x: 619, startPoint y: 201, endPoint x: 548, endPoint y: 204, distance: 70.7
click at [546, 203] on div "Comprobante Tipo Comprobante Tipo Fecha inicio – Fecha fin Fec. Comprobante Des…" at bounding box center [498, 231] width 721 height 86
paste input "27241579919"
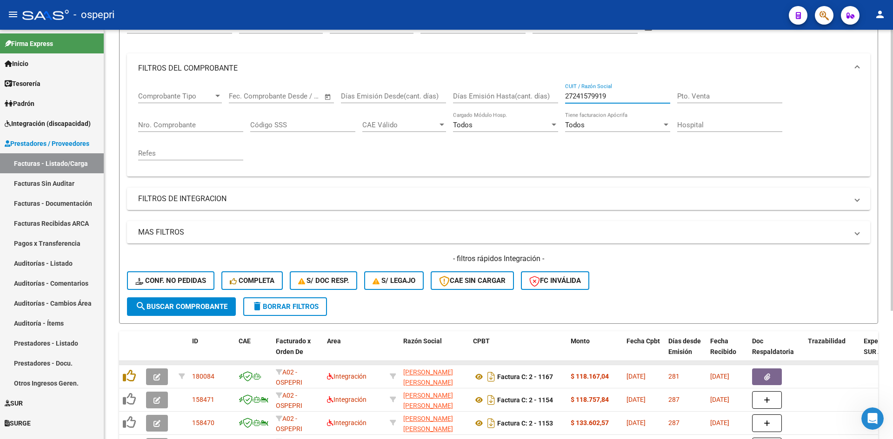
scroll to position [186, 0]
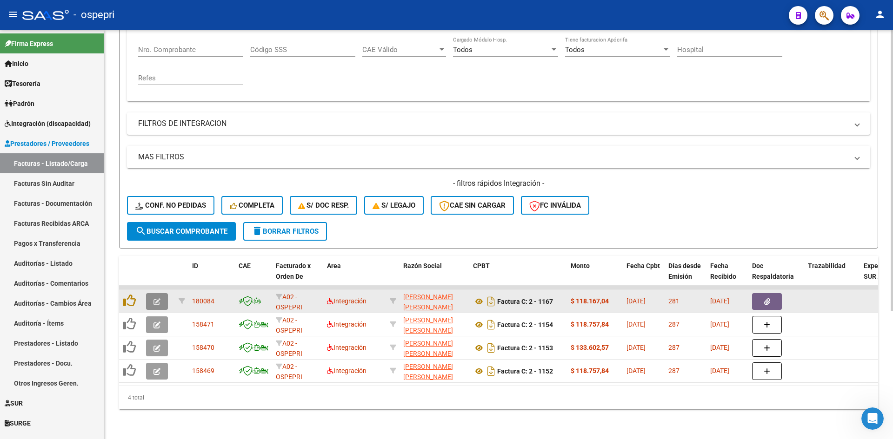
click at [156, 299] on icon "button" at bounding box center [156, 302] width 7 height 7
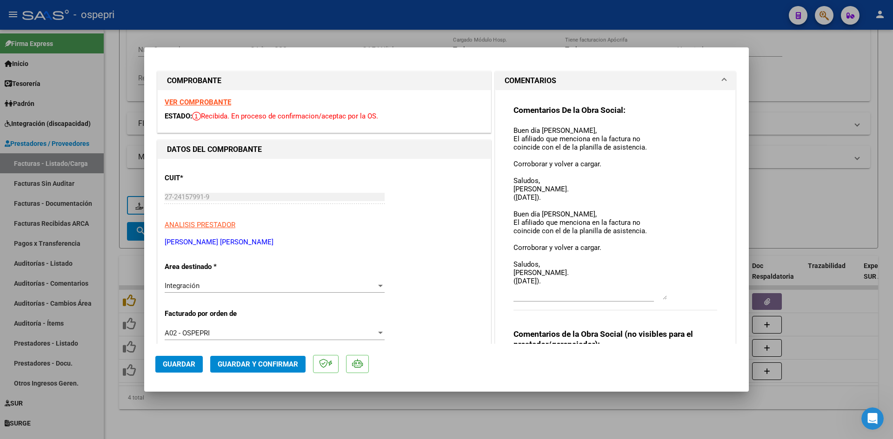
drag, startPoint x: 659, startPoint y: 141, endPoint x: 683, endPoint y: 293, distance: 153.9
click at [680, 297] on div "Comentarios De la Obra Social: Buen día Monica, El afiliado que menciona en la …" at bounding box center [615, 213] width 204 height 216
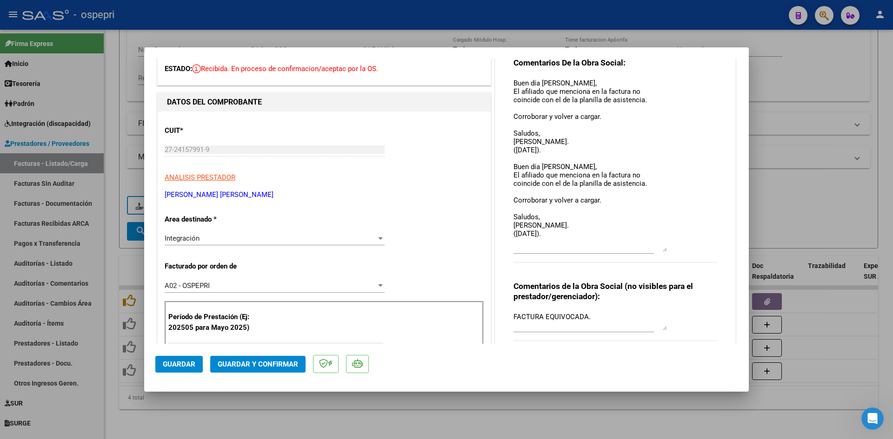
scroll to position [0, 0]
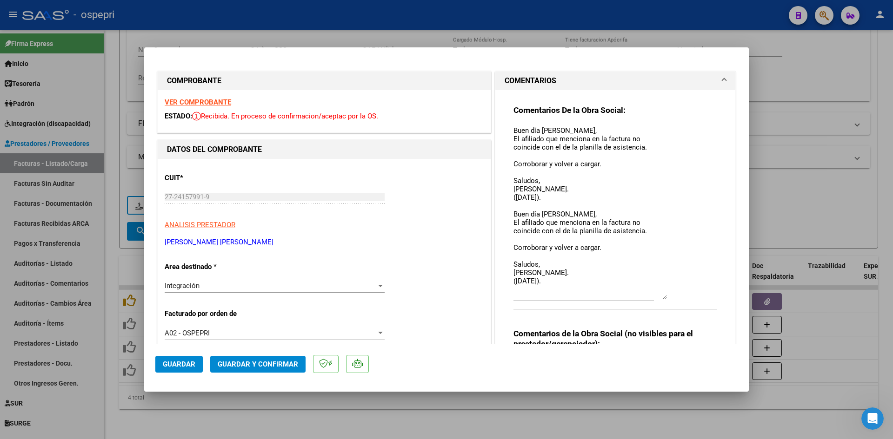
click at [213, 104] on strong "VER COMPROBANTE" at bounding box center [198, 102] width 66 height 8
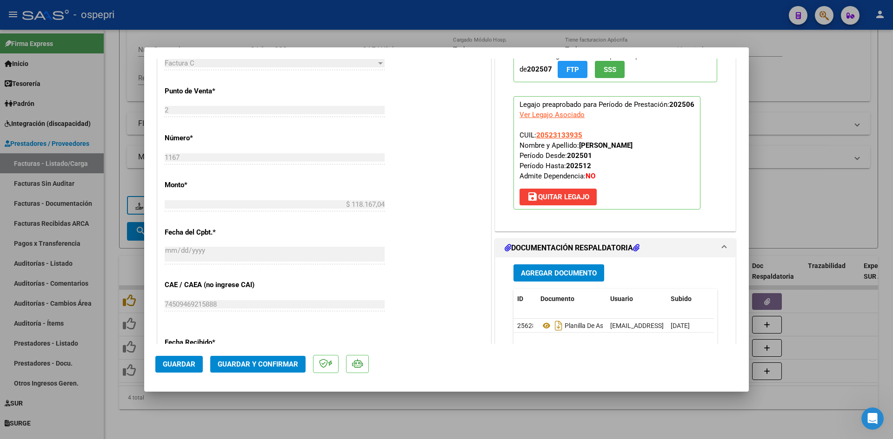
scroll to position [419, 0]
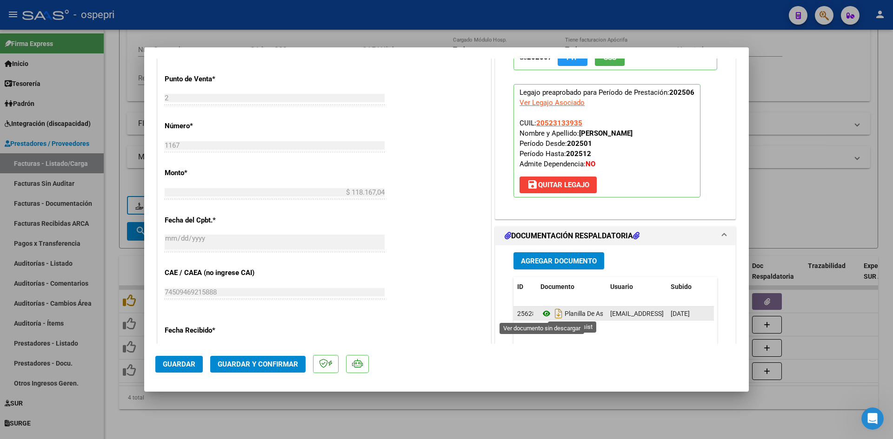
click at [543, 315] on icon at bounding box center [546, 313] width 12 height 11
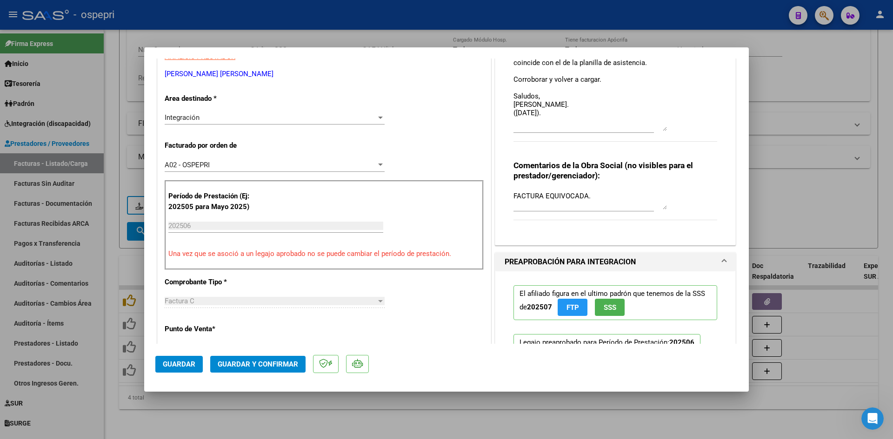
scroll to position [140, 0]
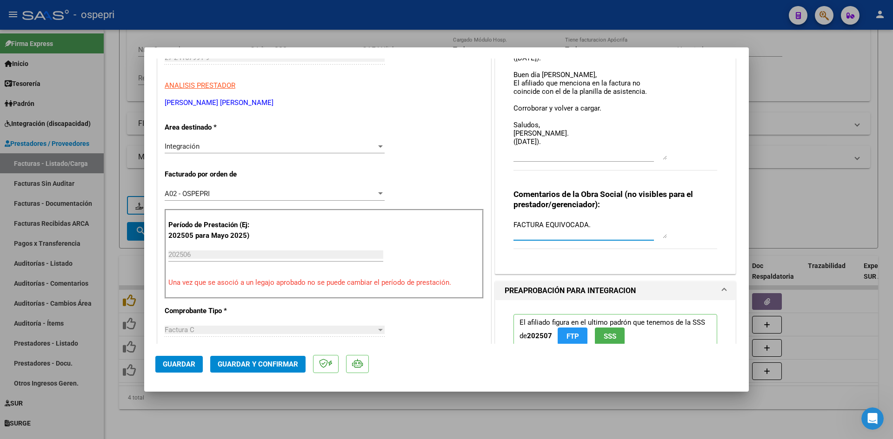
drag, startPoint x: 601, startPoint y: 226, endPoint x: 486, endPoint y: 239, distance: 115.5
click at [495, 236] on mat-expansion-panel "COMENTARIOS Comentarios De la Obra Social: Buen día Monica, El afiliado que men…" at bounding box center [615, 103] width 241 height 343
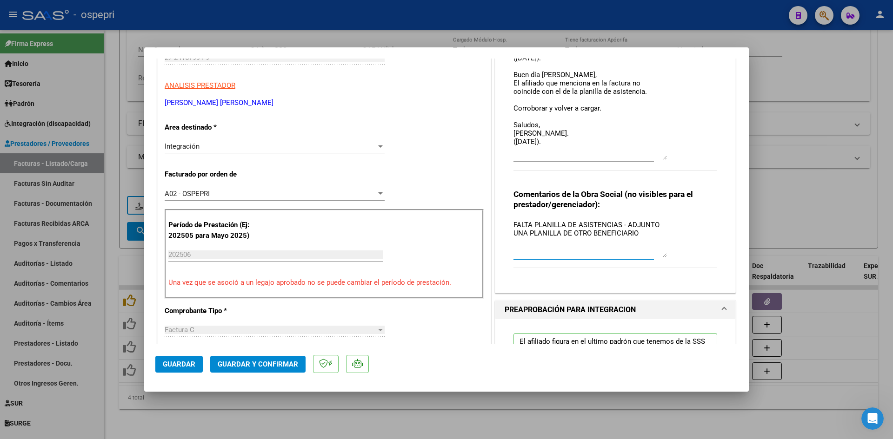
drag, startPoint x: 658, startPoint y: 239, endPoint x: 660, endPoint y: 262, distance: 23.3
click at [660, 258] on textarea "FALTA PLANILLA DE ASISTENCIAS - ADJUNTO UNA PLANILLA DE OTRO BENEFICIARIO" at bounding box center [589, 239] width 153 height 38
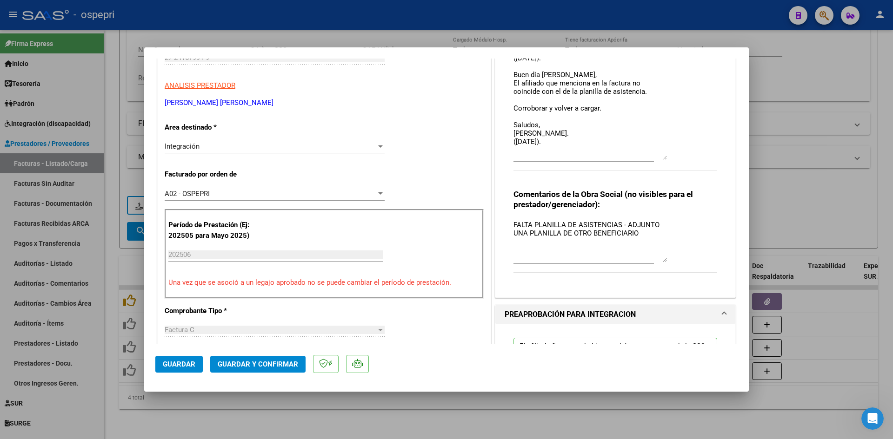
click at [509, 224] on div "Comentarios De la Obra Social: Buen día Monica, El afiliado que menciona en la …" at bounding box center [615, 121] width 218 height 340
drag, startPoint x: 512, startPoint y: 224, endPoint x: 649, endPoint y: 239, distance: 138.0
click at [649, 239] on textarea "FALTA PLANILLA DE ASISTENCIAS - ADJUNTO UNA PLANILLA DE OTRO BENEFICIARIO" at bounding box center [589, 241] width 153 height 42
click at [175, 366] on span "Guardar" at bounding box center [179, 364] width 33 height 8
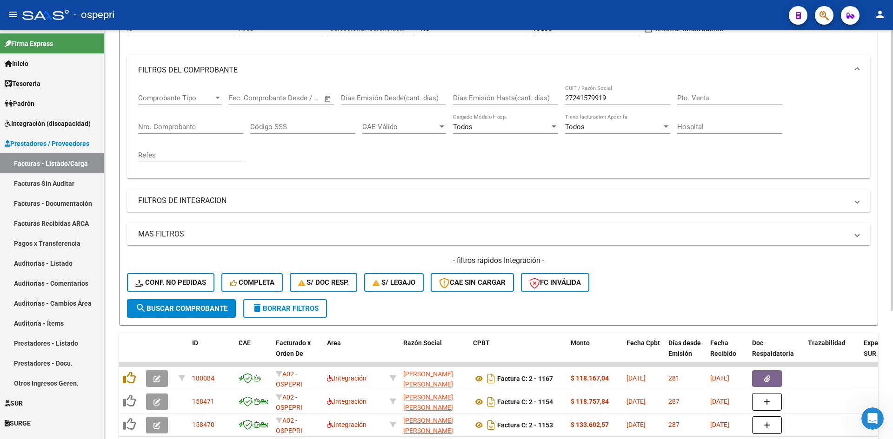
scroll to position [0, 0]
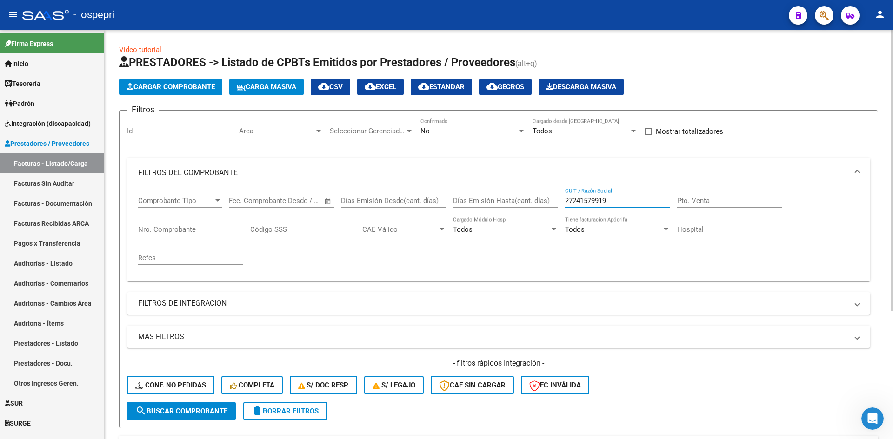
drag, startPoint x: 614, startPoint y: 199, endPoint x: 548, endPoint y: 213, distance: 67.5
click at [548, 213] on div "Comprobante Tipo Comprobante Tipo Fecha inicio – Fecha fin Fec. Comprobante Des…" at bounding box center [498, 231] width 721 height 86
paste input "20293298646"
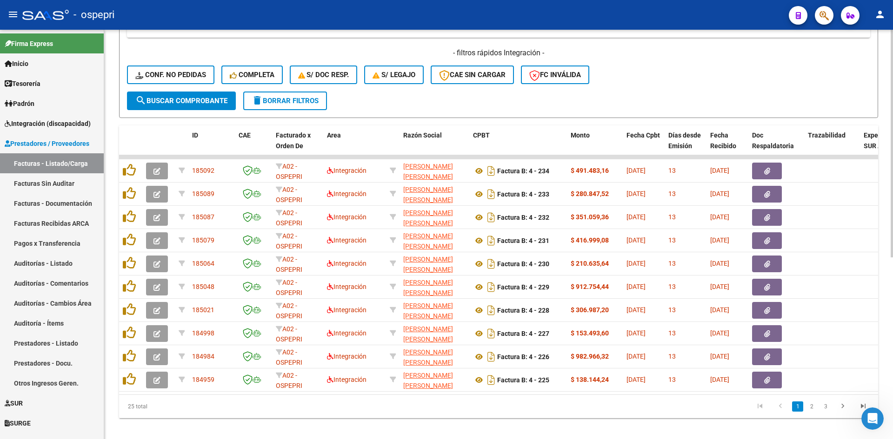
scroll to position [326, 0]
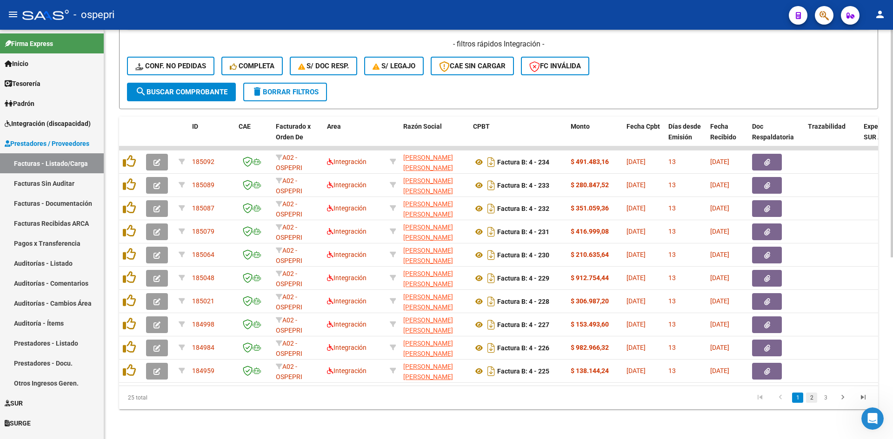
click at [811, 396] on link "2" at bounding box center [811, 398] width 11 height 10
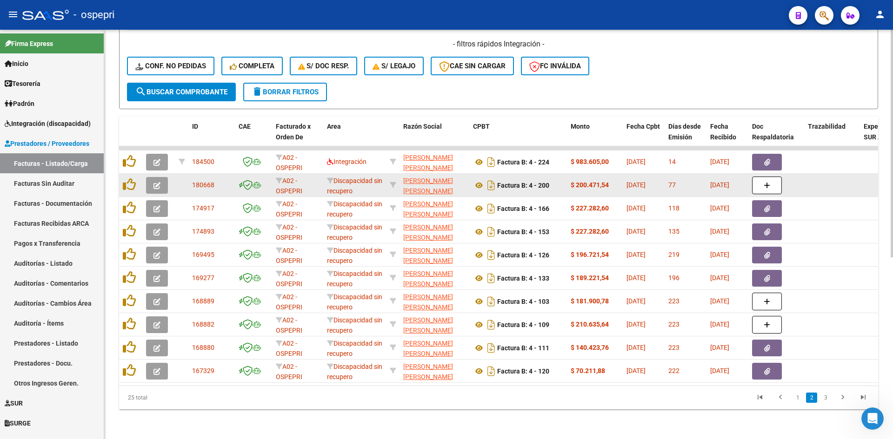
click at [163, 177] on button "button" at bounding box center [157, 185] width 22 height 17
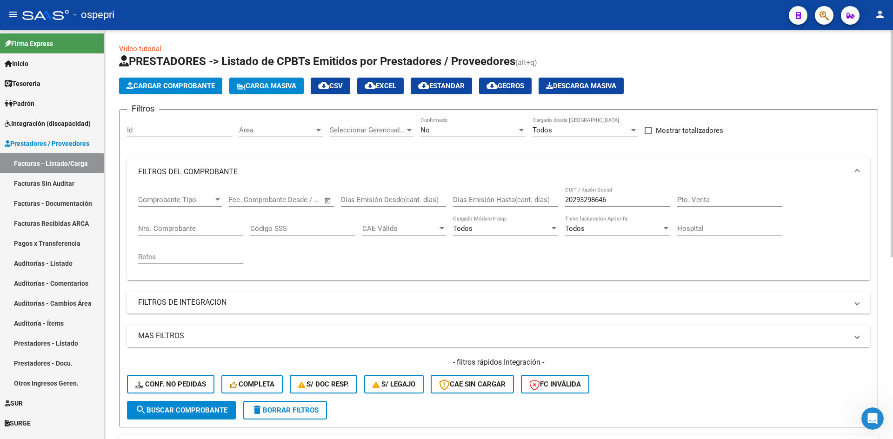
scroll to position [0, 0]
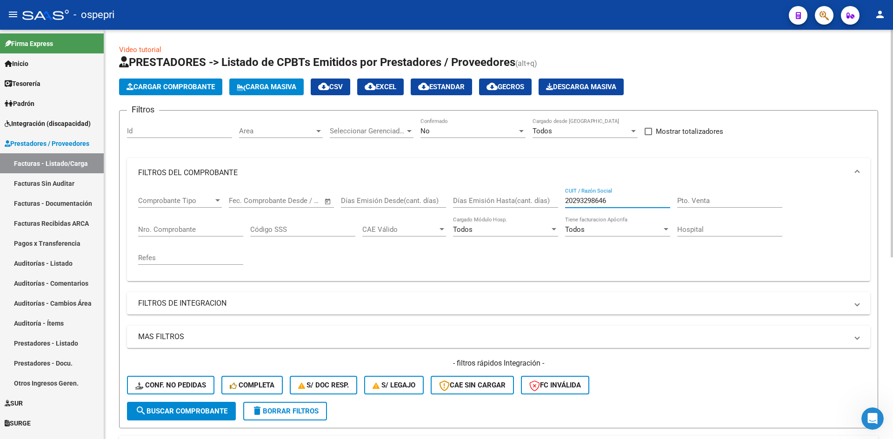
drag, startPoint x: 621, startPoint y: 201, endPoint x: 546, endPoint y: 221, distance: 78.1
click at [546, 221] on div "Comprobante Tipo Comprobante Tipo Fecha inicio – Fecha fin Fec. Comprobante Des…" at bounding box center [498, 231] width 721 height 86
paste input "27287189953"
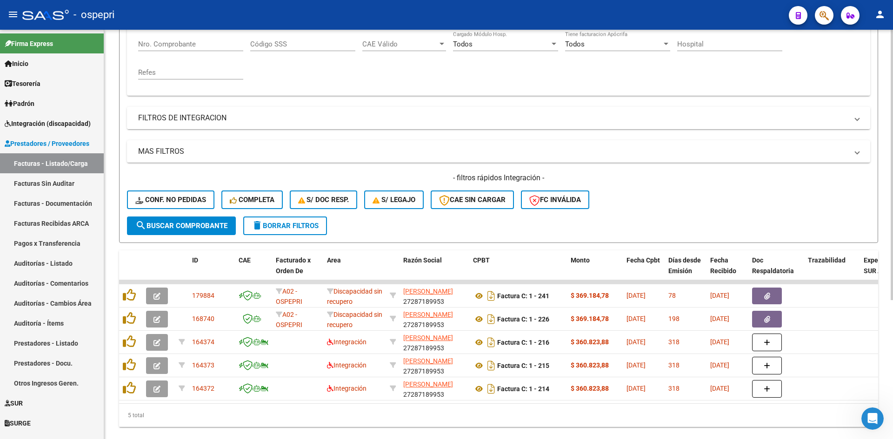
scroll to position [186, 0]
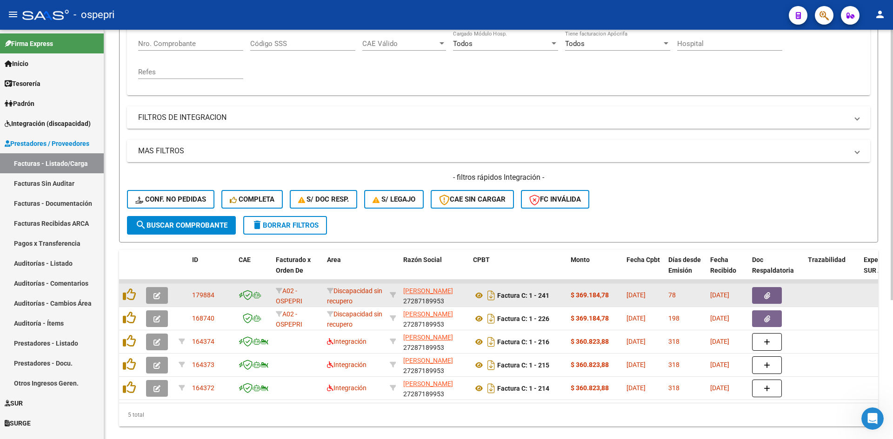
click at [160, 293] on icon "button" at bounding box center [156, 296] width 7 height 7
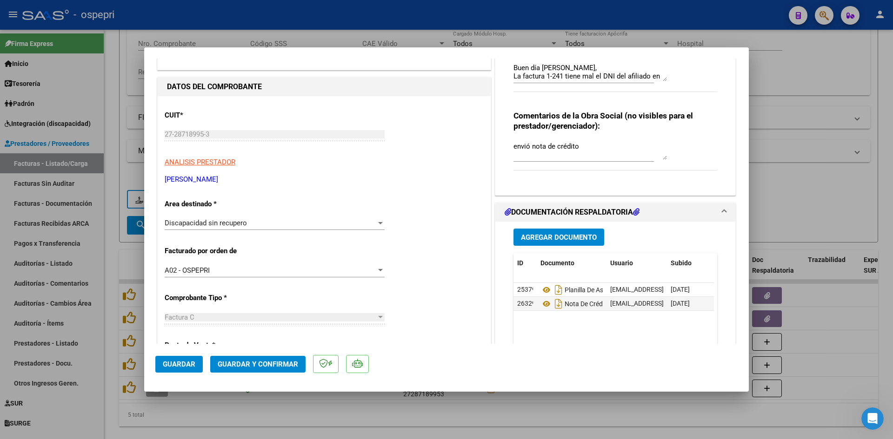
scroll to position [0, 0]
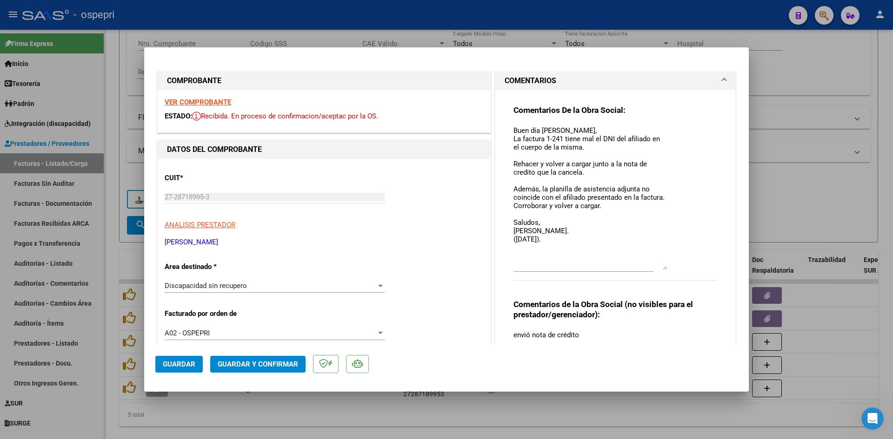
drag, startPoint x: 661, startPoint y: 141, endPoint x: 674, endPoint y: 267, distance: 126.7
click at [674, 267] on div "Comentarios De la Obra Social: Buen día Ruth, La factura 1-241 tiene mal el DNI…" at bounding box center [615, 198] width 204 height 186
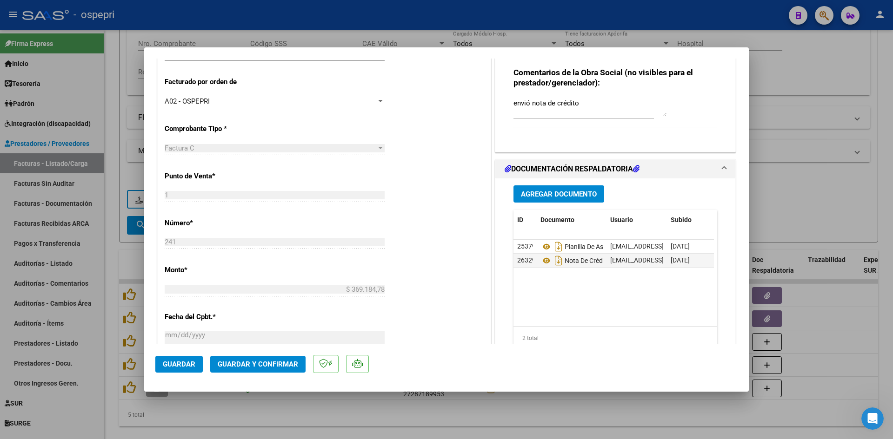
scroll to position [233, 0]
drag, startPoint x: 552, startPoint y: 101, endPoint x: 494, endPoint y: 104, distance: 58.2
click at [495, 104] on div "Comentarios De la Obra Social: Buen día Ruth, La factura 1-241 tiene mal el DNI…" at bounding box center [615, 5] width 240 height 294
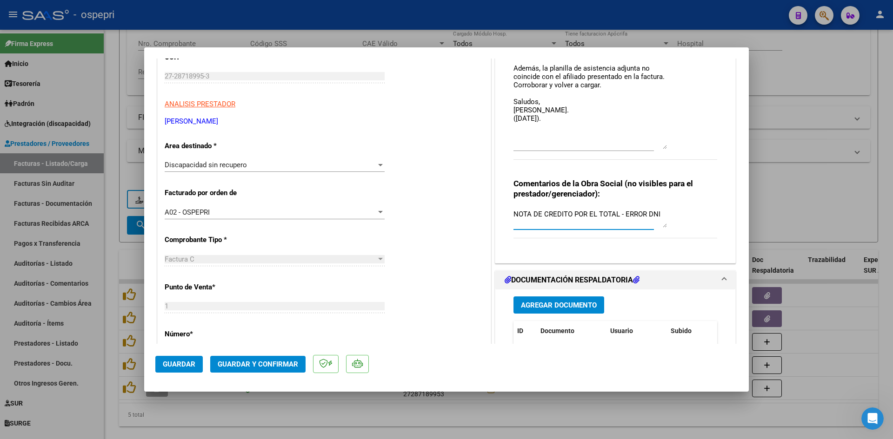
scroll to position [140, 0]
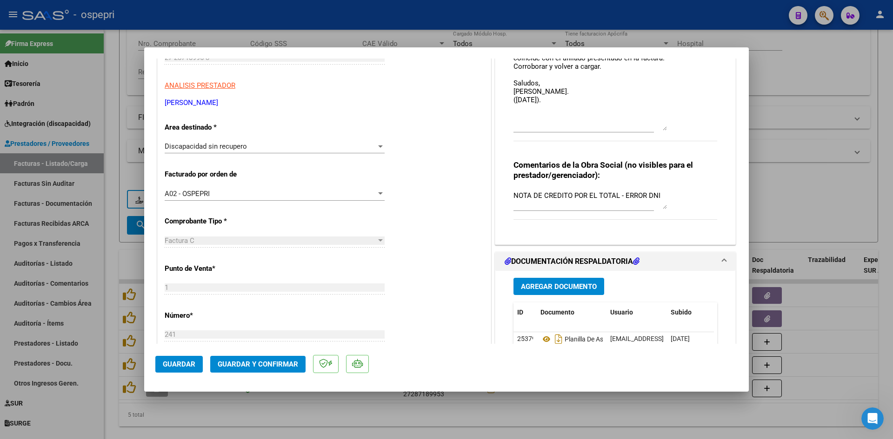
drag, startPoint x: 509, startPoint y: 195, endPoint x: 631, endPoint y: 195, distance: 122.3
click at [631, 195] on div "Comentarios De la Obra Social: Buen día Ruth, La factura 1-241 tiene mal el DNI…" at bounding box center [615, 94] width 218 height 287
drag, startPoint x: 655, startPoint y: 194, endPoint x: 502, endPoint y: 209, distance: 153.3
click at [506, 209] on div "Comentarios De la Obra Social: Buen día Ruth, La factura 1-241 tiene mal el DNI…" at bounding box center [615, 94] width 218 height 287
click at [182, 363] on span "Guardar" at bounding box center [179, 364] width 33 height 8
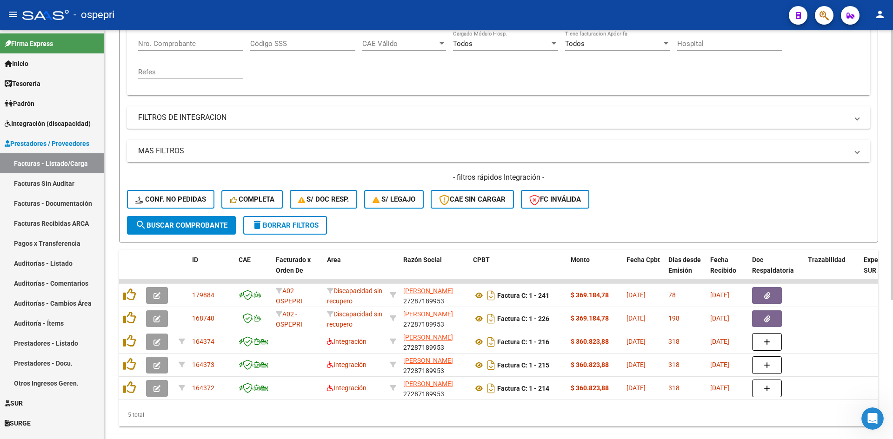
scroll to position [0, 0]
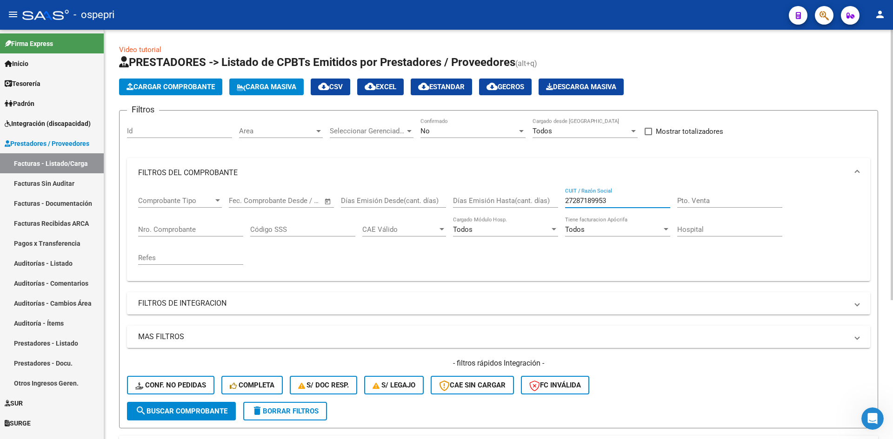
drag, startPoint x: 617, startPoint y: 199, endPoint x: 533, endPoint y: 209, distance: 84.2
click at [533, 209] on div "Comprobante Tipo Comprobante Tipo Fecha inicio – Fecha fin Fec. Comprobante Des…" at bounding box center [498, 231] width 721 height 86
paste input "27304963471"
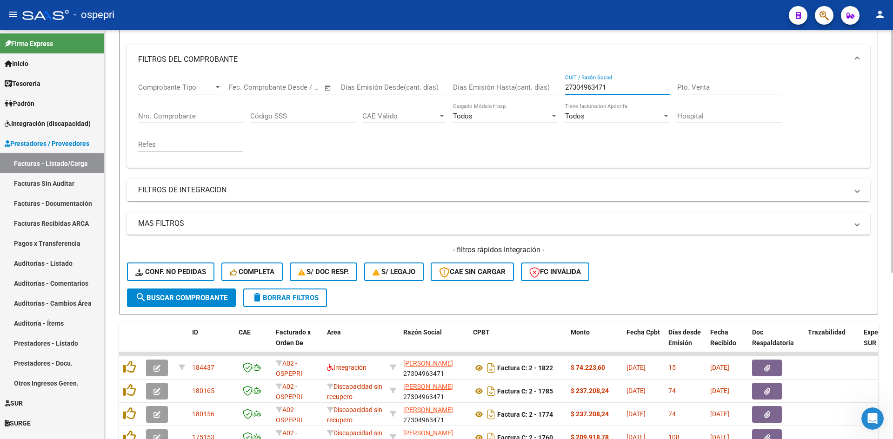
scroll to position [186, 0]
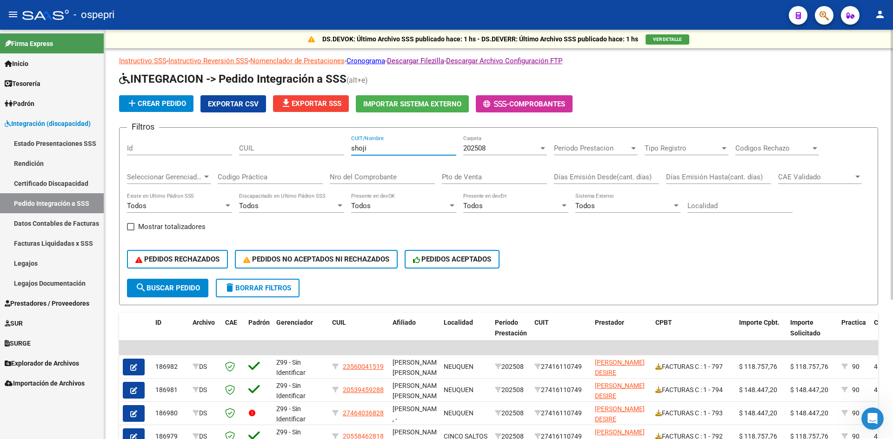
drag, startPoint x: 0, startPoint y: 0, endPoint x: 304, endPoint y: 153, distance: 340.2
click at [304, 153] on div "Filtros Id CUIL shoji CUIT/Nombre 202508 Carpeta Periodo Prestacion Periodo Pre…" at bounding box center [498, 207] width 743 height 144
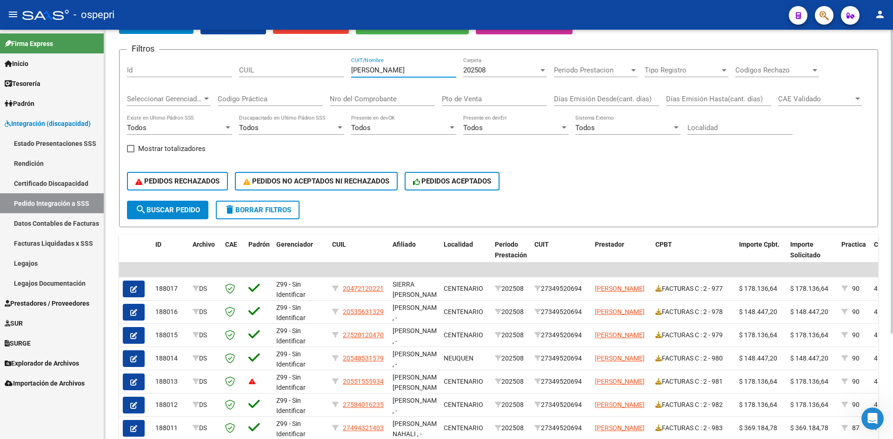
scroll to position [93, 0]
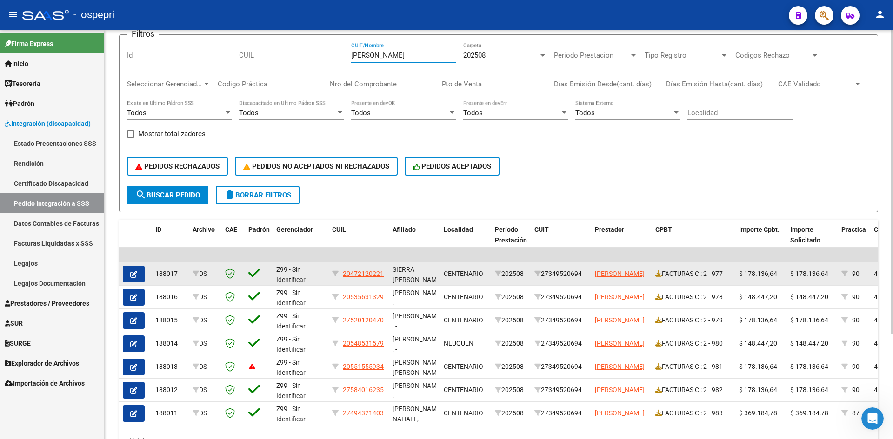
type input "suazo"
drag, startPoint x: 547, startPoint y: 274, endPoint x: 590, endPoint y: 282, distance: 43.6
click at [590, 282] on datatable-body-cell "27349520694" at bounding box center [561, 274] width 60 height 23
copy div "27349520694"
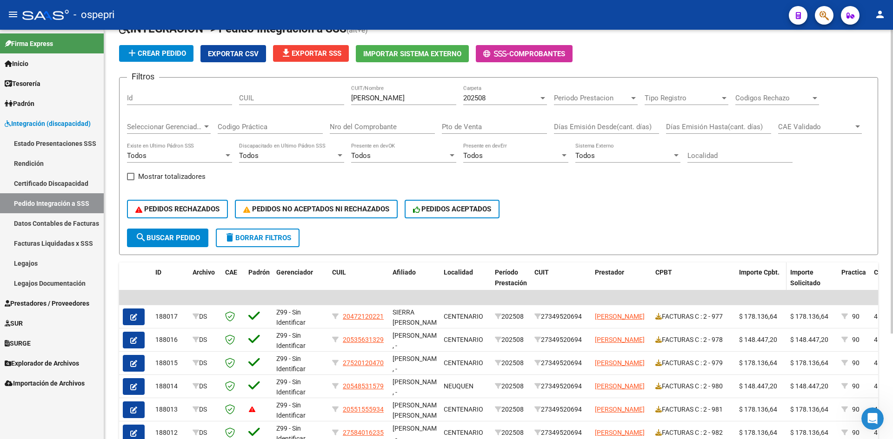
scroll to position [0, 0]
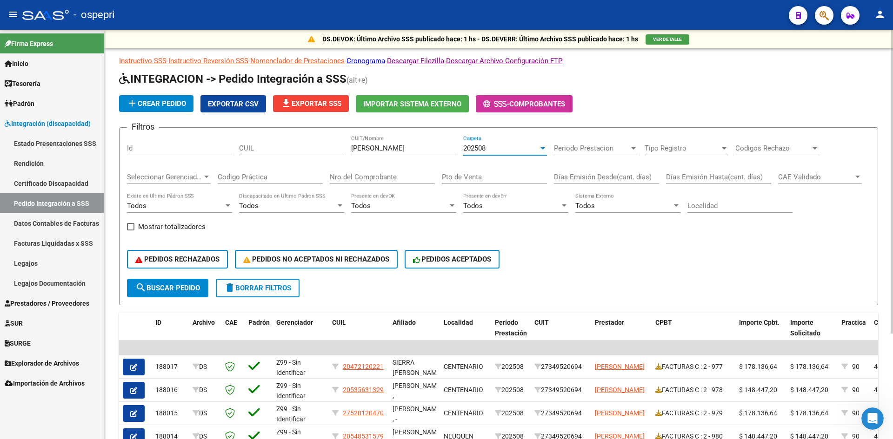
click at [490, 151] on div "202508" at bounding box center [500, 148] width 75 height 8
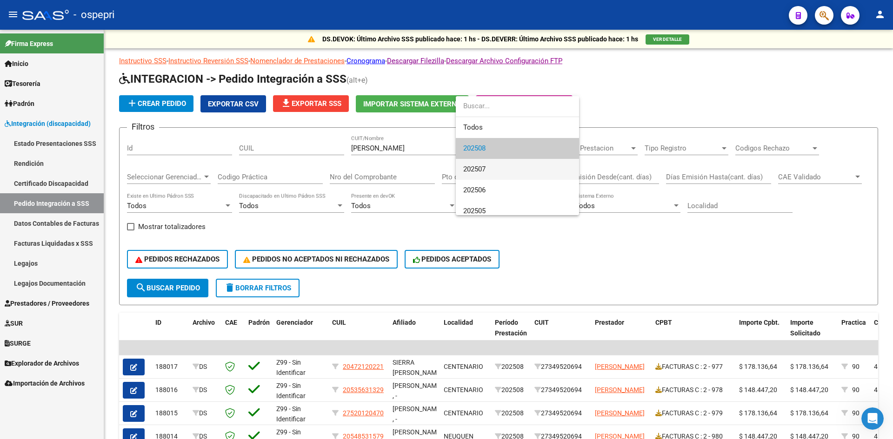
click at [488, 164] on span "202507" at bounding box center [517, 169] width 108 height 21
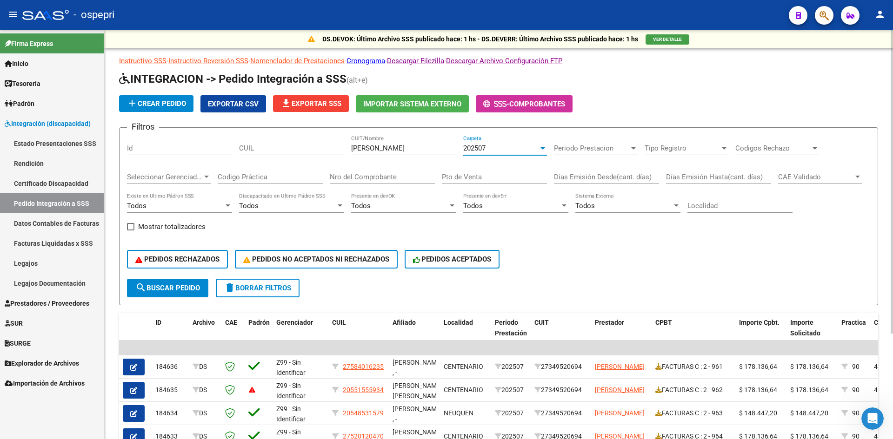
click at [486, 154] on div "202507 Carpeta" at bounding box center [505, 145] width 84 height 20
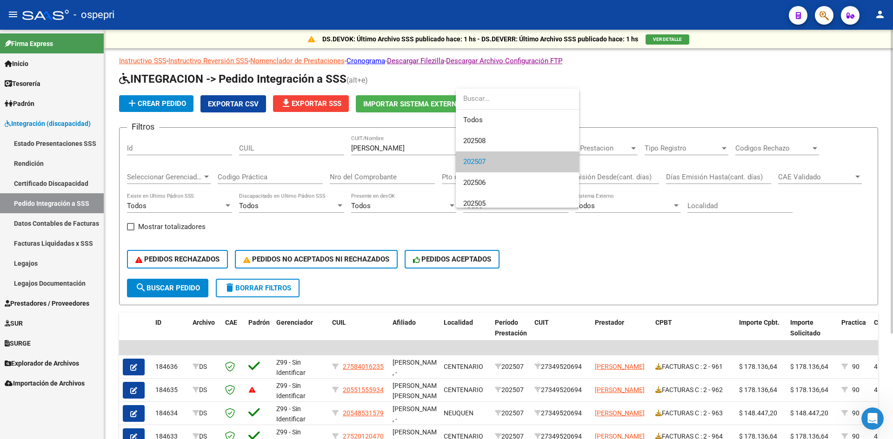
scroll to position [14, 0]
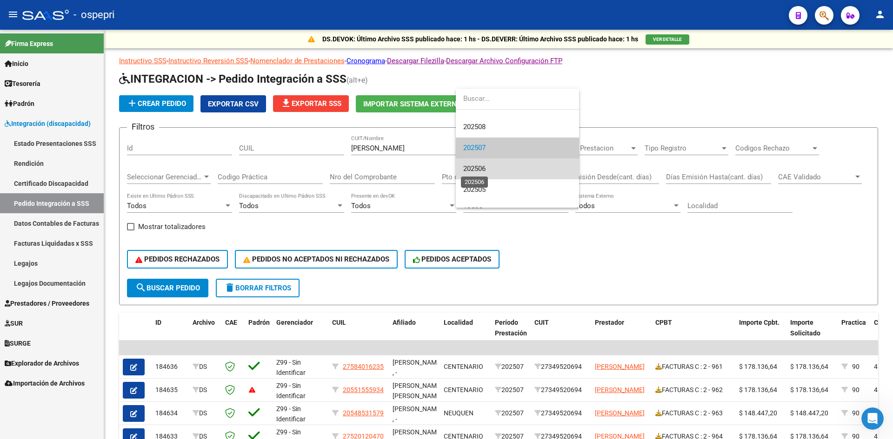
click at [485, 167] on span "202506" at bounding box center [474, 169] width 22 height 8
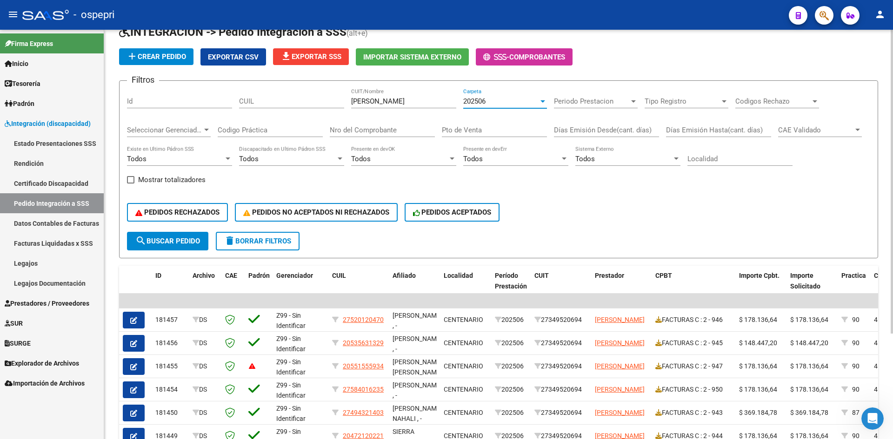
scroll to position [47, 0]
click at [489, 106] on div "202506" at bounding box center [500, 102] width 75 height 8
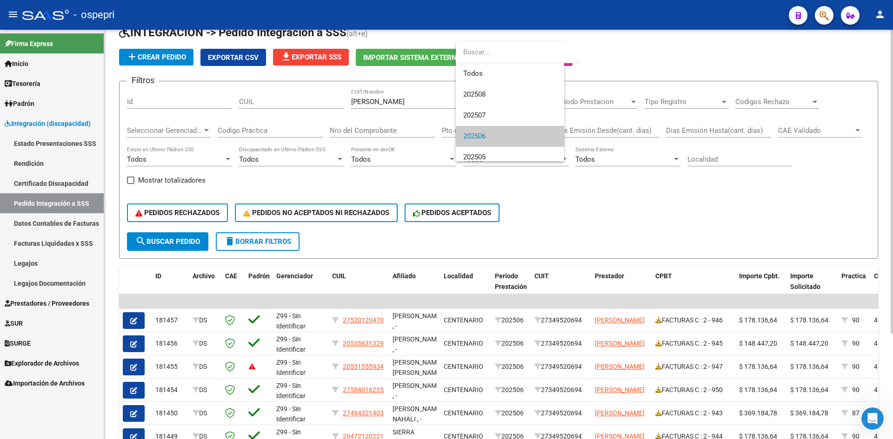
scroll to position [35, 0]
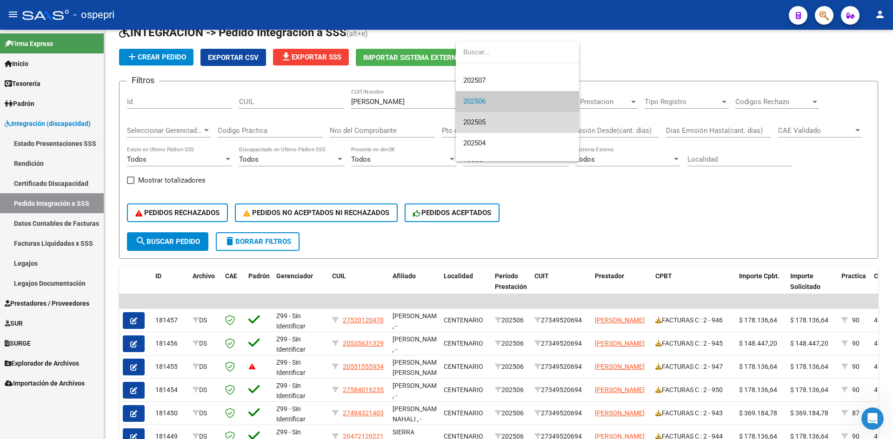
click at [497, 129] on span "202505" at bounding box center [517, 122] width 108 height 21
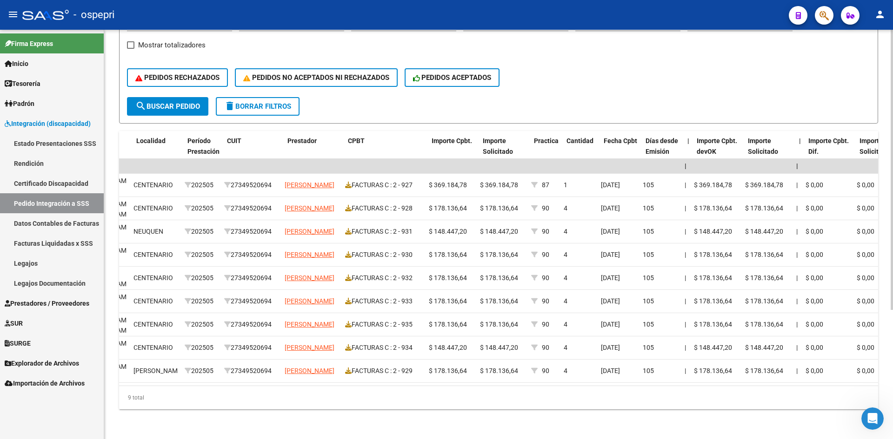
scroll to position [0, 0]
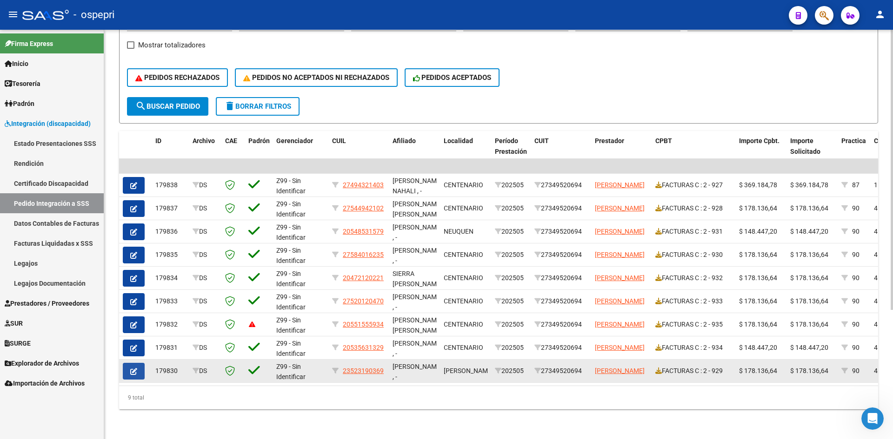
click at [134, 369] on icon "button" at bounding box center [133, 371] width 7 height 7
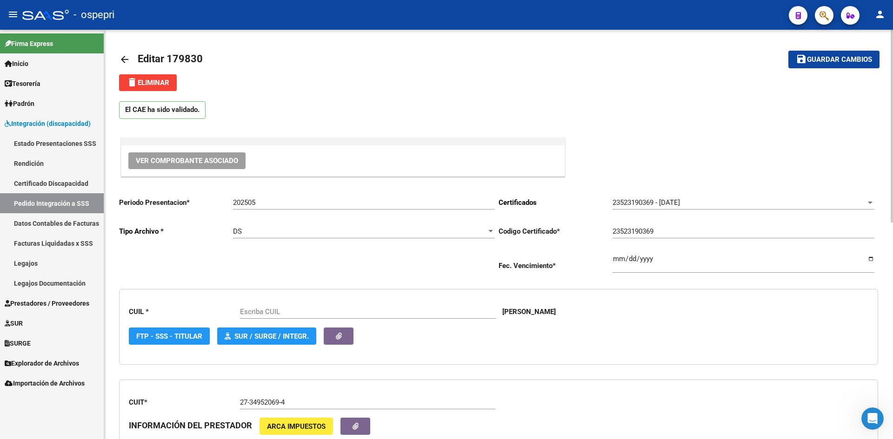
click at [231, 160] on span "Ver Comprobante Asociado" at bounding box center [187, 161] width 102 height 8
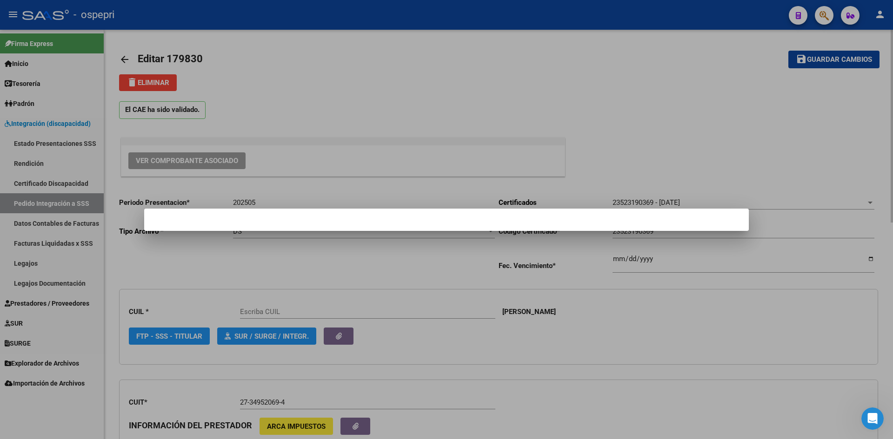
type input "23523190369"
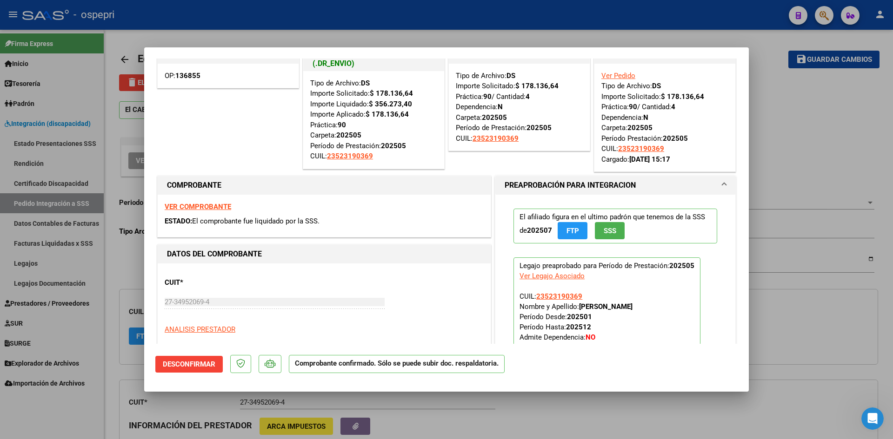
scroll to position [47, 0]
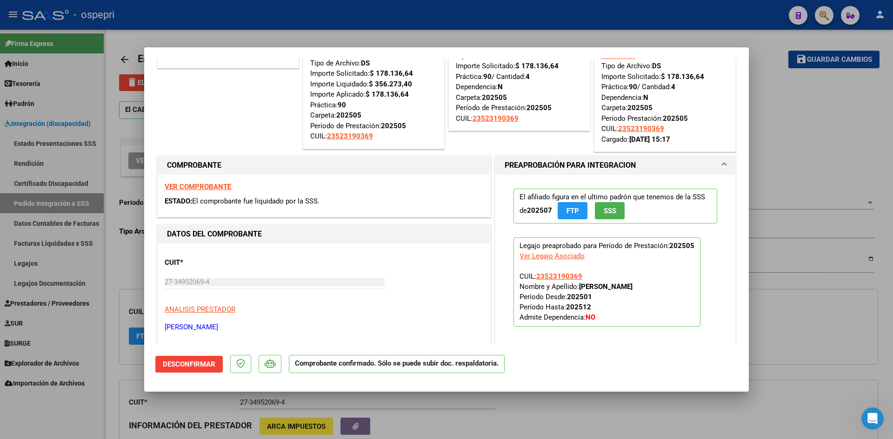
drag, startPoint x: 576, startPoint y: 288, endPoint x: 661, endPoint y: 290, distance: 84.7
click at [661, 290] on p "Legajo preaprobado para Período de Prestación: 202505 Ver Legajo Asociado CUIL:…" at bounding box center [606, 282] width 187 height 89
copy strong "[PERSON_NAME]"
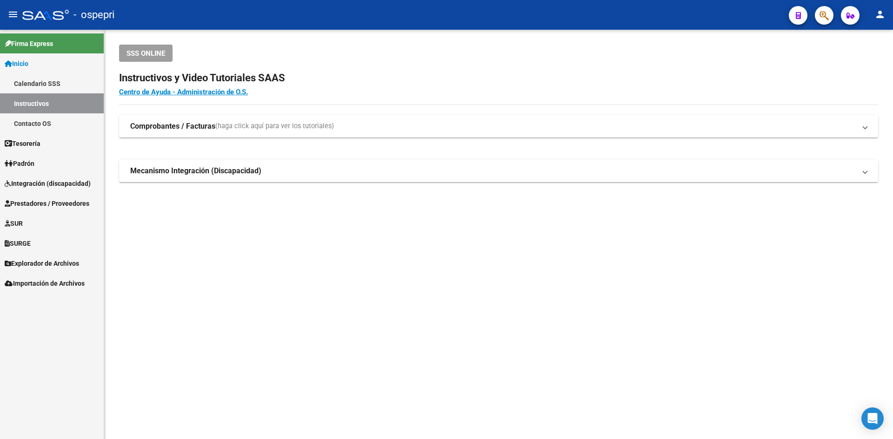
click at [51, 184] on span "Integración (discapacidad)" at bounding box center [48, 184] width 86 height 10
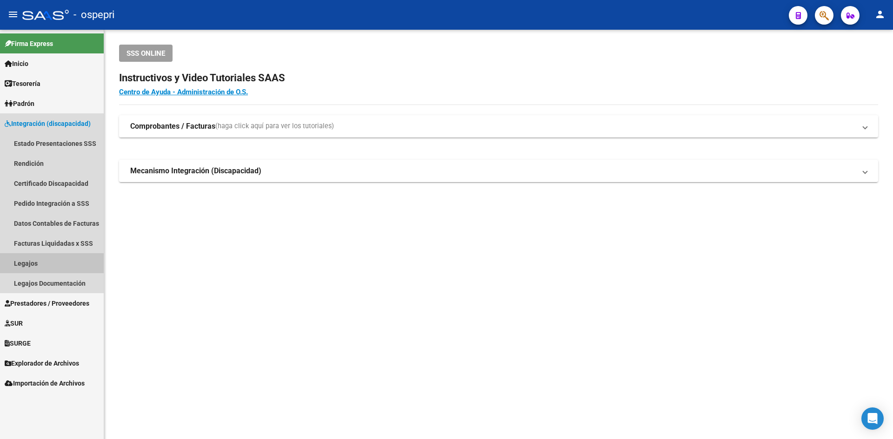
click at [33, 264] on link "Legajos" at bounding box center [52, 263] width 104 height 20
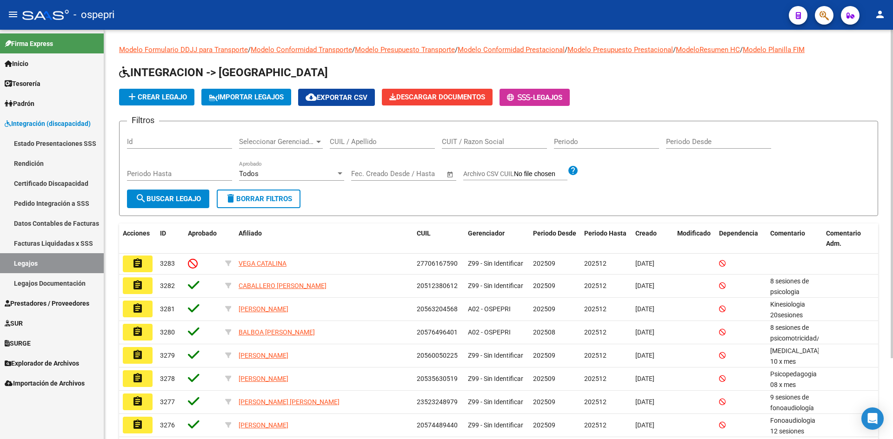
click at [341, 145] on input "CUIL / Apellido" at bounding box center [382, 142] width 105 height 8
paste input "BARRA SANTINO ALEXIS"
type input "BARRA SANTINO ALEXIS"
click at [192, 203] on span "search Buscar Legajo" at bounding box center [168, 199] width 66 height 8
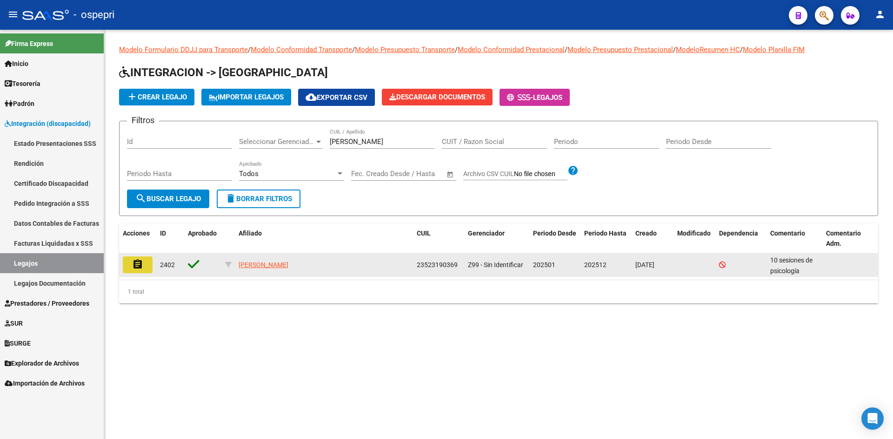
click at [140, 261] on mat-icon "assignment" at bounding box center [137, 264] width 11 height 11
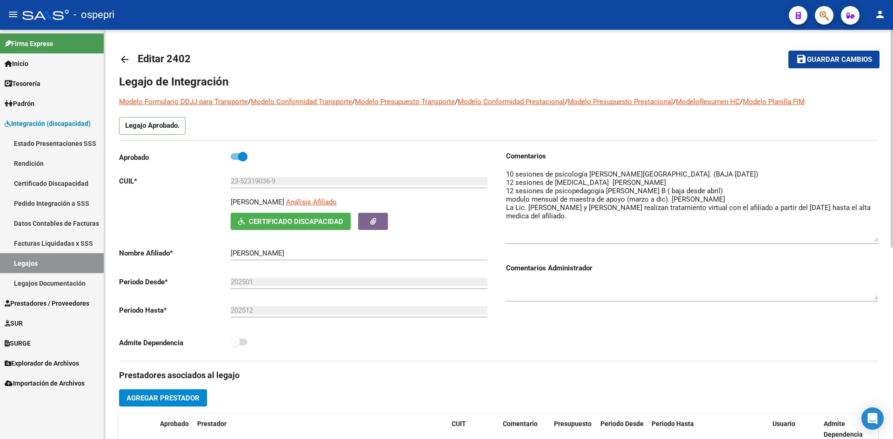
drag, startPoint x: 876, startPoint y: 186, endPoint x: 872, endPoint y: 237, distance: 51.8
click at [872, 238] on textarea at bounding box center [692, 205] width 372 height 73
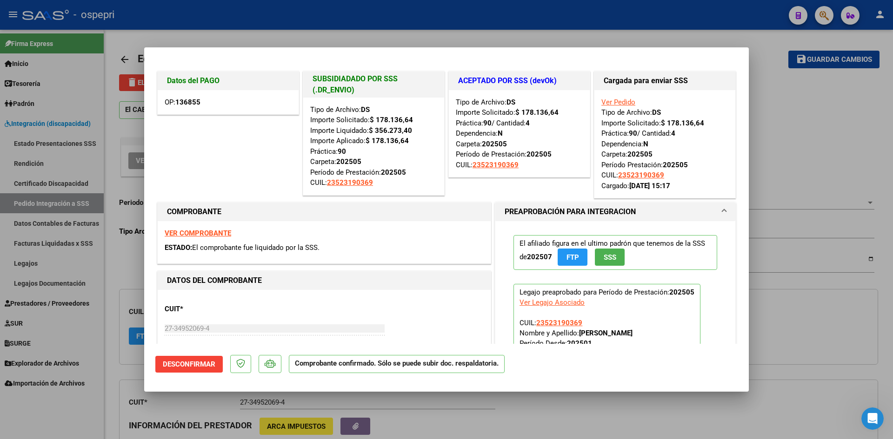
type input "$ 0,00"
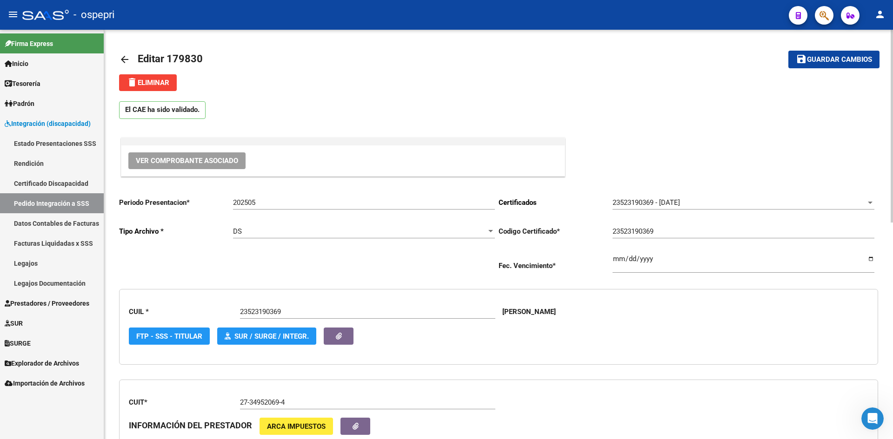
click at [126, 60] on mat-icon "arrow_back" at bounding box center [124, 59] width 11 height 11
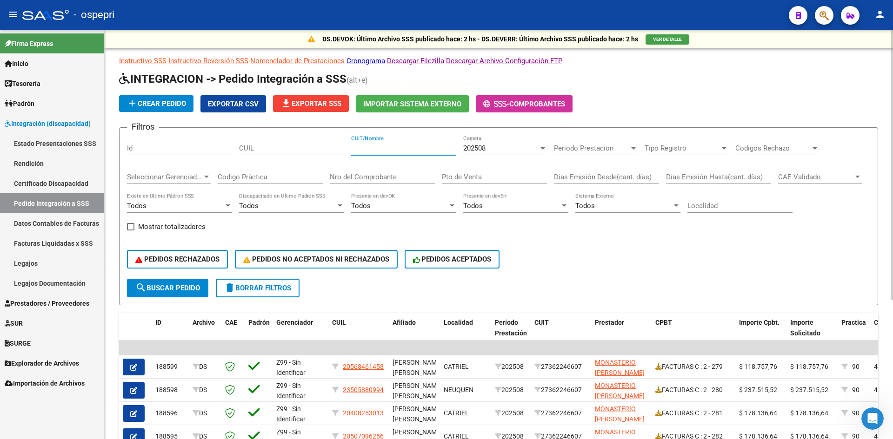
drag, startPoint x: 402, startPoint y: 147, endPoint x: 344, endPoint y: 150, distance: 58.6
click at [370, 149] on input "CUIT/Nombre" at bounding box center [403, 148] width 105 height 8
click at [342, 150] on input "CUIL" at bounding box center [291, 148] width 105 height 8
click at [378, 147] on input "CUIT/Nombre" at bounding box center [403, 148] width 105 height 8
paste input "27332918430"
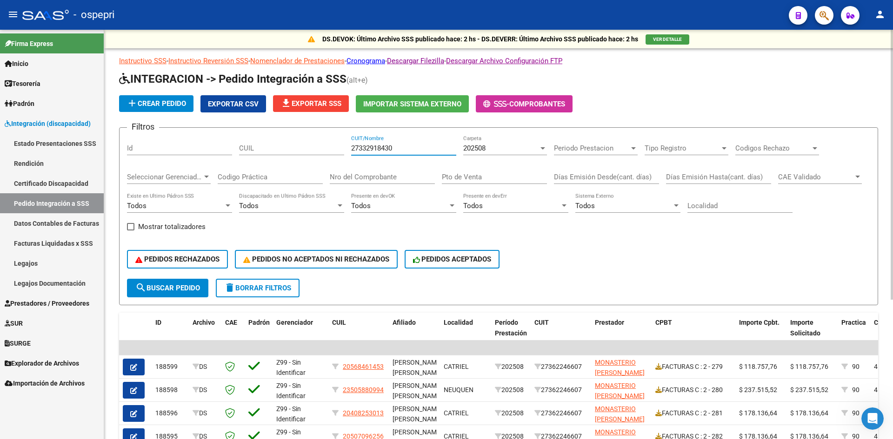
type input "27332918430"
click at [182, 289] on span "search Buscar Pedido" at bounding box center [167, 288] width 65 height 8
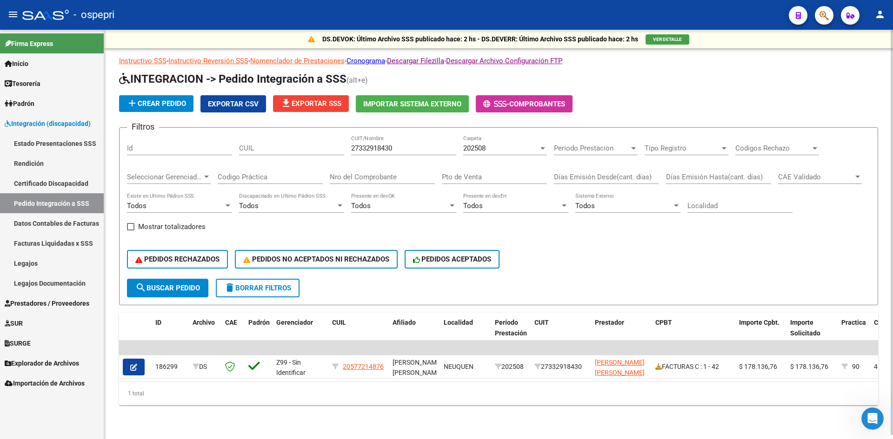
click at [499, 149] on div "202508" at bounding box center [500, 148] width 75 height 8
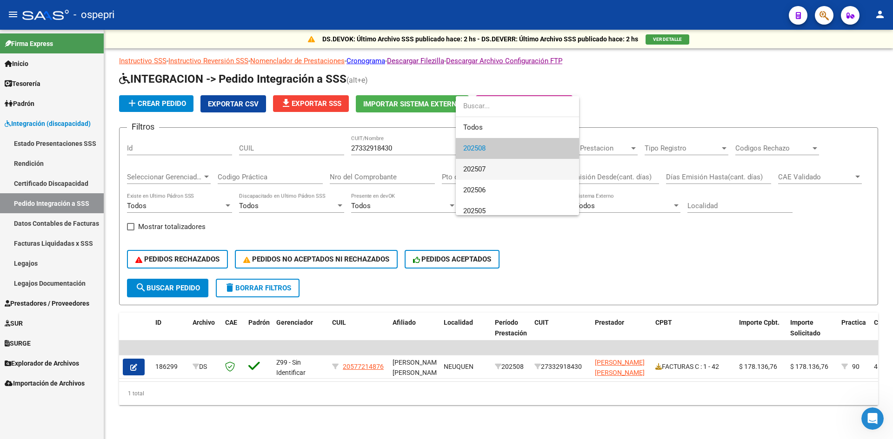
click at [497, 165] on span "202507" at bounding box center [517, 169] width 108 height 21
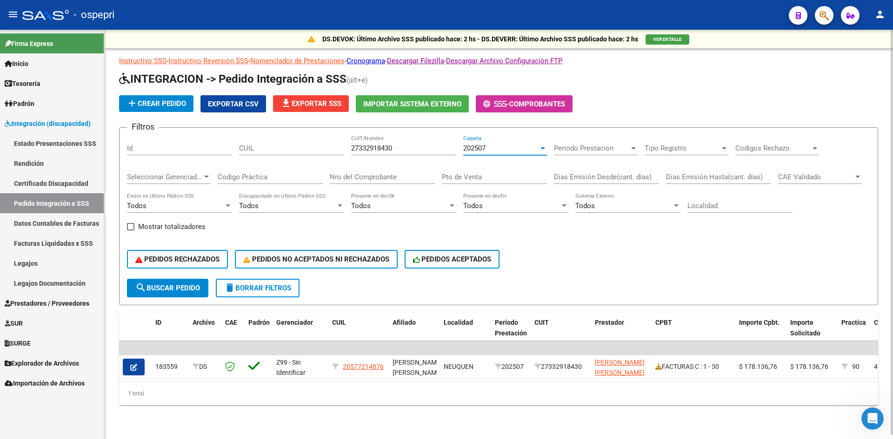
click at [501, 149] on div "202507" at bounding box center [500, 148] width 75 height 8
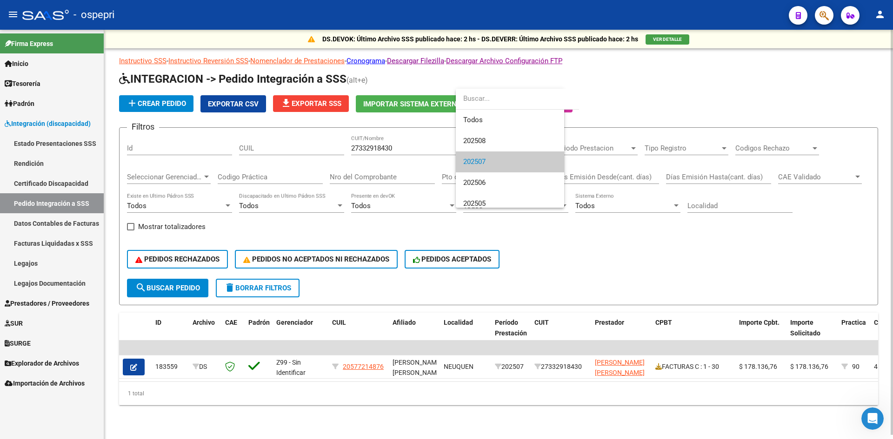
scroll to position [14, 0]
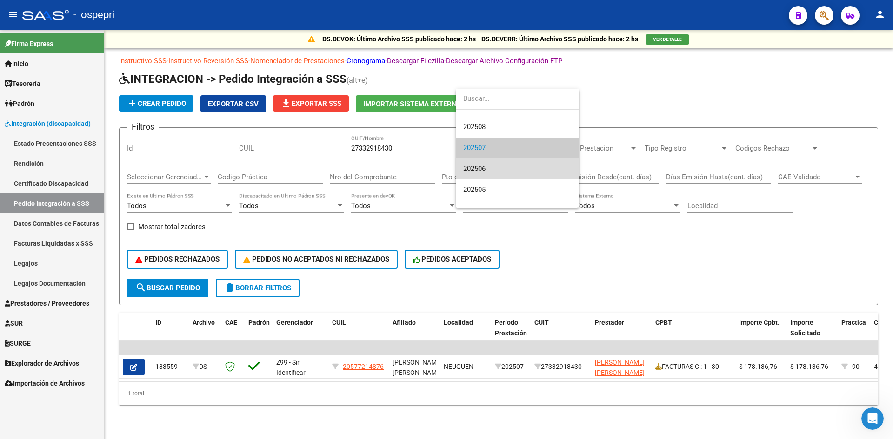
click at [494, 165] on span "202506" at bounding box center [517, 169] width 108 height 21
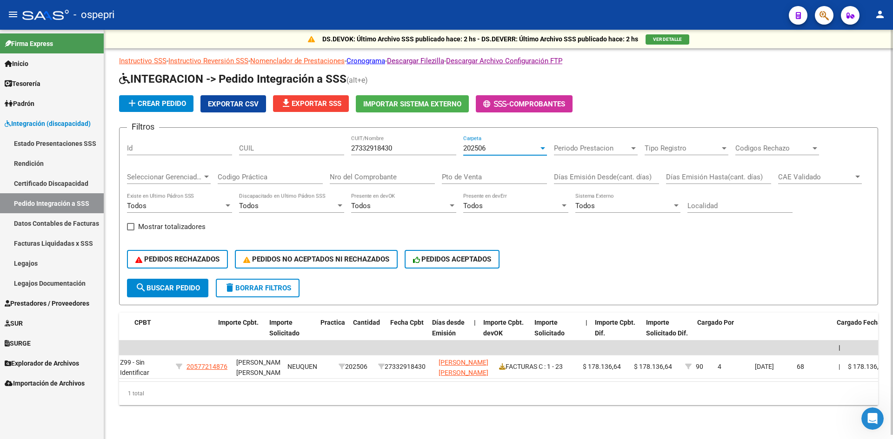
scroll to position [0, 0]
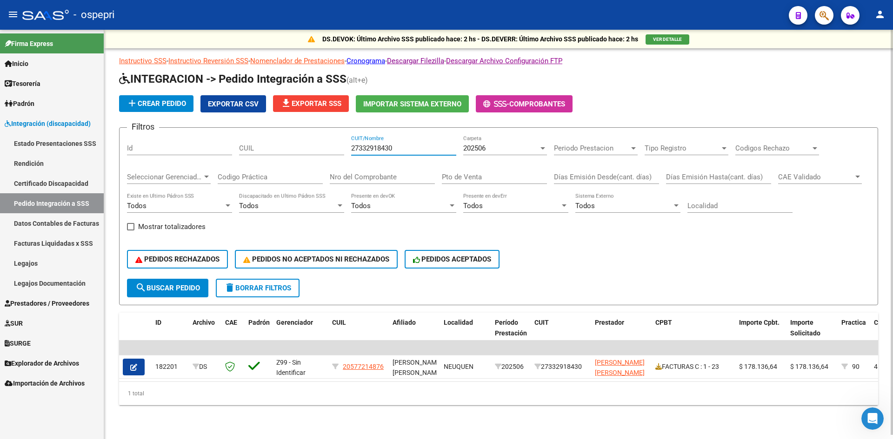
drag, startPoint x: 407, startPoint y: 149, endPoint x: 338, endPoint y: 155, distance: 70.0
click at [338, 155] on div "Filtros Id CUIL 27332918430 CUIT/Nombre 202506 Carpeta Periodo Prestacion Perio…" at bounding box center [498, 207] width 743 height 144
paste input "27413480162"
type input "27413480162"
click at [479, 148] on span "202506" at bounding box center [474, 148] width 22 height 8
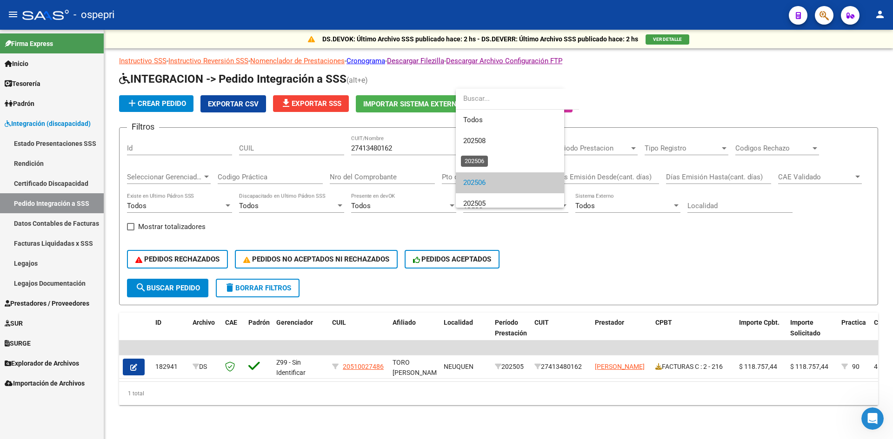
scroll to position [35, 0]
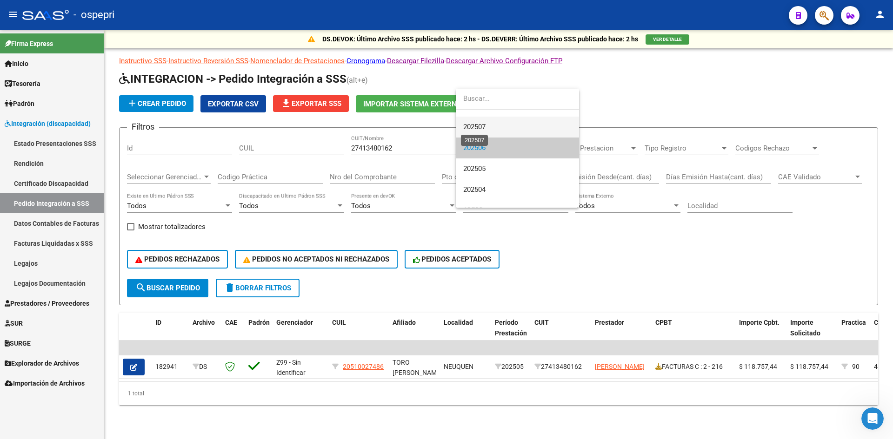
click at [482, 129] on span "202507" at bounding box center [474, 127] width 22 height 8
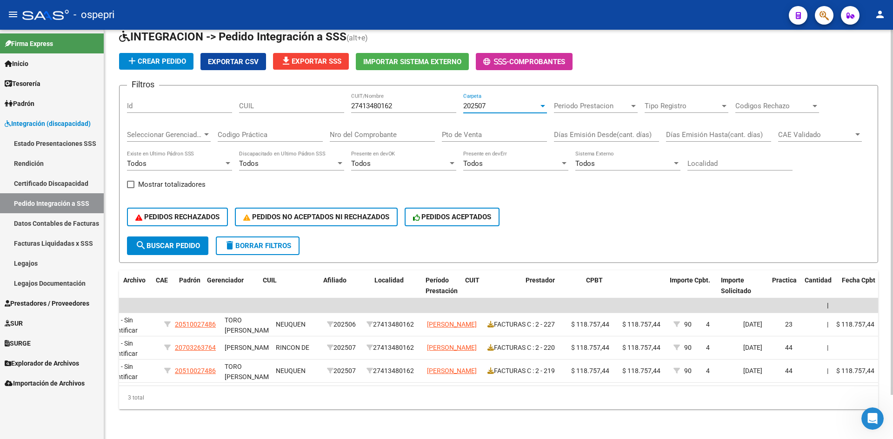
scroll to position [0, 0]
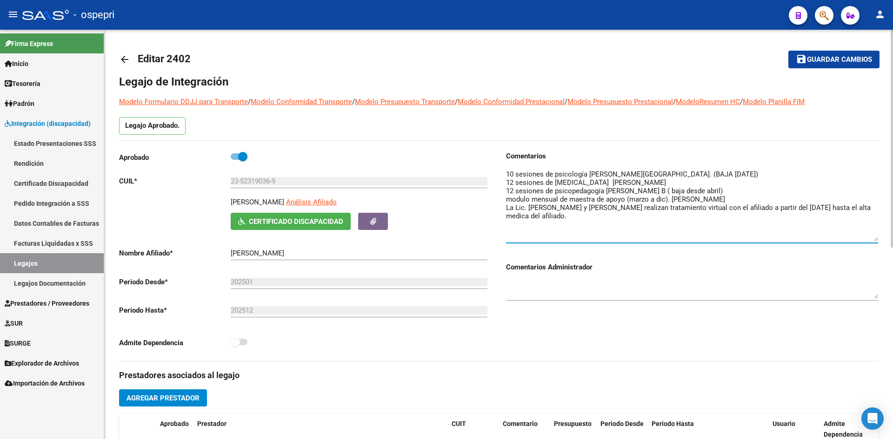
click at [124, 58] on mat-icon "arrow_back" at bounding box center [124, 59] width 11 height 11
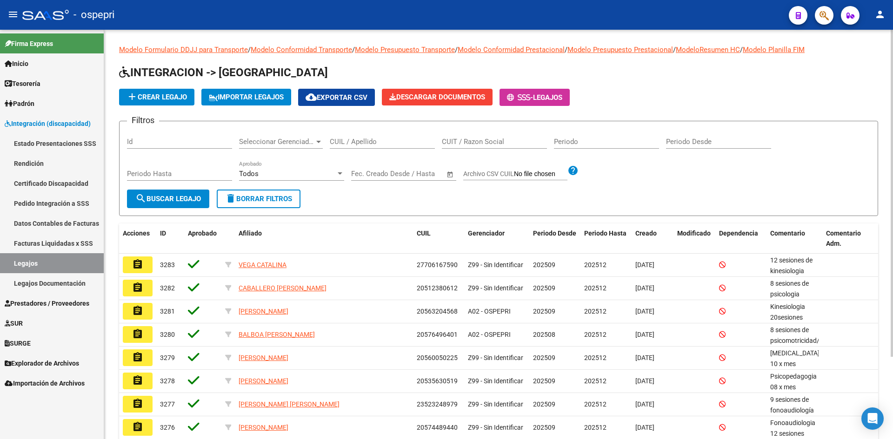
click at [363, 146] on div "CUIL / Apellido" at bounding box center [382, 139] width 105 height 20
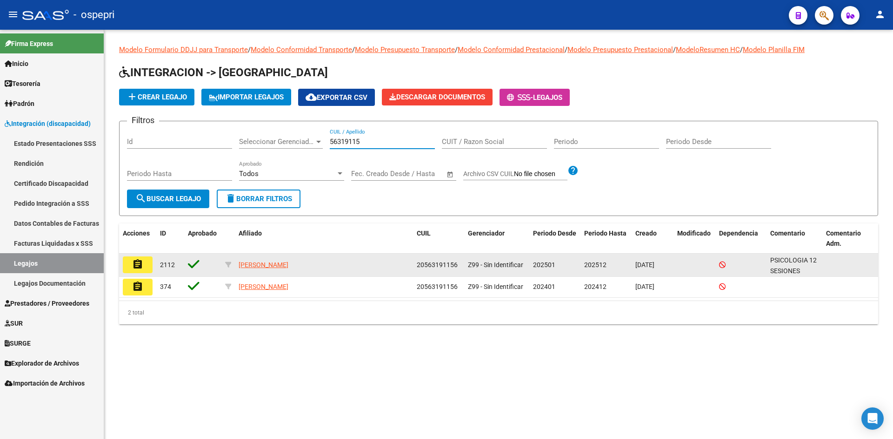
type input "56319115"
click at [142, 265] on mat-icon "assignment" at bounding box center [137, 264] width 11 height 11
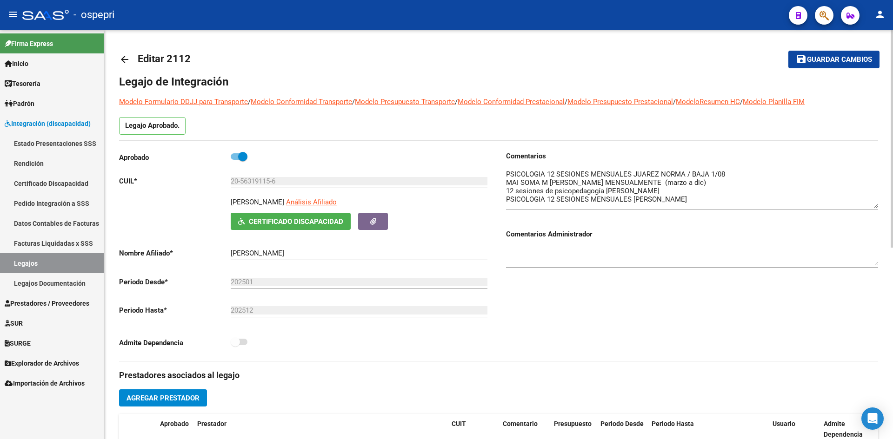
drag, startPoint x: 875, startPoint y: 185, endPoint x: 881, endPoint y: 205, distance: 20.9
click at [881, 205] on div "arrow_back Editar 2112 save Guardar cambios Legajo de Integración Modelo Formul…" at bounding box center [498, 415] width 789 height 770
